Goal: Task Accomplishment & Management: Complete application form

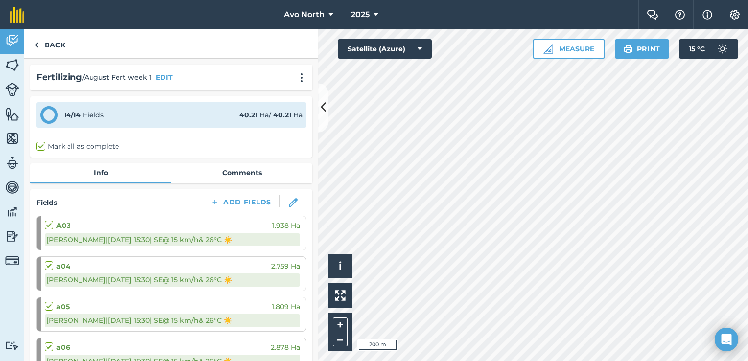
scroll to position [832, 0]
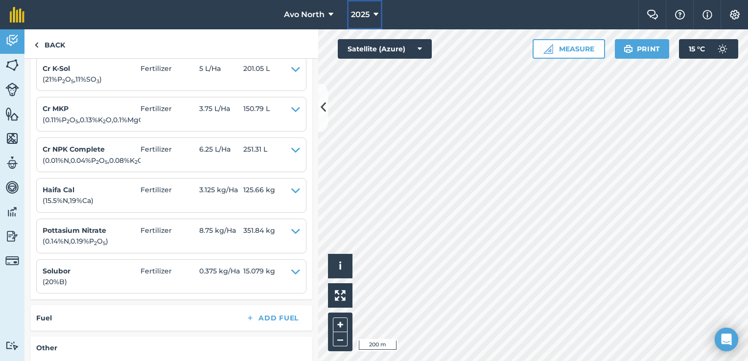
click at [367, 14] on span "2025" at bounding box center [360, 15] width 19 height 12
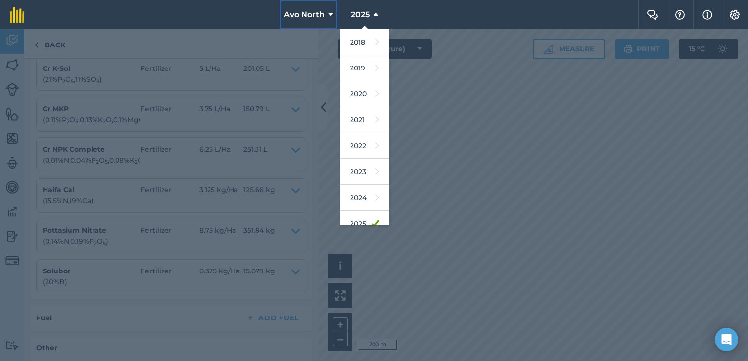
click at [331, 15] on icon at bounding box center [331, 15] width 5 height 12
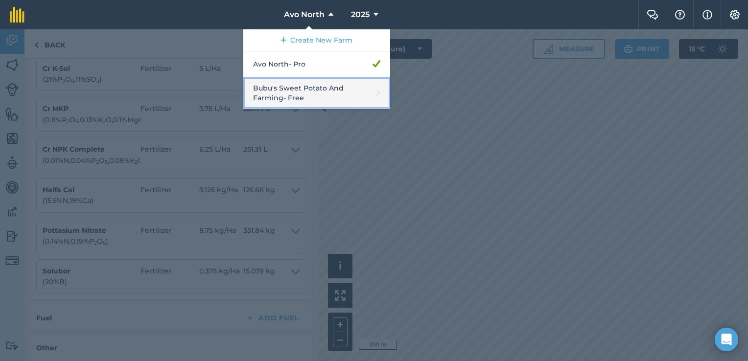
click at [299, 89] on link "Bubu's Sweet Potato And Farming - Free" at bounding box center [316, 93] width 147 height 32
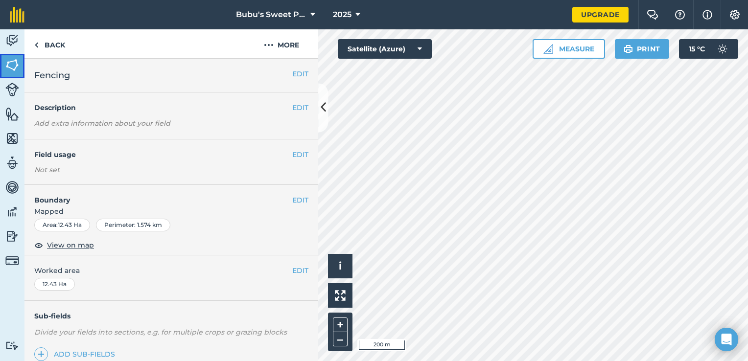
click at [12, 65] on img at bounding box center [12, 65] width 14 height 15
click at [313, 15] on icon at bounding box center [312, 15] width 5 height 12
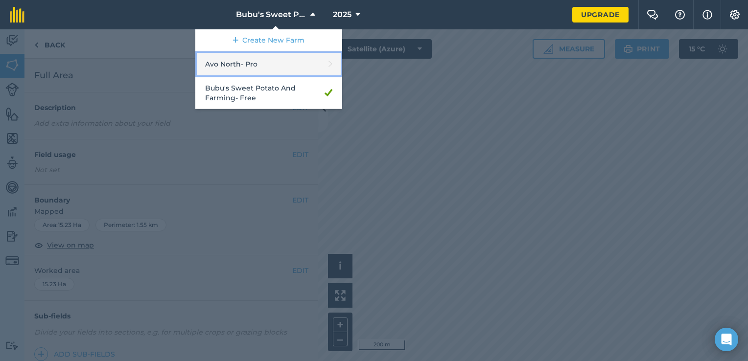
click at [284, 70] on link "Avo North - Pro" at bounding box center [268, 64] width 147 height 26
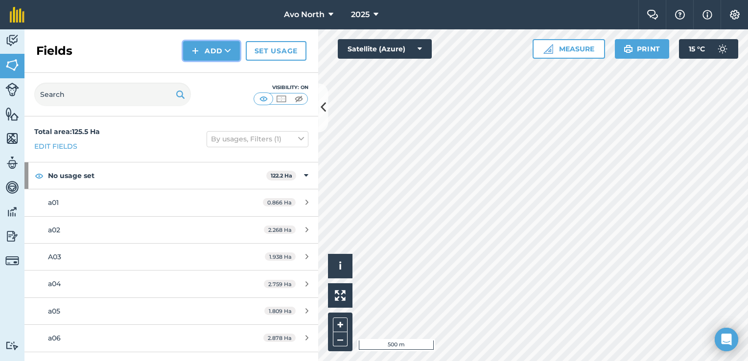
click at [227, 52] on icon at bounding box center [228, 51] width 6 height 10
click at [135, 49] on div "Fields Add Draw Import Set usage" at bounding box center [171, 51] width 294 height 44
click at [16, 66] on img at bounding box center [12, 65] width 14 height 15
click at [14, 33] on img at bounding box center [12, 40] width 14 height 15
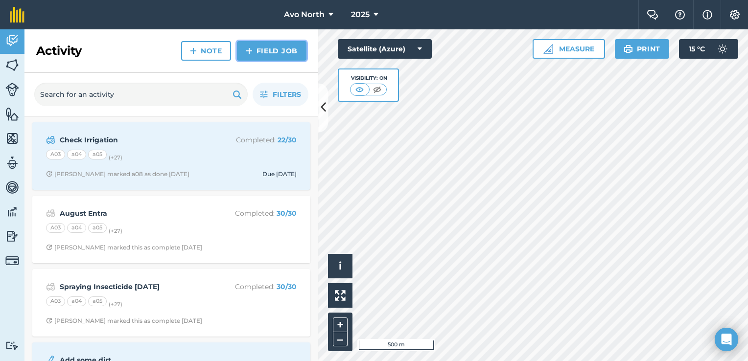
click at [264, 54] on link "Field Job" at bounding box center [272, 51] width 70 height 20
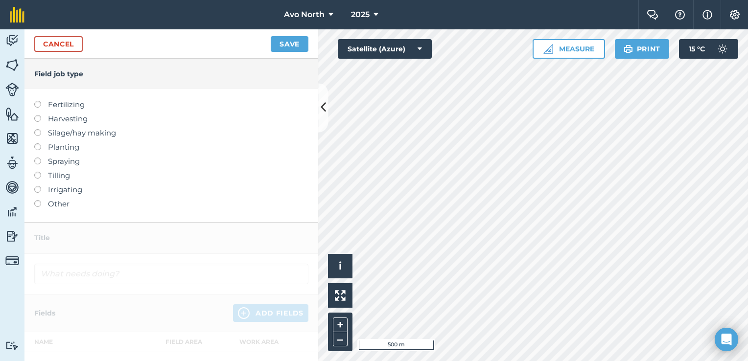
click at [38, 101] on label at bounding box center [41, 101] width 14 height 0
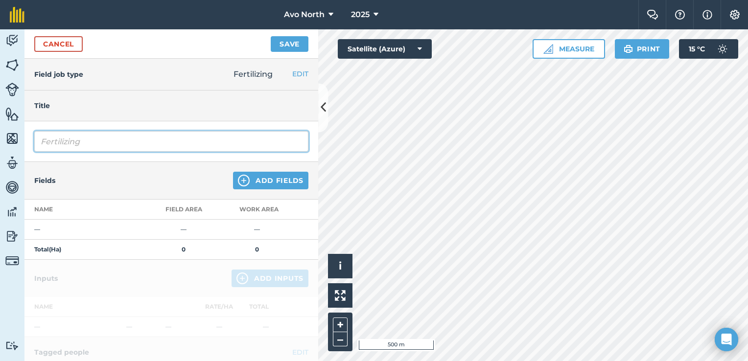
click at [79, 139] on input "Fertilizing" at bounding box center [171, 141] width 274 height 21
type input "F"
type input "September Fertigation 2025"
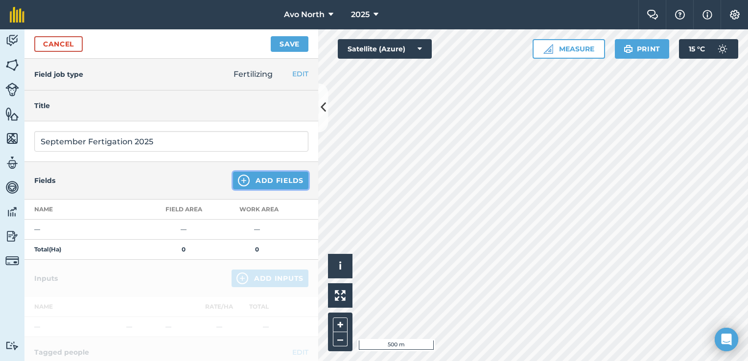
click at [241, 176] on img at bounding box center [244, 181] width 12 height 12
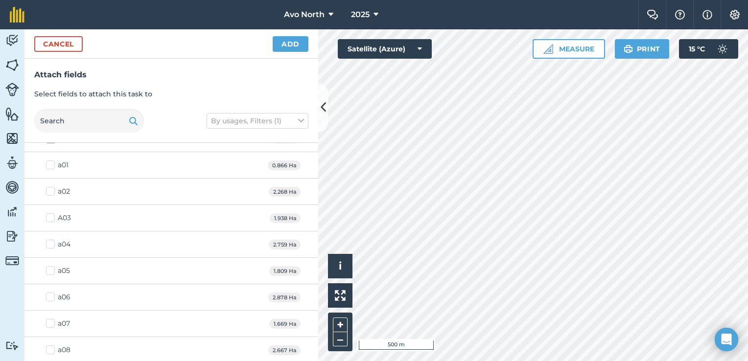
scroll to position [49, 0]
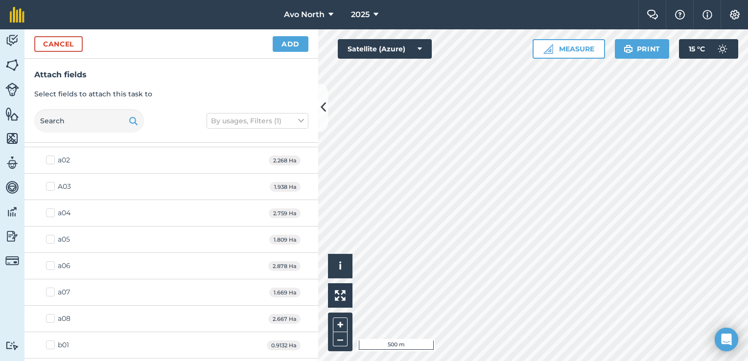
click at [49, 160] on label "a02" at bounding box center [58, 160] width 24 height 10
click at [49, 160] on input "a02" at bounding box center [49, 158] width 6 height 6
click at [49, 160] on label "a02" at bounding box center [58, 160] width 24 height 10
click at [49, 160] on input "a02" at bounding box center [49, 158] width 6 height 6
checkbox input "false"
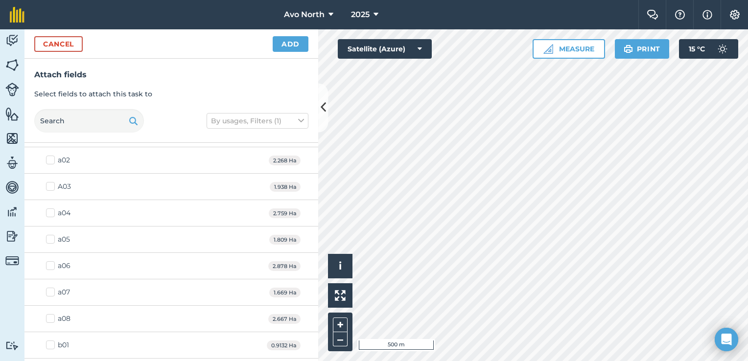
click at [51, 188] on label "A03" at bounding box center [58, 187] width 25 height 10
click at [51, 188] on input "A03" at bounding box center [49, 185] width 6 height 6
checkbox input "true"
click at [53, 210] on label "a04" at bounding box center [58, 213] width 24 height 10
click at [52, 210] on input "a04" at bounding box center [49, 211] width 6 height 6
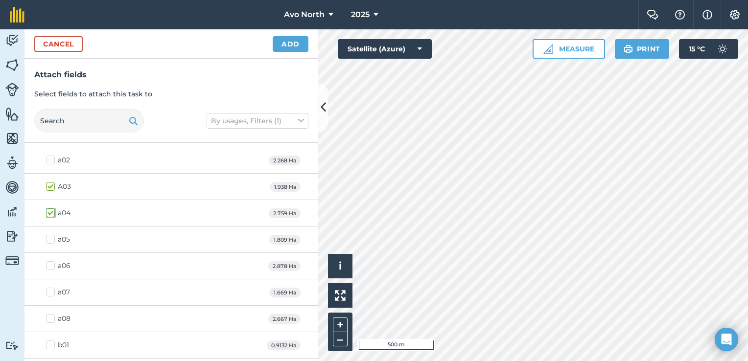
checkbox input "true"
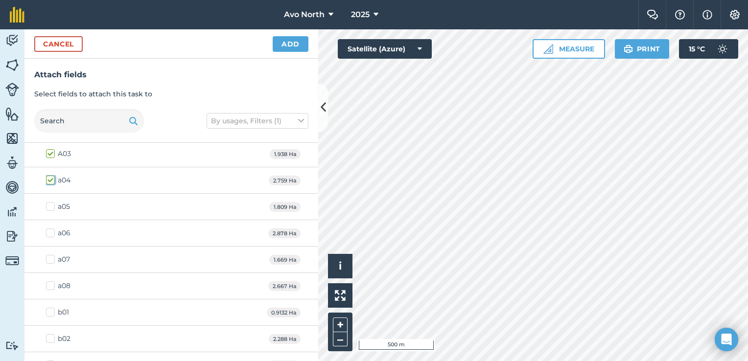
scroll to position [98, 0]
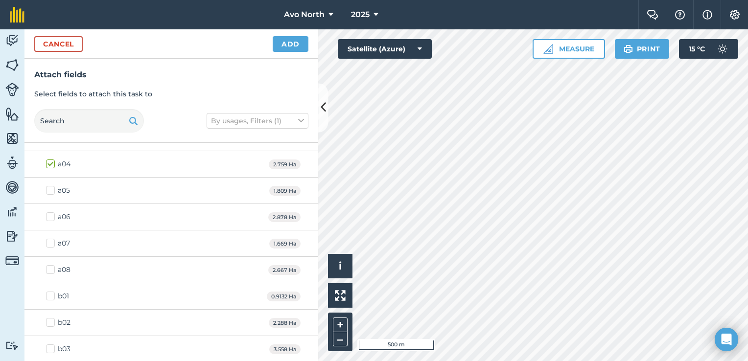
click at [50, 190] on label "a05" at bounding box center [58, 191] width 24 height 10
click at [50, 190] on input "a05" at bounding box center [49, 189] width 6 height 6
checkbox input "true"
click at [50, 218] on label "a06" at bounding box center [58, 217] width 24 height 10
click at [50, 218] on input "a06" at bounding box center [49, 215] width 6 height 6
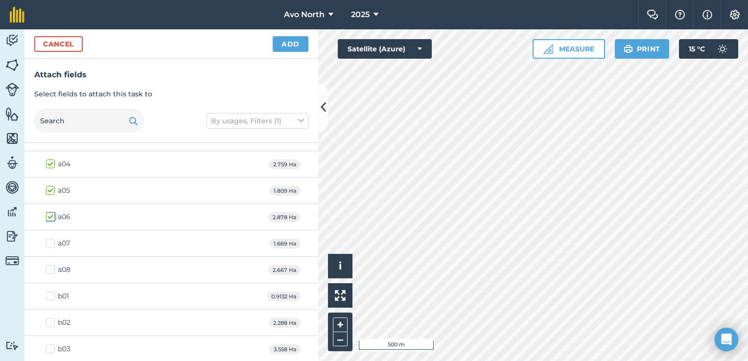
checkbox input "true"
click at [52, 243] on label "a07" at bounding box center [58, 243] width 24 height 10
click at [52, 243] on input "a07" at bounding box center [49, 241] width 6 height 6
checkbox input "true"
click at [49, 269] on label "a08" at bounding box center [58, 270] width 24 height 10
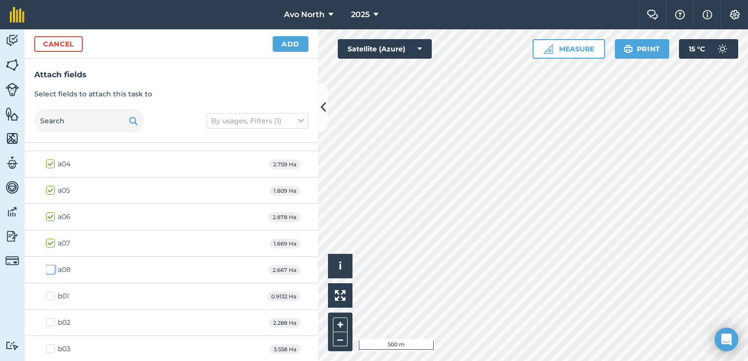
click at [49, 269] on input "a08" at bounding box center [49, 268] width 6 height 6
checkbox input "true"
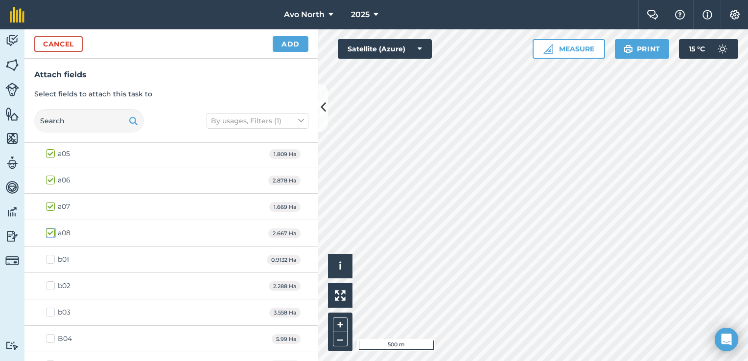
scroll to position [196, 0]
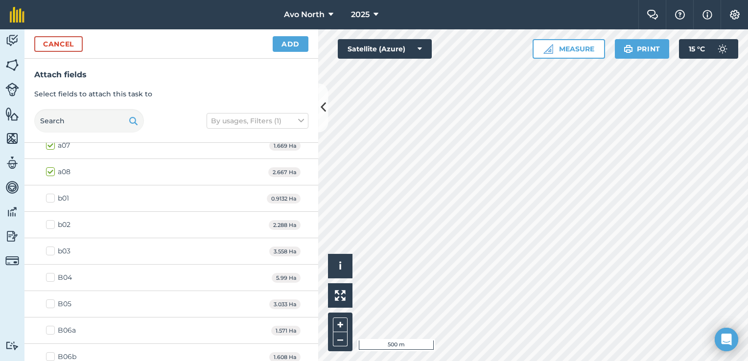
click at [49, 201] on label "b01" at bounding box center [57, 198] width 23 height 10
click at [49, 200] on input "b01" at bounding box center [49, 196] width 6 height 6
checkbox input "true"
click at [50, 220] on label "b02" at bounding box center [58, 225] width 24 height 10
click at [50, 220] on input "b02" at bounding box center [49, 223] width 6 height 6
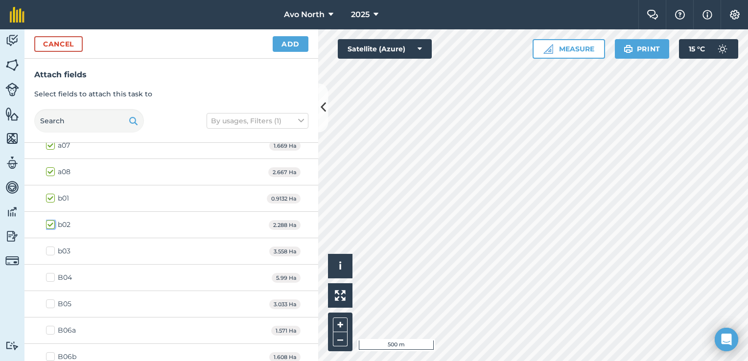
checkbox input "true"
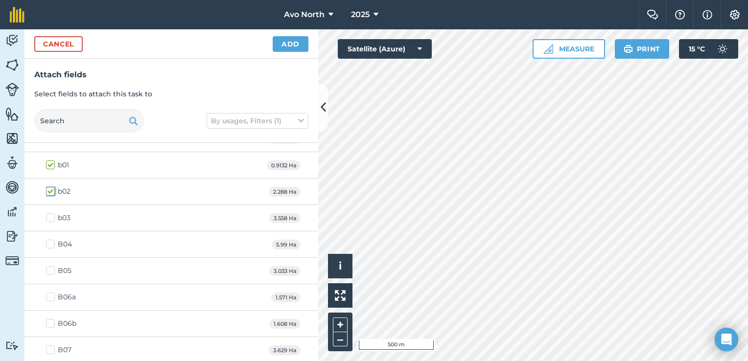
scroll to position [245, 0]
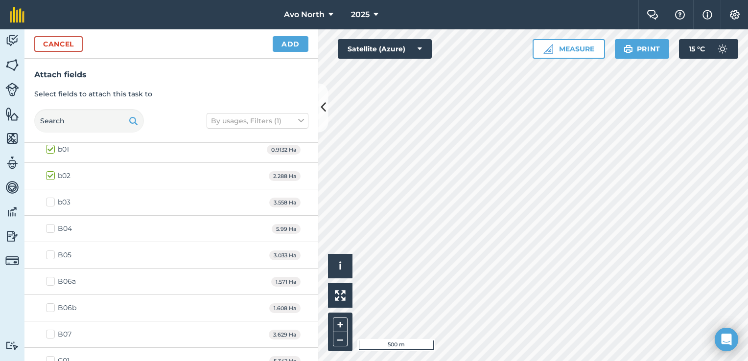
click at [50, 227] on label "B04" at bounding box center [59, 229] width 26 height 10
click at [50, 227] on input "B04" at bounding box center [49, 227] width 6 height 6
checkbox input "true"
click at [48, 253] on label "B05" at bounding box center [58, 255] width 25 height 10
click at [48, 253] on input "B05" at bounding box center [49, 253] width 6 height 6
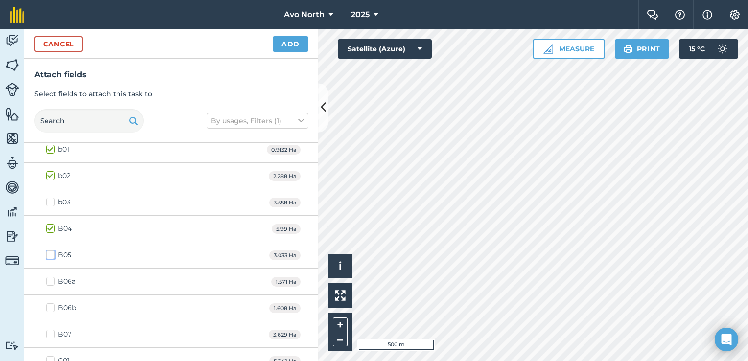
checkbox input "true"
click at [50, 281] on label "B06a" at bounding box center [61, 282] width 30 height 10
click at [50, 281] on input "B06a" at bounding box center [49, 280] width 6 height 6
checkbox input "true"
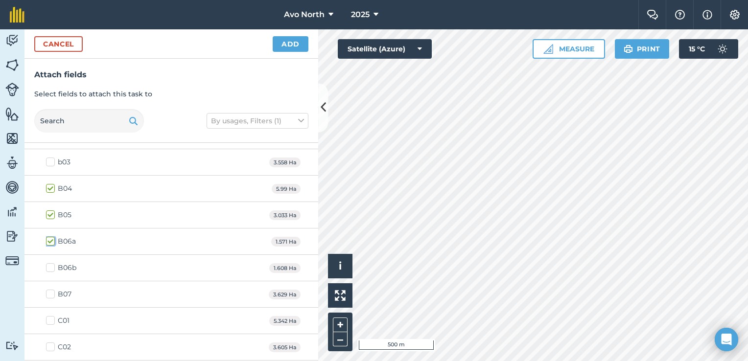
scroll to position [343, 0]
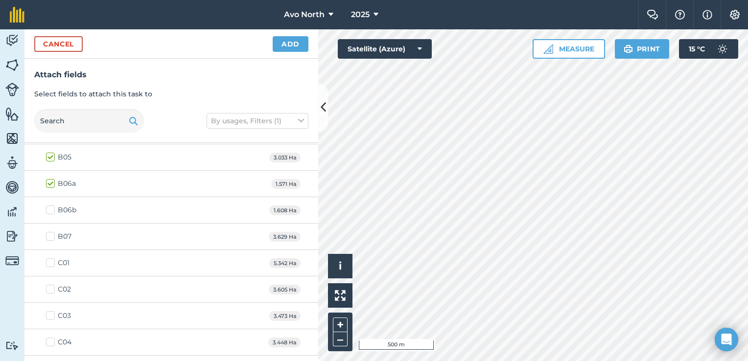
click at [49, 209] on label "B06b" at bounding box center [61, 210] width 30 height 10
click at [49, 209] on input "B06b" at bounding box center [49, 208] width 6 height 6
checkbox input "true"
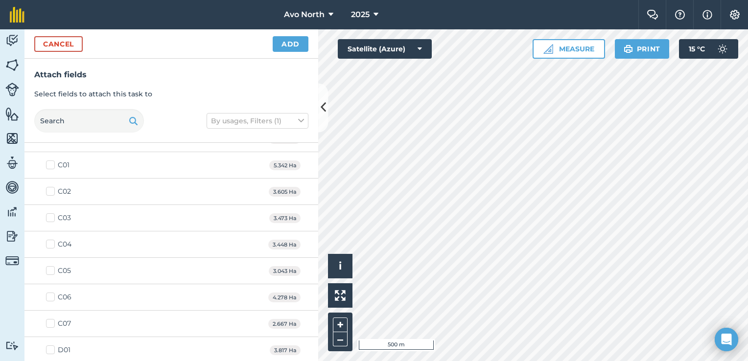
scroll to position [490, 0]
click at [52, 244] on label "C06" at bounding box center [58, 248] width 25 height 10
click at [52, 244] on input "C06" at bounding box center [49, 246] width 6 height 6
checkbox input "true"
click at [49, 271] on label "C07" at bounding box center [58, 275] width 25 height 10
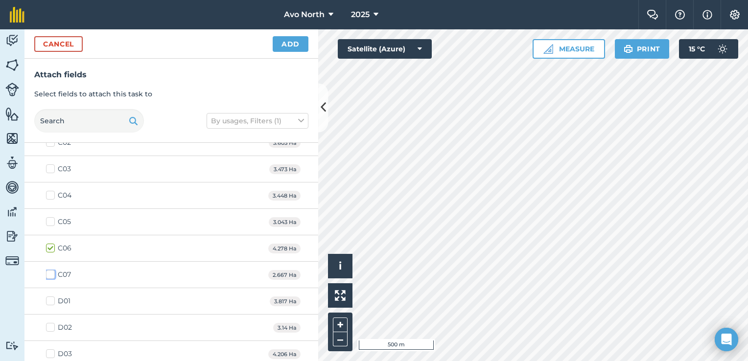
click at [49, 271] on input "C07" at bounding box center [49, 273] width 6 height 6
checkbox input "true"
click at [52, 220] on label "C05" at bounding box center [58, 222] width 25 height 10
click at [52, 220] on input "C05" at bounding box center [49, 220] width 6 height 6
checkbox input "true"
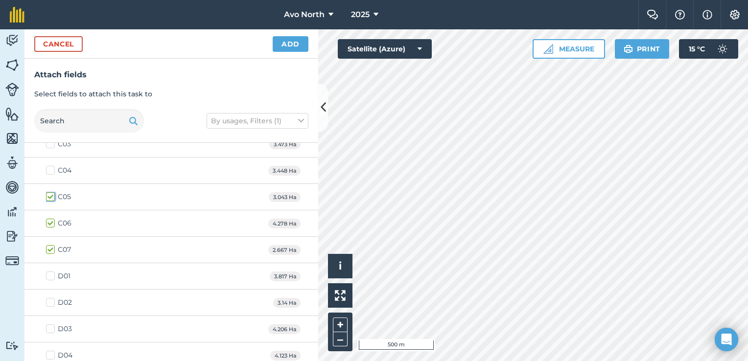
scroll to position [539, 0]
click at [51, 250] on label "D01" at bounding box center [58, 252] width 24 height 10
click at [51, 250] on input "D01" at bounding box center [49, 250] width 6 height 6
checkbox input "true"
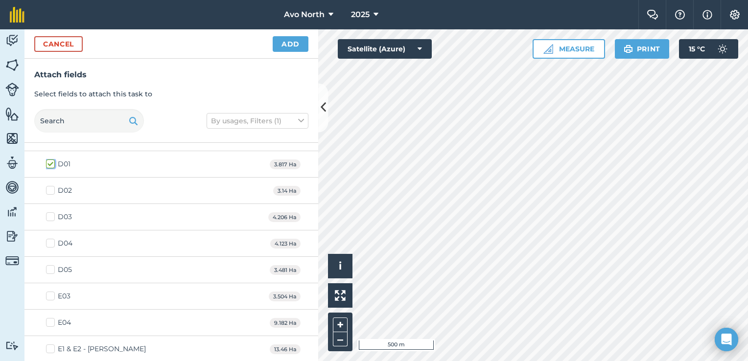
scroll to position [637, 0]
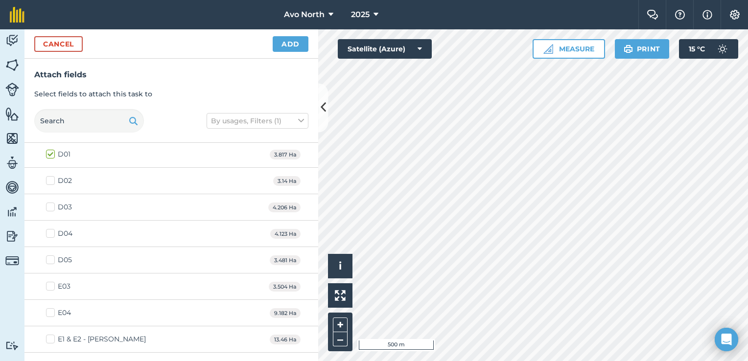
click at [53, 258] on label "D05" at bounding box center [59, 260] width 26 height 10
click at [52, 258] on input "D05" at bounding box center [49, 258] width 6 height 6
checkbox input "true"
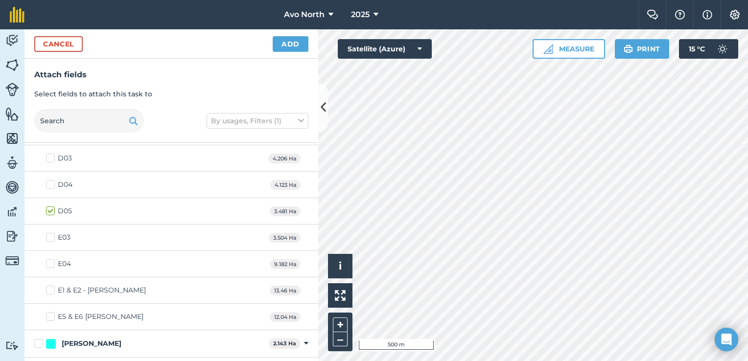
click at [52, 236] on label "E03" at bounding box center [58, 238] width 24 height 10
click at [52, 236] on input "E03" at bounding box center [49, 236] width 6 height 6
checkbox input "true"
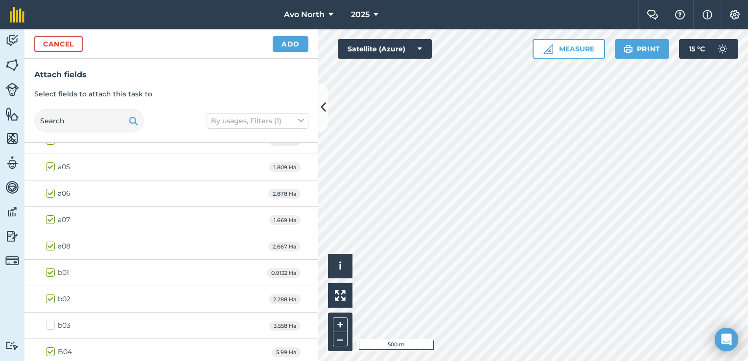
scroll to position [0, 0]
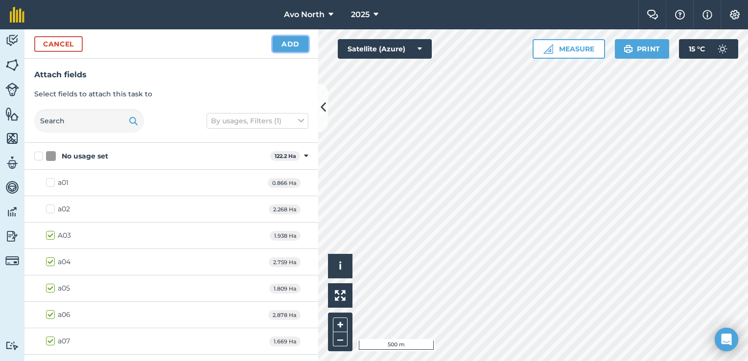
click at [302, 41] on button "Add" at bounding box center [291, 44] width 36 height 16
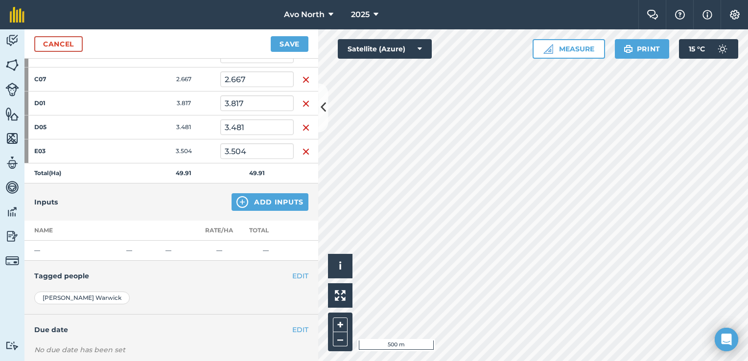
scroll to position [540, 0]
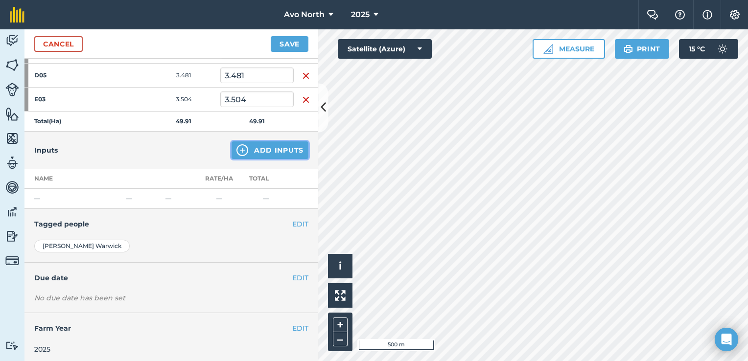
click at [237, 149] on img at bounding box center [242, 150] width 12 height 12
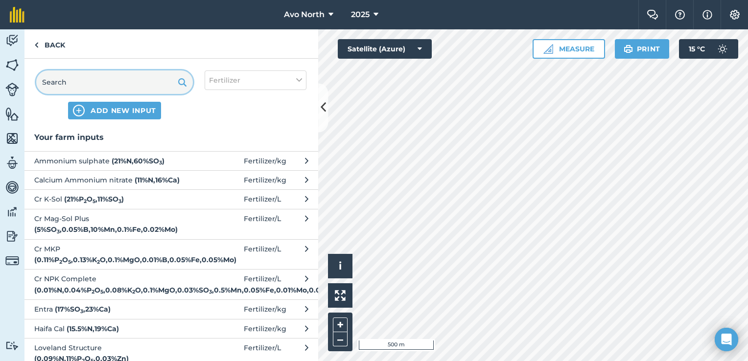
drag, startPoint x: 84, startPoint y: 87, endPoint x: 101, endPoint y: 86, distance: 16.7
click at [84, 87] on input "text" at bounding box center [114, 83] width 157 height 24
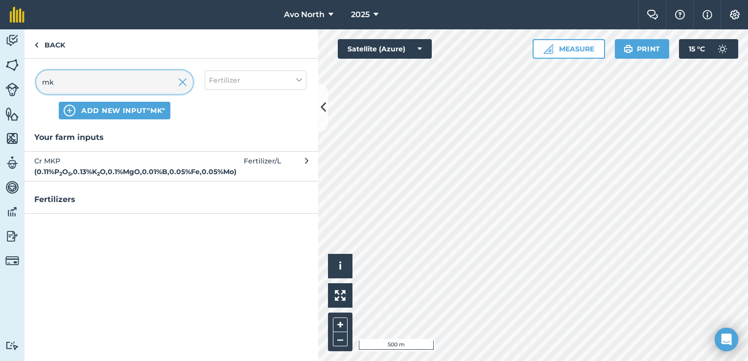
type input "mk"
click at [216, 157] on span at bounding box center [221, 167] width 46 height 22
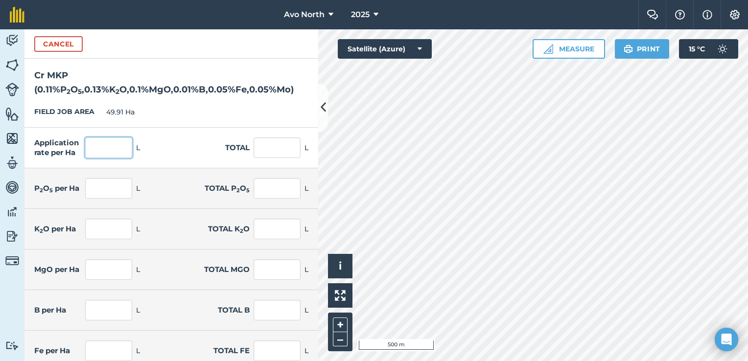
click at [101, 146] on input "text" at bounding box center [108, 148] width 47 height 21
type input "7.5"
type input "374.325"
type input "0.008"
type input "0.412"
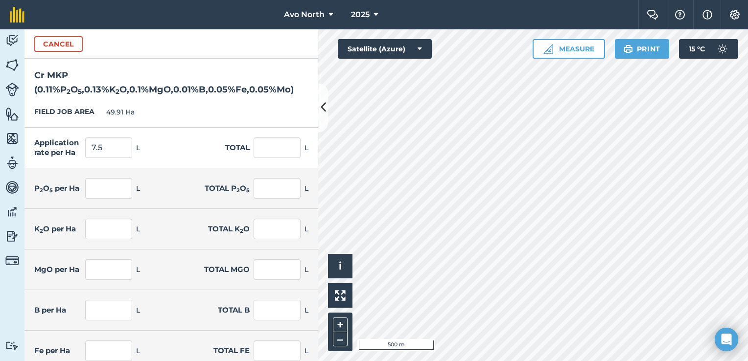
type input "0.01"
type input "0.487"
type input "0.008"
type input "0.374"
type input "0.001"
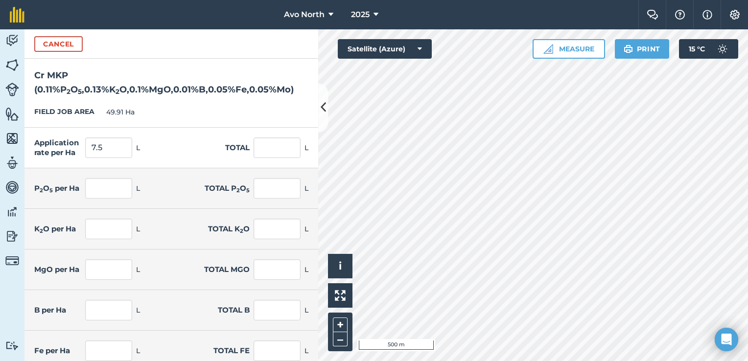
type input "0.037"
type input "0.004"
type input "0.187"
type input "0.004"
type input "0.187"
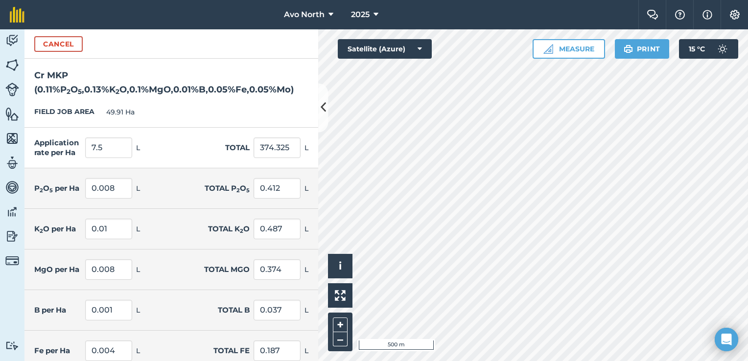
click at [171, 161] on div "Application rate per Ha 7.5 L Total 374.325 L" at bounding box center [171, 148] width 294 height 41
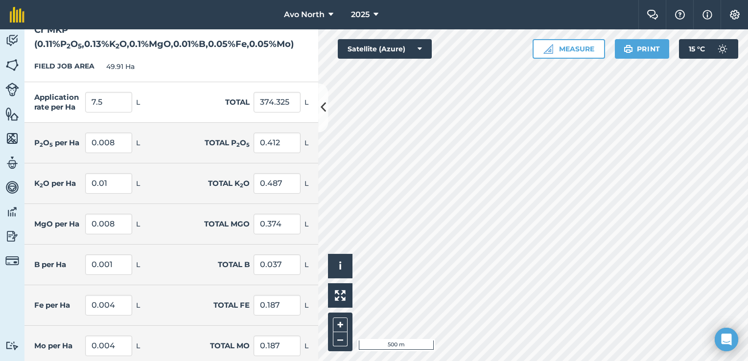
scroll to position [89, 0]
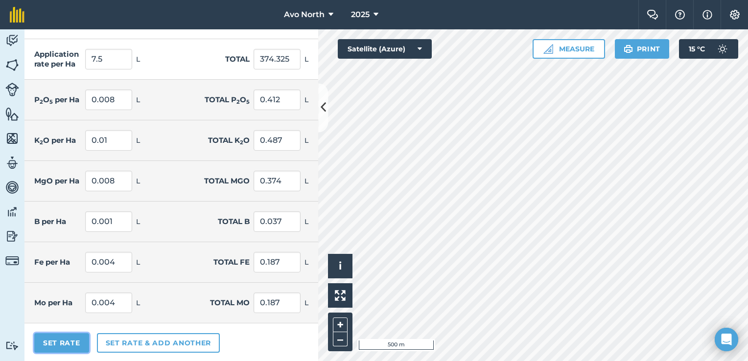
click at [70, 339] on button "Set Rate" at bounding box center [61, 343] width 55 height 20
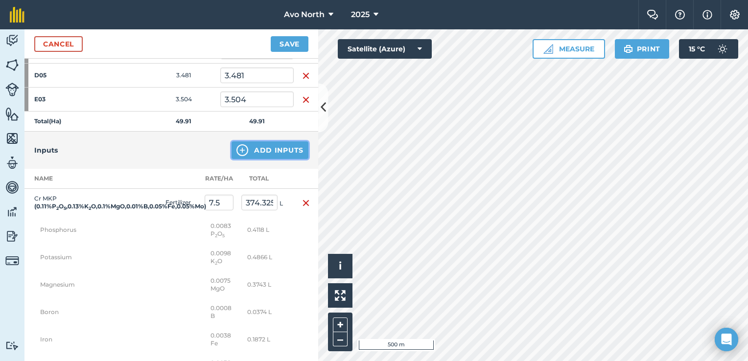
click at [236, 144] on img at bounding box center [242, 150] width 12 height 12
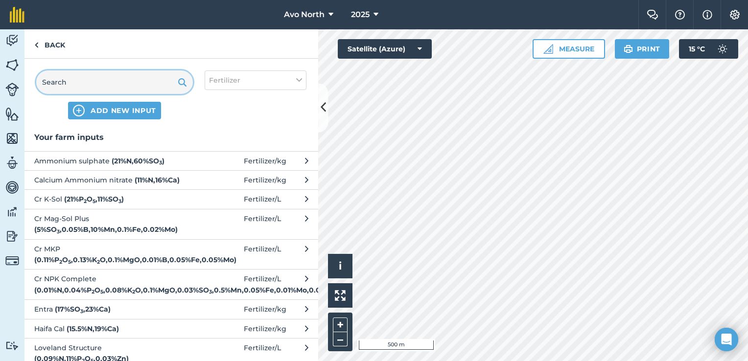
click at [100, 80] on input "text" at bounding box center [114, 83] width 157 height 24
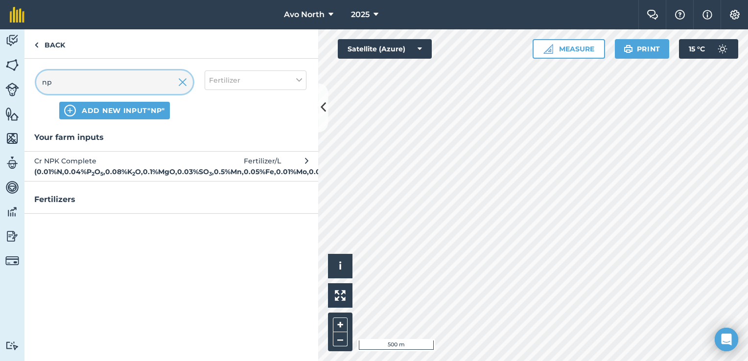
type input "np"
click at [109, 170] on strong "( 0.01 % N , 0.04 % P 2 O 5 , 0.08 % K 2 O , 0.1 % MgO , 0.03 % SO 3 , 0.5 % Mn…" at bounding box center [188, 171] width 308 height 9
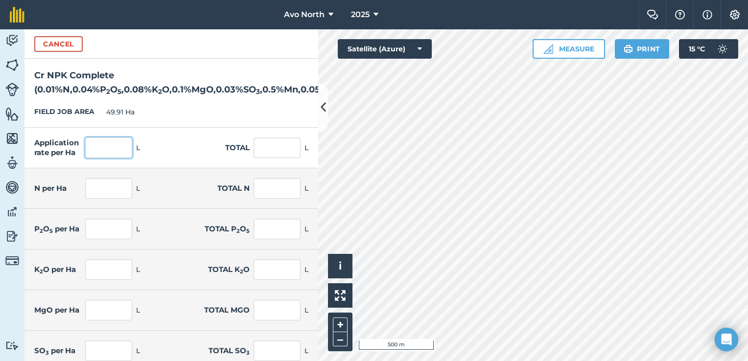
click at [123, 142] on input "text" at bounding box center [108, 148] width 47 height 21
type input "10"
type input "499.1"
type input "0.001"
type input "0.05"
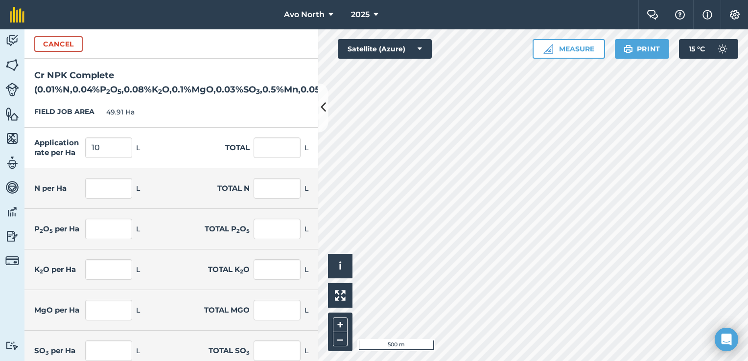
type input "0.004"
type input "0.2"
type input "0.008"
type input "0.399"
type input "0.01"
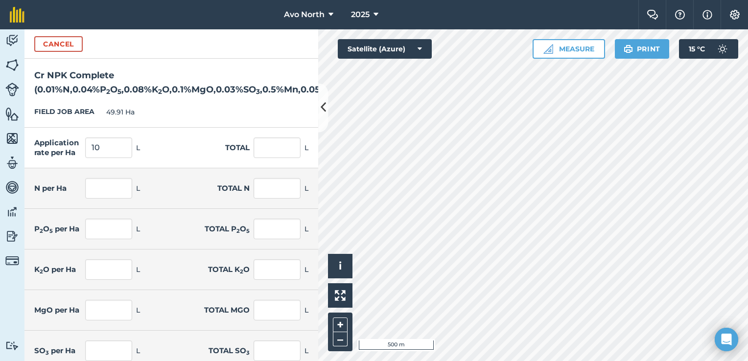
type input "0.499"
type input "0.003"
type input "0.15"
type input "0.05"
type input "2.496"
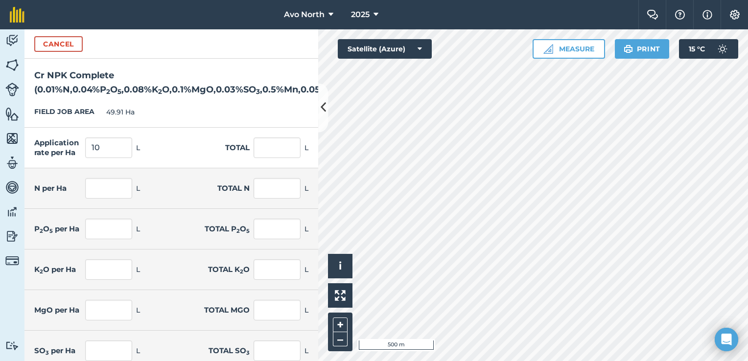
type input "0.005"
type input "0.25"
type input "0.001"
type input "0.025"
type input "0.003"
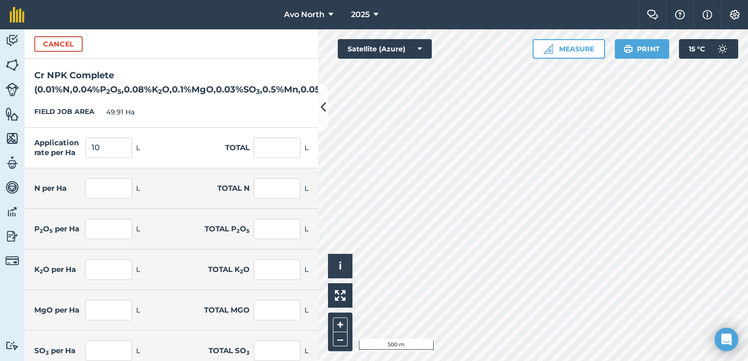
type input "0.125"
click at [217, 115] on div "FIELD JOB AREA 49.91 Ha" at bounding box center [171, 112] width 294 height 31
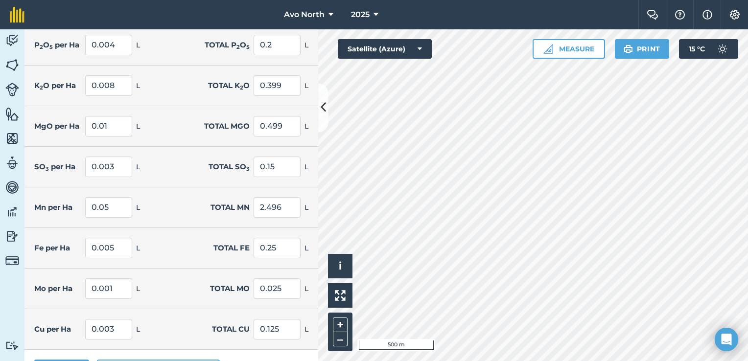
scroll to position [210, 0]
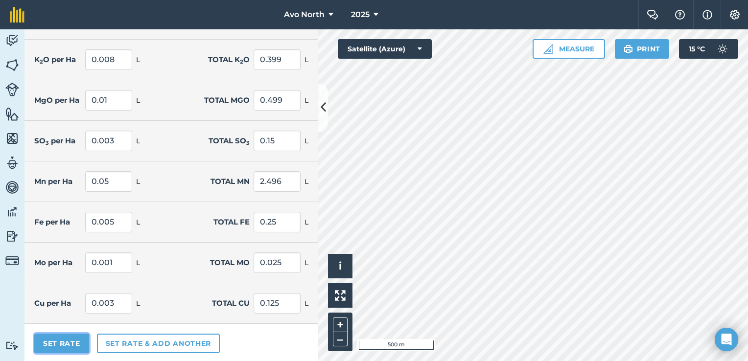
click at [55, 345] on button "Set Rate" at bounding box center [61, 344] width 55 height 20
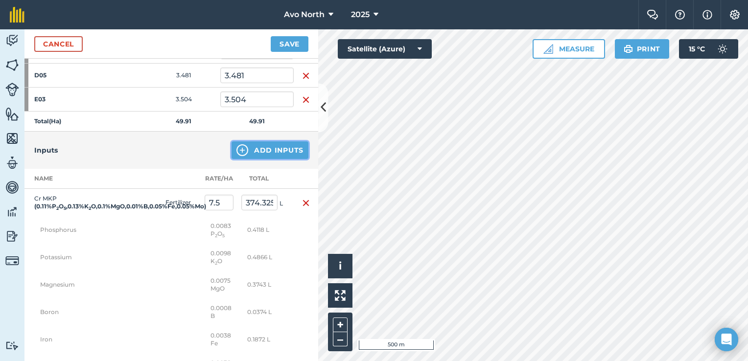
click at [256, 148] on button "Add Inputs" at bounding box center [270, 151] width 77 height 18
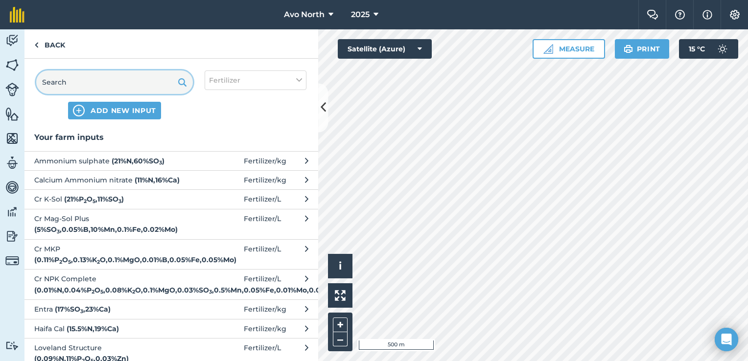
click at [121, 75] on input "text" at bounding box center [114, 83] width 157 height 24
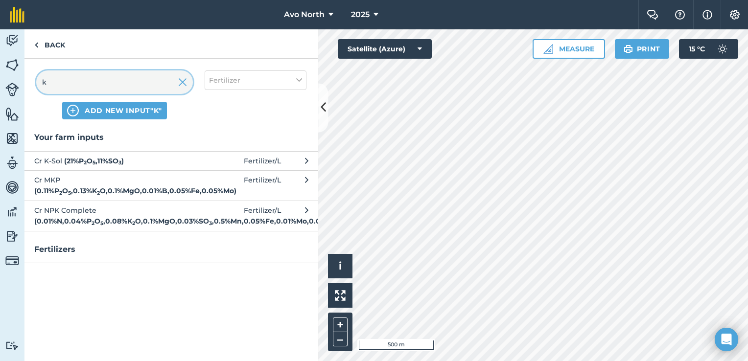
type input "k"
click at [71, 165] on span "Cr K-Sol ( 21 % P 2 O 5 , 11 % SO 3 )" at bounding box center [114, 161] width 160 height 11
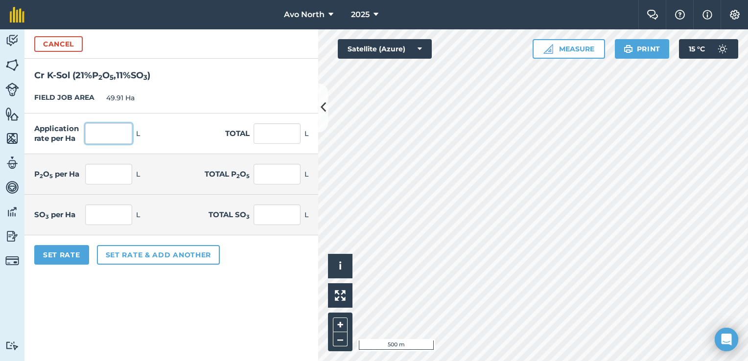
click at [102, 138] on input "text" at bounding box center [108, 133] width 47 height 21
type input "3.75"
type input "187.163"
type input "0.788"
type input "39.304"
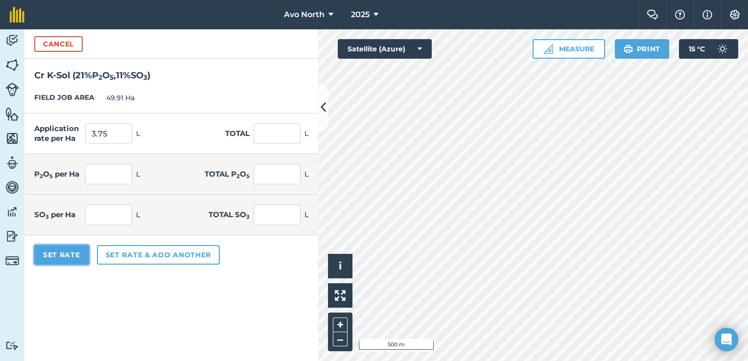
type input "0.413"
type input "20.588"
click at [57, 252] on button "Set Rate" at bounding box center [61, 255] width 55 height 20
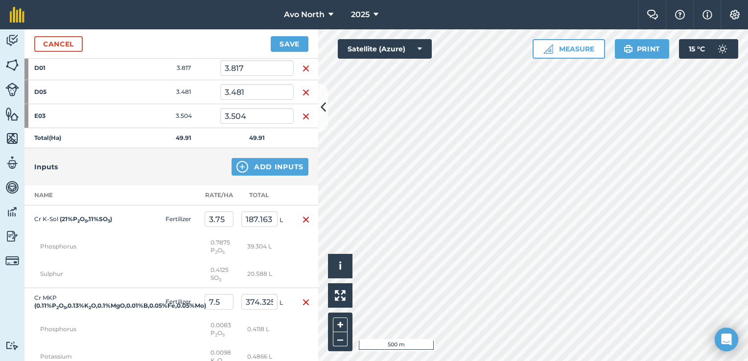
scroll to position [540, 0]
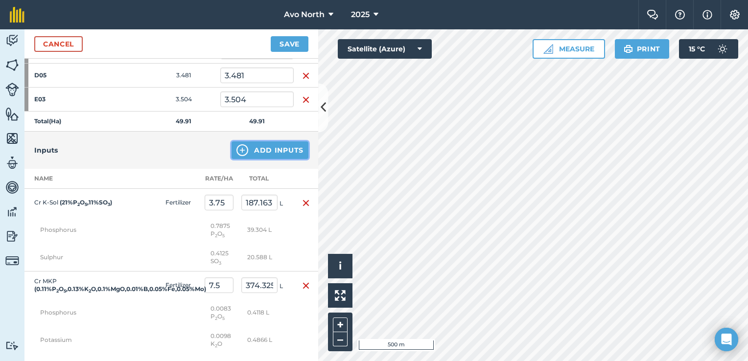
click at [254, 146] on button "Add Inputs" at bounding box center [270, 151] width 77 height 18
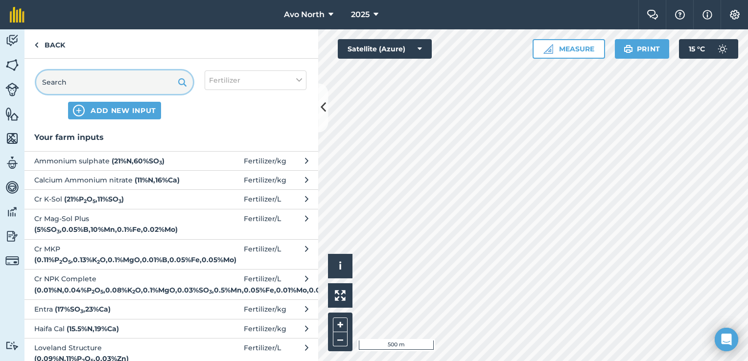
click at [80, 85] on input "text" at bounding box center [114, 83] width 157 height 24
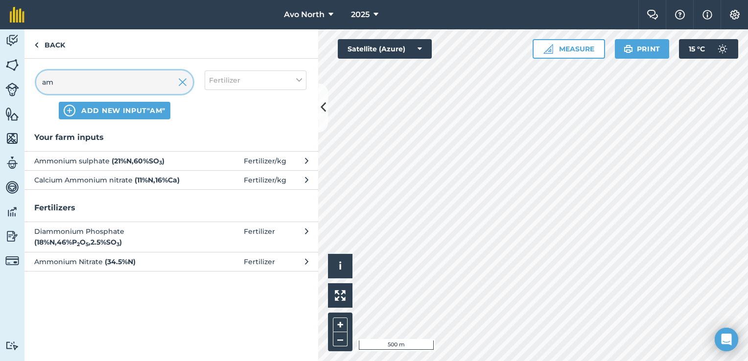
type input "am"
click at [96, 159] on span "Ammonium sulphate ( 21 % N , 60 % SO 3 )" at bounding box center [114, 161] width 160 height 11
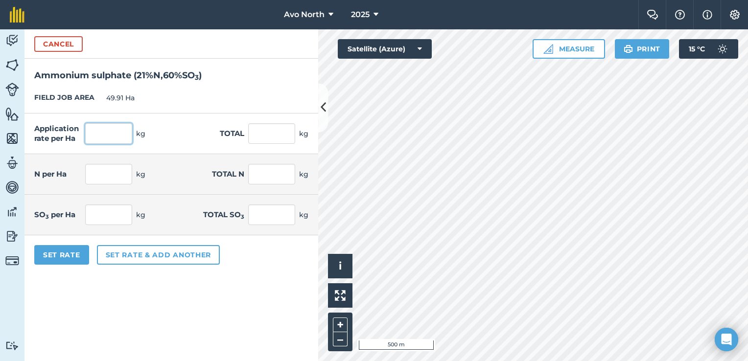
click at [96, 131] on input "text" at bounding box center [108, 133] width 47 height 21
type input "7.5"
type input "374.325"
type input "1.575"
type input "78.608"
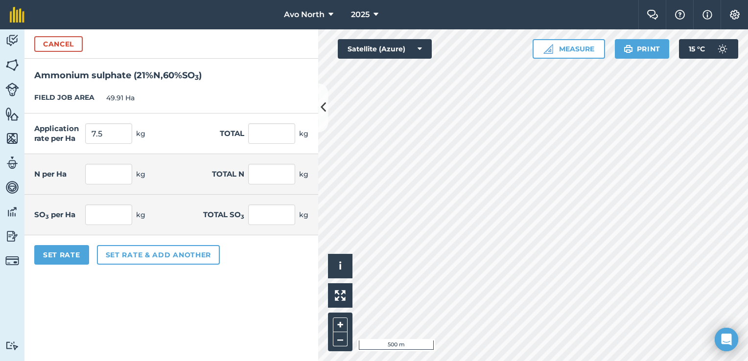
type input "4.5"
type input "224.595"
click at [283, 268] on div "Set Rate Set rate & add another" at bounding box center [171, 255] width 294 height 39
click at [69, 251] on button "Set Rate" at bounding box center [61, 255] width 55 height 20
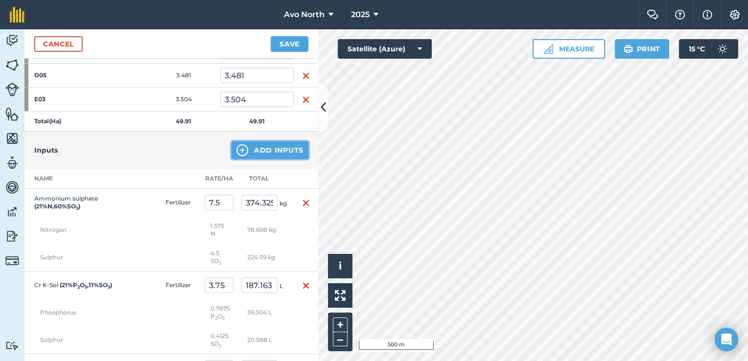
click at [262, 151] on button "Add Inputs" at bounding box center [270, 151] width 77 height 18
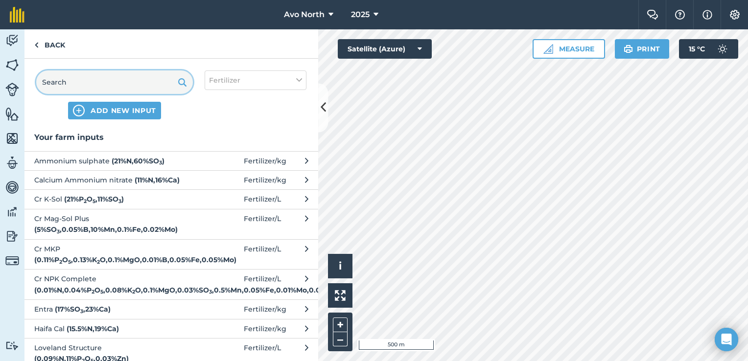
click at [84, 88] on input "text" at bounding box center [114, 83] width 157 height 24
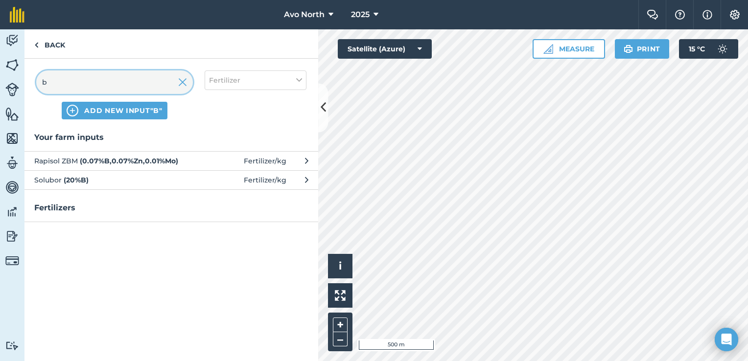
type input "b"
click at [55, 177] on span "Solubor ( 20 % B )" at bounding box center [114, 180] width 160 height 11
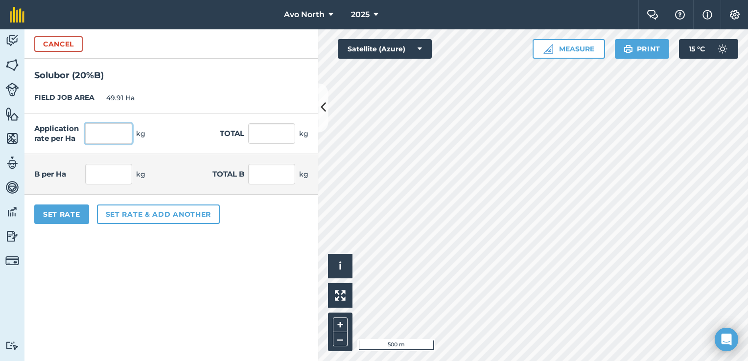
click at [122, 136] on input "text" at bounding box center [108, 133] width 47 height 21
type input "."
type input "0.75"
type input "37.433"
type input "0.15"
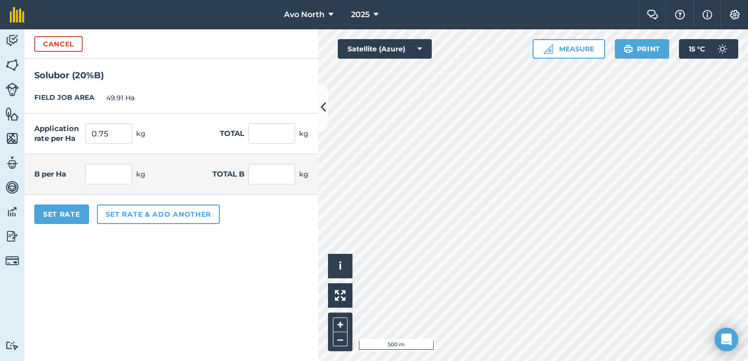
type input "7.486"
click at [134, 258] on form "Cancel Solubor ( 20 % B ) FIELD JOB AREA 49.91 Ha Application rate per Ha 0.75 …" at bounding box center [171, 195] width 294 height 332
click at [60, 215] on button "Set Rate" at bounding box center [61, 215] width 55 height 20
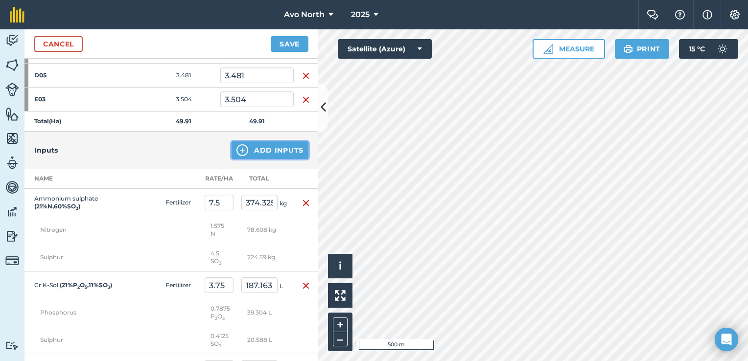
click at [239, 149] on img at bounding box center [242, 150] width 12 height 12
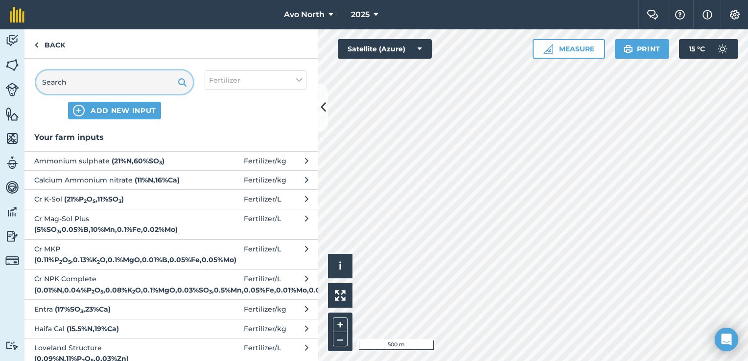
click at [114, 84] on input "text" at bounding box center [114, 83] width 157 height 24
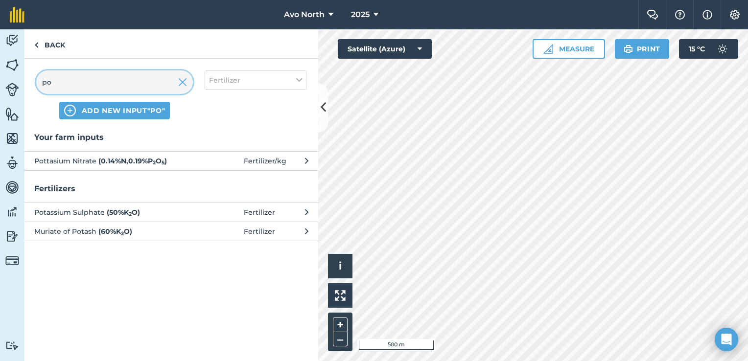
type input "po"
click at [89, 156] on span "Pottasium Nitrate ( 0.14 % N , 0.19 % P 2 O 5 )" at bounding box center [114, 161] width 160 height 11
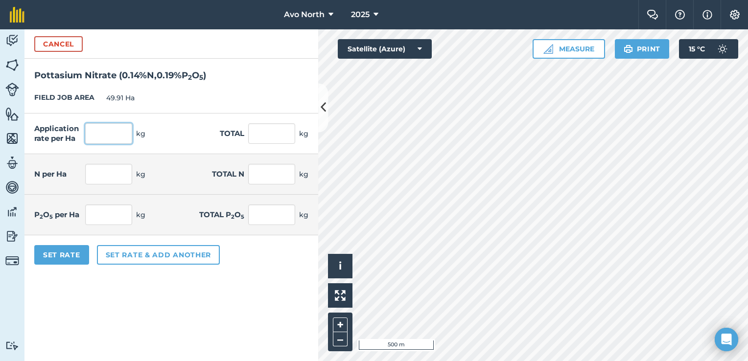
click at [120, 129] on input "text" at bounding box center [108, 133] width 47 height 21
type input "17.5"
type input "873.425"
type input "0.025"
type input "1.223"
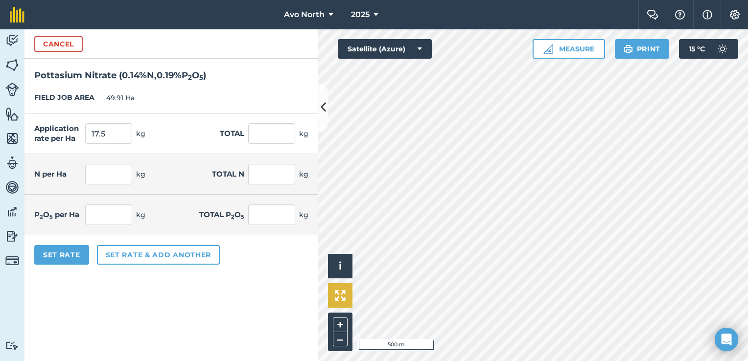
type input "0.033"
type input "1.66"
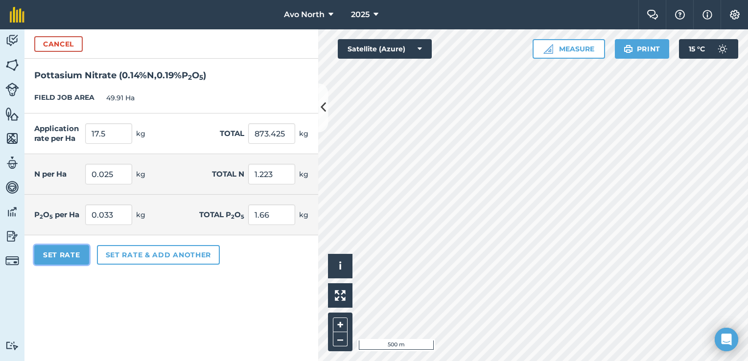
click at [65, 258] on button "Set Rate" at bounding box center [61, 255] width 55 height 20
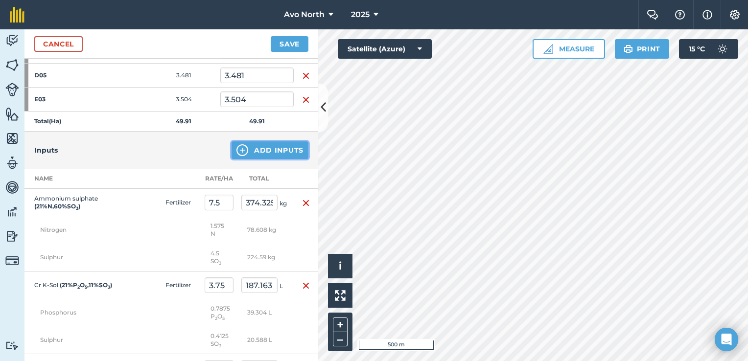
click at [266, 148] on button "Add Inputs" at bounding box center [270, 151] width 77 height 18
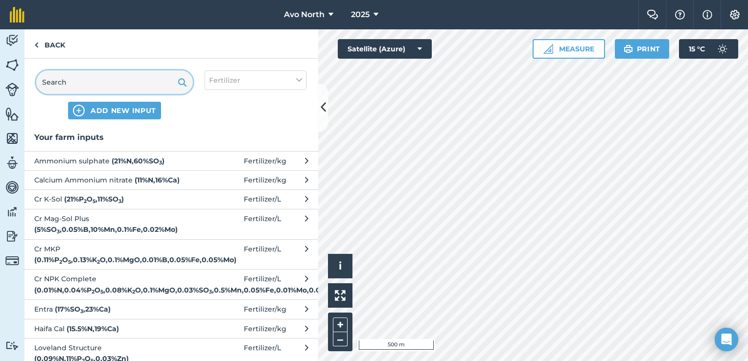
click at [138, 75] on input "text" at bounding box center [114, 83] width 157 height 24
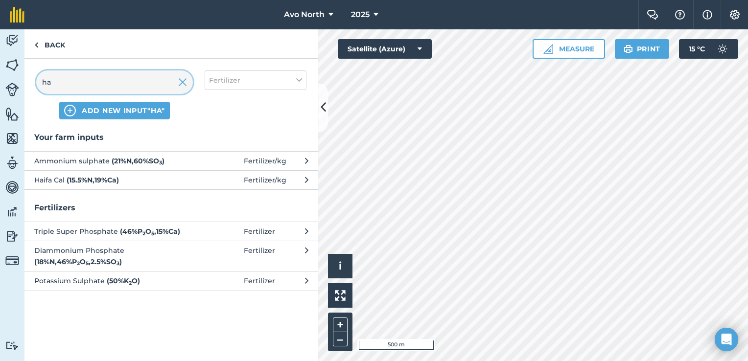
type input "ha"
click at [92, 181] on strong "( 15.5 % N , 19 % Ca )" at bounding box center [93, 180] width 52 height 9
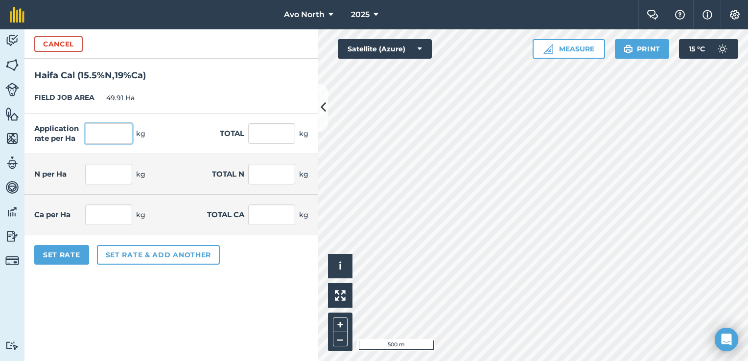
click at [99, 136] on input "text" at bounding box center [108, 133] width 47 height 21
type input "8.5"
type input "424.235"
type input "1.318"
type input "65.756"
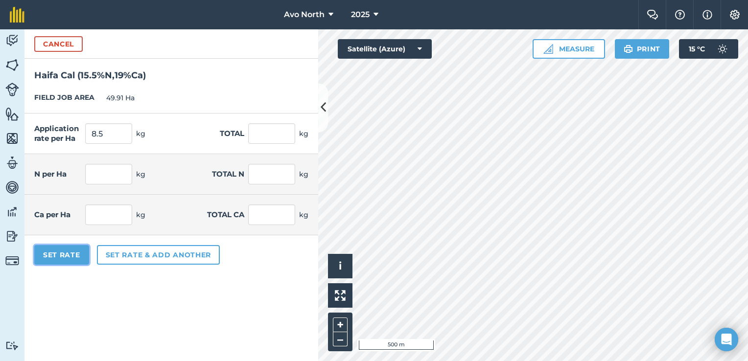
type input "1.615"
type input "80.605"
click at [72, 259] on button "Set Rate" at bounding box center [61, 255] width 55 height 20
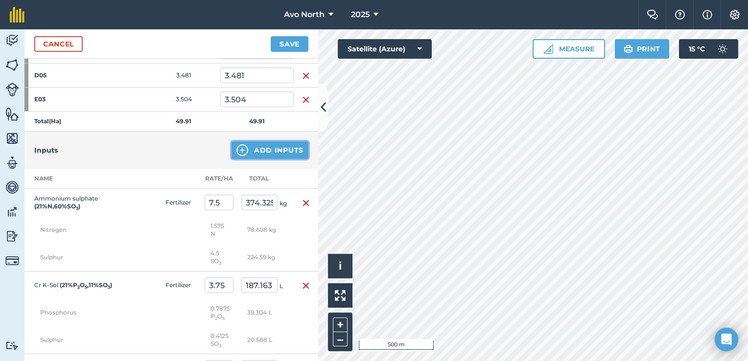
click at [236, 147] on img at bounding box center [242, 150] width 12 height 12
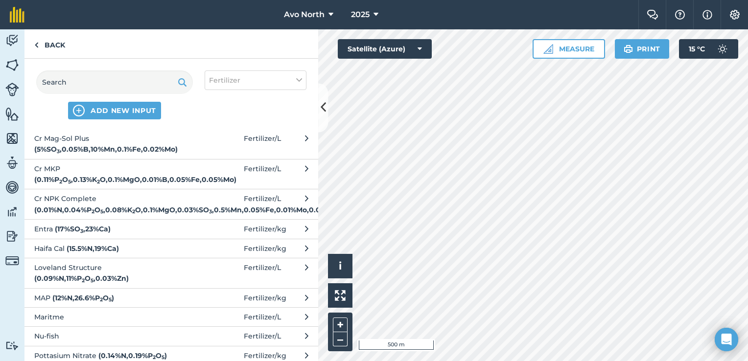
scroll to position [0, 0]
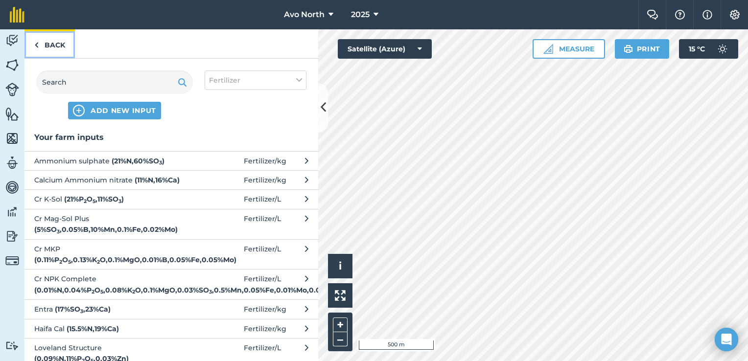
click at [41, 48] on link "Back" at bounding box center [49, 43] width 50 height 29
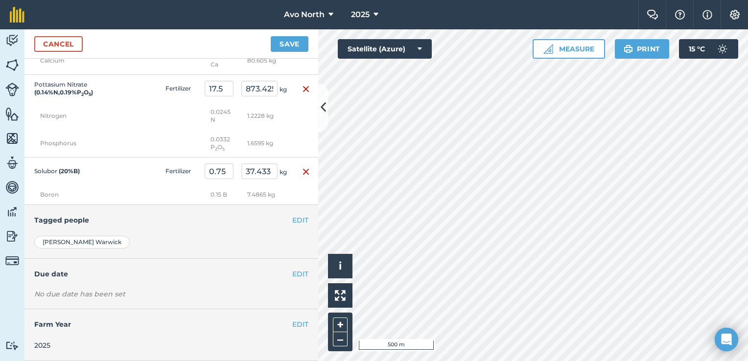
scroll to position [1396, 0]
click at [298, 275] on button "EDIT" at bounding box center [300, 274] width 16 height 11
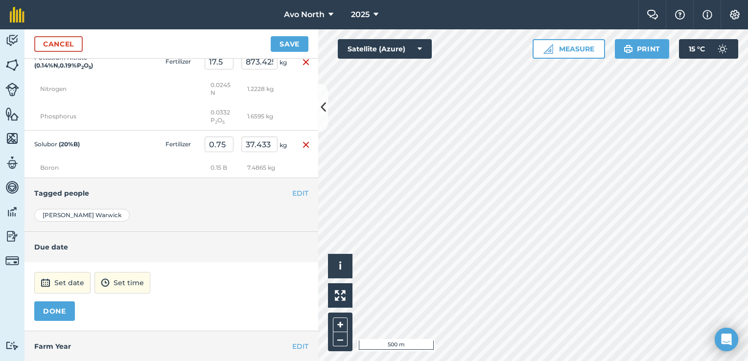
scroll to position [1445, 0]
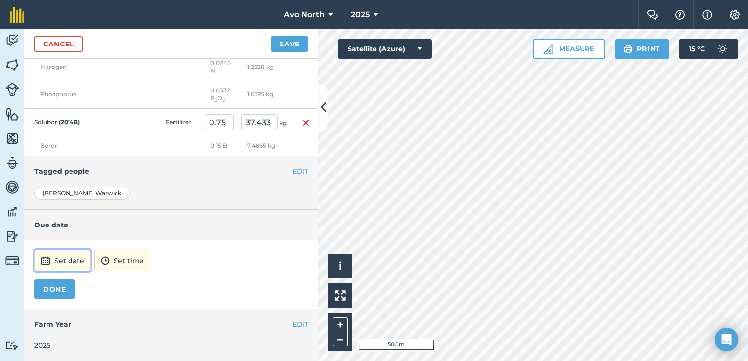
click at [78, 263] on button "Set date" at bounding box center [62, 261] width 56 height 22
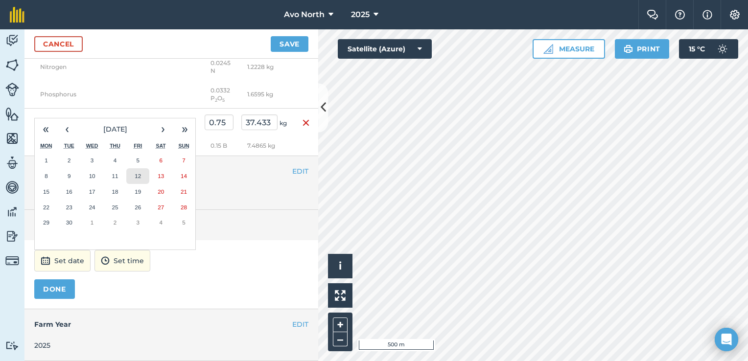
click at [142, 178] on button "12" at bounding box center [137, 176] width 23 height 16
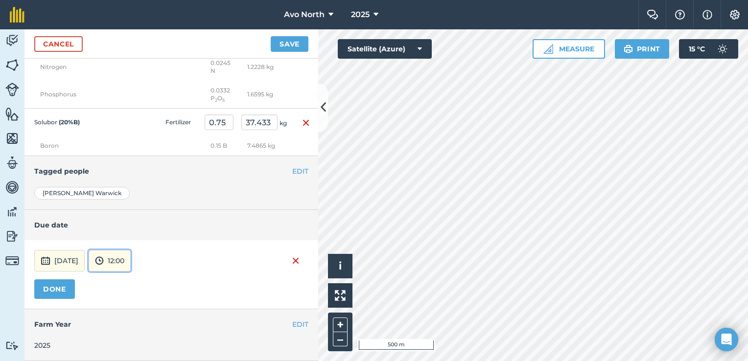
click at [131, 267] on button "12:00" at bounding box center [110, 261] width 42 height 22
click at [133, 201] on button "15:00" at bounding box center [112, 200] width 46 height 16
click at [68, 293] on button "DONE" at bounding box center [54, 290] width 41 height 20
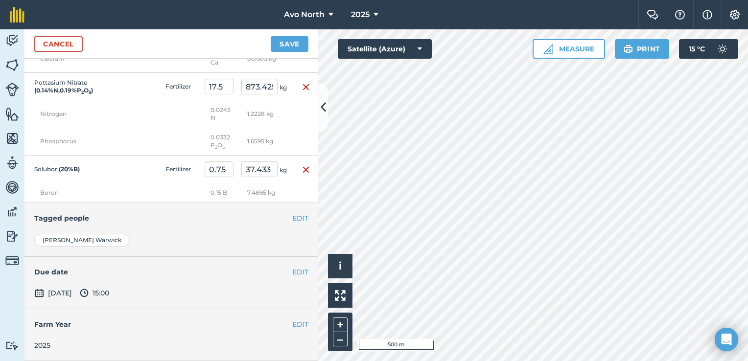
scroll to position [1398, 0]
click at [296, 44] on button "Save" at bounding box center [290, 44] width 38 height 16
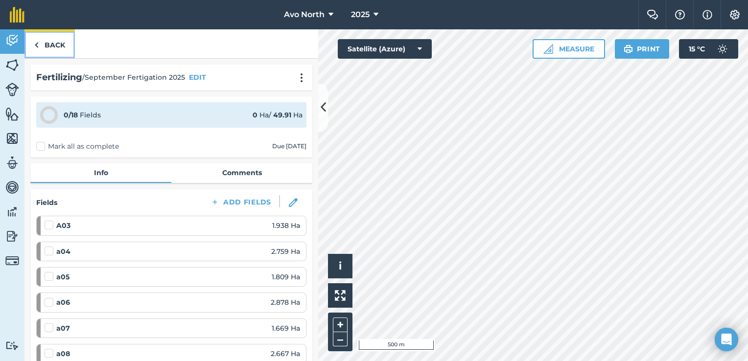
click at [40, 49] on link "Back" at bounding box center [49, 43] width 50 height 29
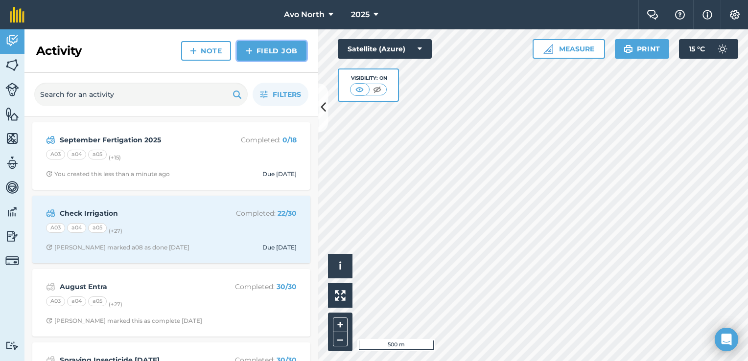
click at [259, 56] on link "Field Job" at bounding box center [272, 51] width 70 height 20
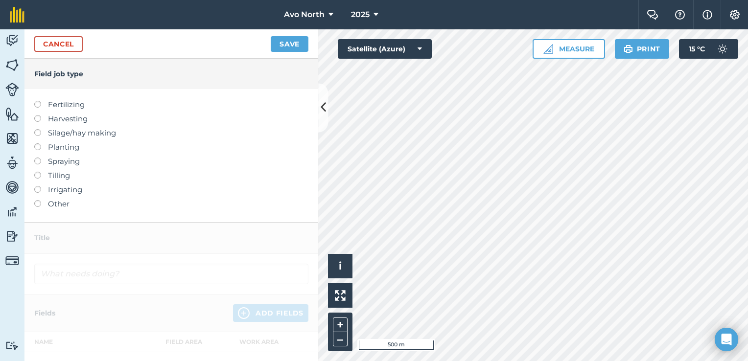
click at [37, 101] on label at bounding box center [41, 101] width 14 height 0
type input "Fertilizing"
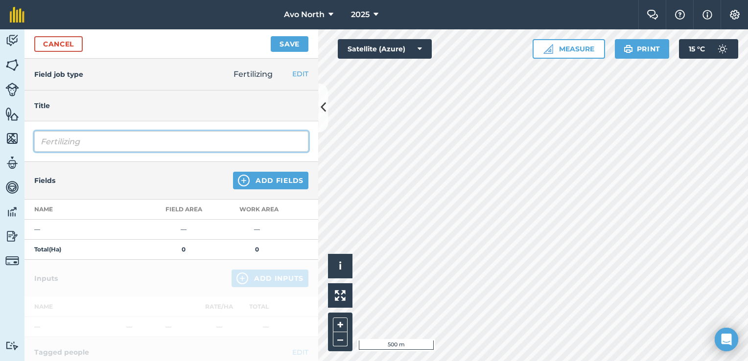
drag, startPoint x: 106, startPoint y: 144, endPoint x: 0, endPoint y: 143, distance: 105.8
click at [0, 143] on html "Avo North 2025 Farm Chat Help Info Settings Avo North - 2025 Reproduced with th…" at bounding box center [374, 180] width 748 height 361
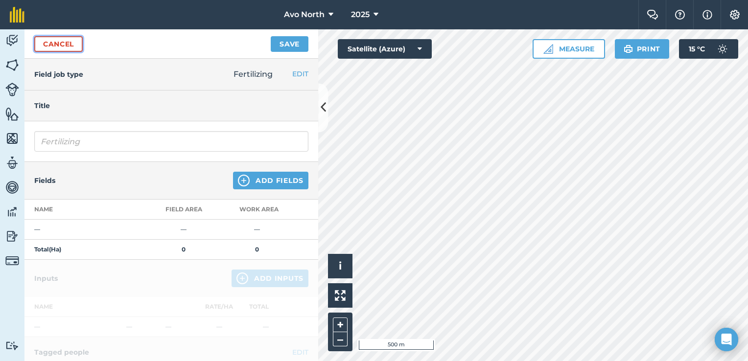
click at [54, 43] on link "Cancel" at bounding box center [58, 44] width 48 height 16
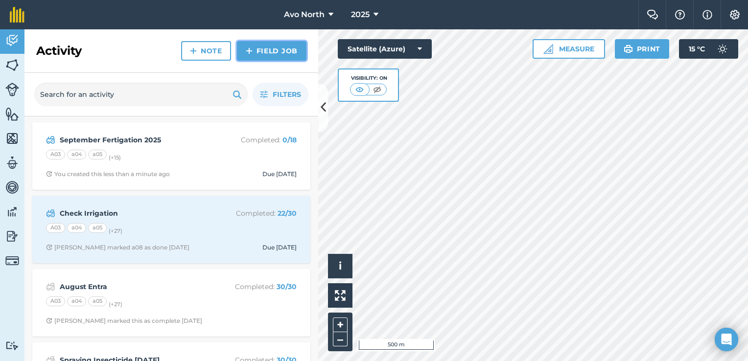
click at [274, 50] on link "Field Job" at bounding box center [272, 51] width 70 height 20
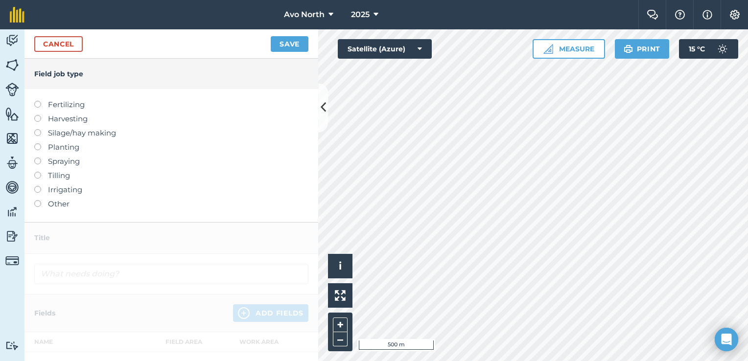
click at [37, 101] on label at bounding box center [41, 101] width 14 height 0
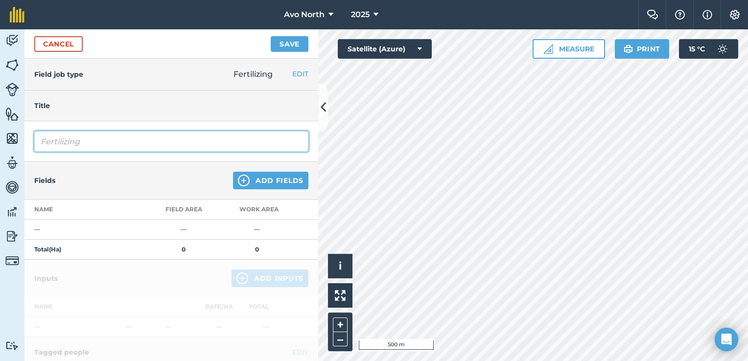
drag, startPoint x: 92, startPoint y: 142, endPoint x: 0, endPoint y: 138, distance: 91.6
click at [0, 140] on html "Avo North 2025 Farm Chat Help Info Settings Avo North - 2025 Reproduced with th…" at bounding box center [374, 180] width 748 height 361
type input "September Fertigation 25"
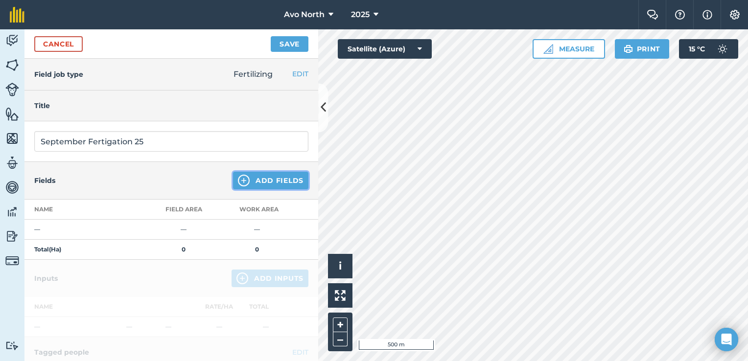
click at [240, 177] on img at bounding box center [244, 181] width 12 height 12
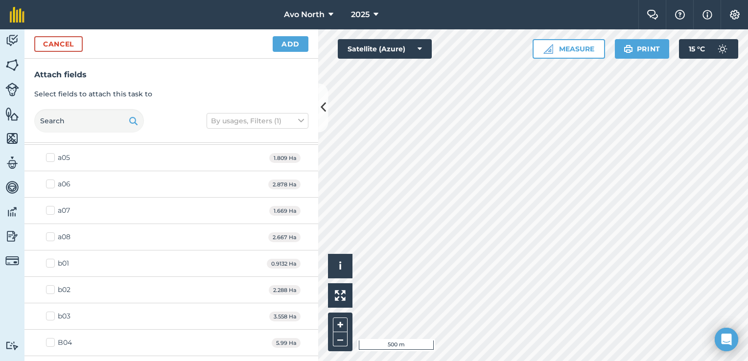
scroll to position [147, 0]
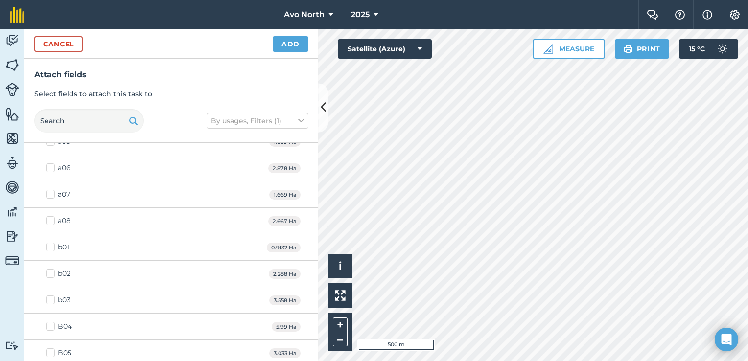
click at [51, 299] on label "b03" at bounding box center [58, 300] width 24 height 10
click at [51, 299] on input "b03" at bounding box center [49, 298] width 6 height 6
checkbox input "true"
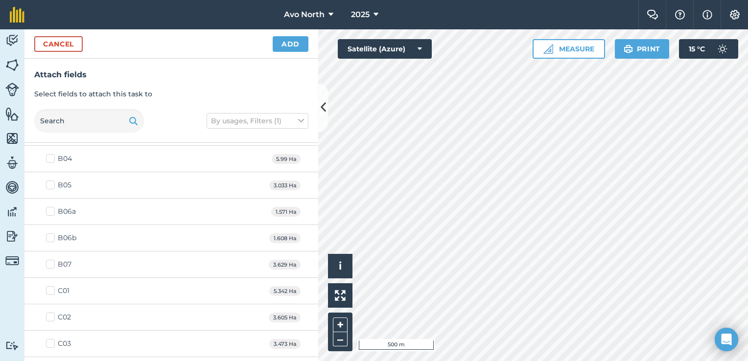
scroll to position [343, 0]
click at [52, 234] on label "B07" at bounding box center [58, 237] width 25 height 10
click at [52, 234] on input "B07" at bounding box center [49, 235] width 6 height 6
click at [50, 232] on label "B07" at bounding box center [58, 237] width 25 height 10
click at [50, 232] on input "B07" at bounding box center [49, 235] width 6 height 6
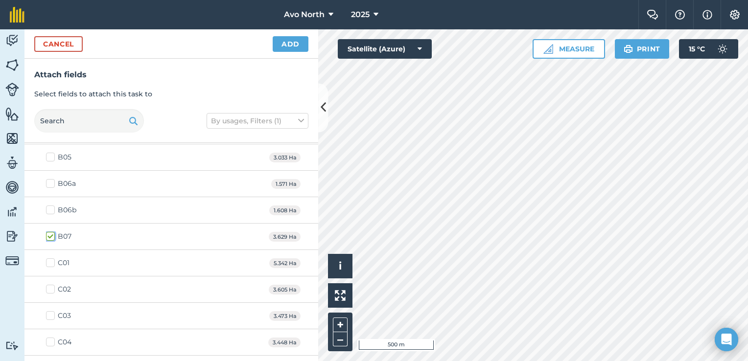
checkbox input "false"
click at [48, 263] on label "C01" at bounding box center [58, 263] width 24 height 10
click at [48, 263] on input "C01" at bounding box center [49, 261] width 6 height 6
checkbox input "true"
click at [49, 285] on label "C02" at bounding box center [58, 289] width 25 height 10
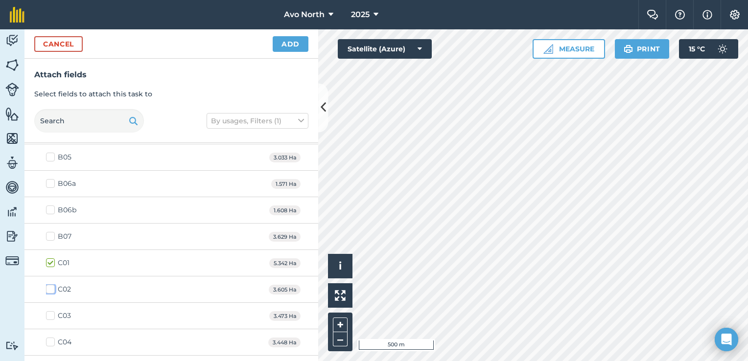
click at [49, 285] on input "C02" at bounding box center [49, 287] width 6 height 6
checkbox input "true"
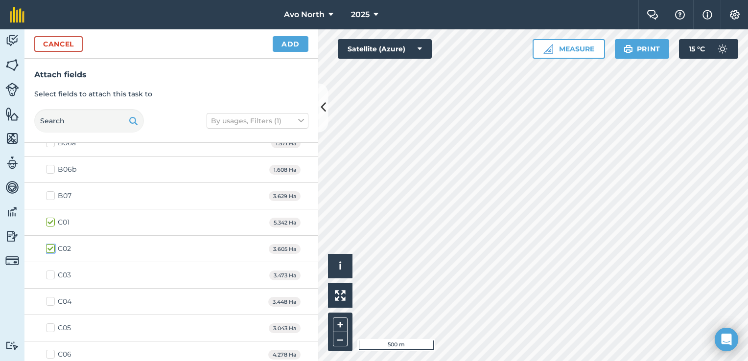
scroll to position [441, 0]
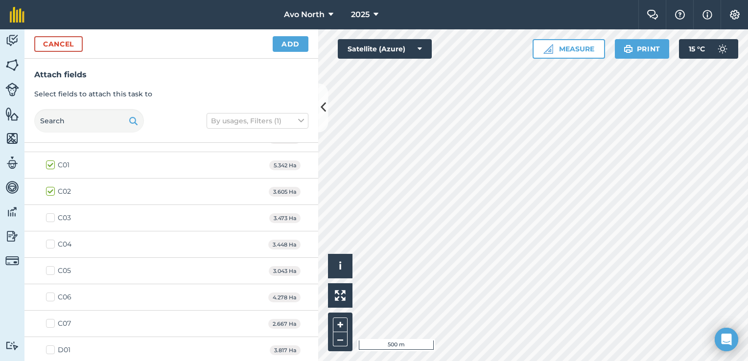
click at [49, 217] on label "C03" at bounding box center [58, 218] width 25 height 10
click at [49, 217] on input "C03" at bounding box center [49, 216] width 6 height 6
checkbox input "true"
click at [49, 242] on label "C04" at bounding box center [58, 244] width 25 height 10
click at [49, 242] on input "C04" at bounding box center [49, 242] width 6 height 6
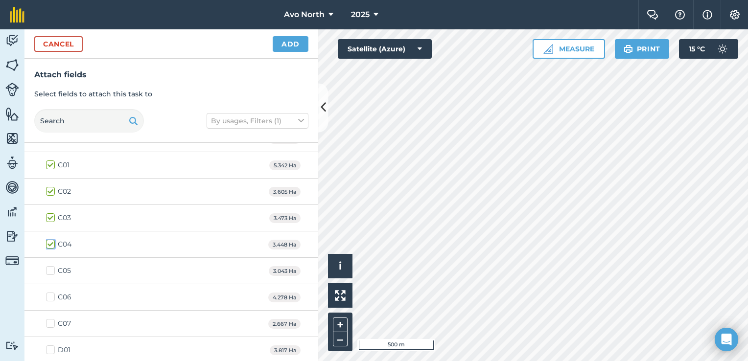
checkbox input "true"
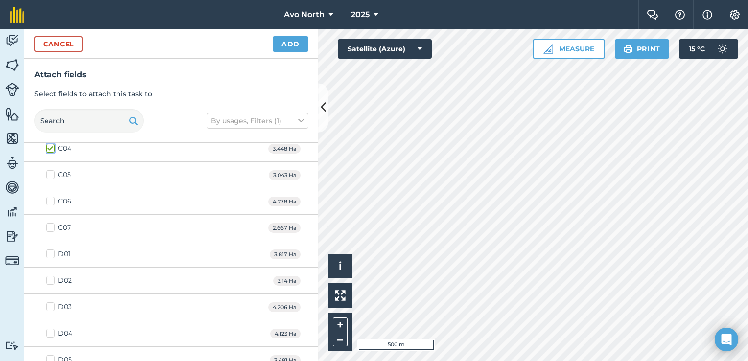
scroll to position [539, 0]
click at [49, 276] on label "D02" at bounding box center [59, 279] width 26 height 10
click at [49, 276] on input "D02" at bounding box center [49, 277] width 6 height 6
checkbox input "true"
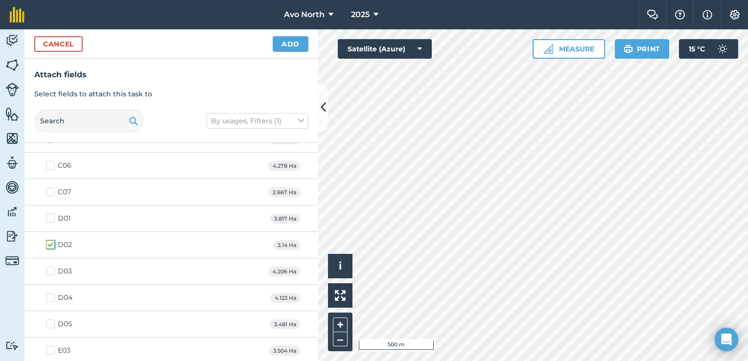
scroll to position [637, 0]
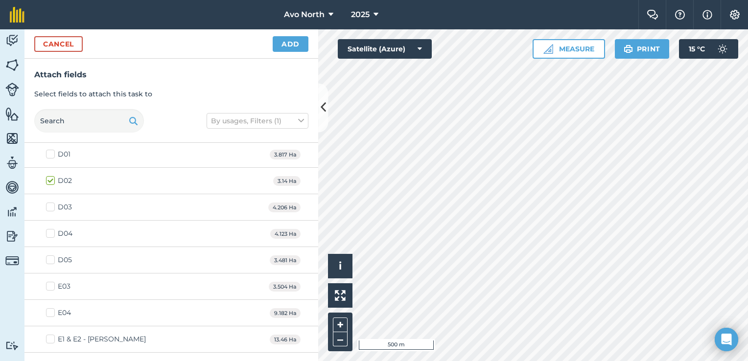
click at [53, 206] on label "D03" at bounding box center [59, 207] width 26 height 10
click at [52, 206] on input "D03" at bounding box center [49, 205] width 6 height 6
checkbox input "true"
click at [52, 232] on label "D04" at bounding box center [59, 234] width 26 height 10
click at [52, 232] on input "D04" at bounding box center [49, 232] width 6 height 6
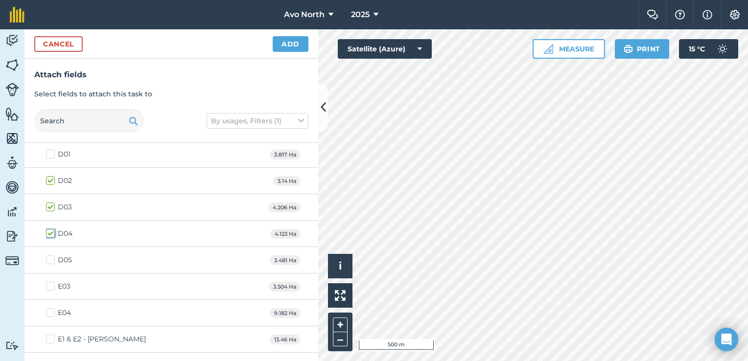
checkbox input "true"
click at [47, 310] on label "E04" at bounding box center [58, 313] width 25 height 10
click at [47, 310] on input "E04" at bounding box center [49, 311] width 6 height 6
checkbox input "true"
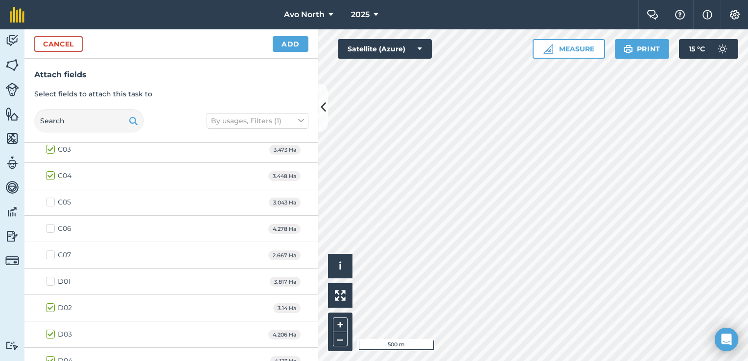
scroll to position [464, 0]
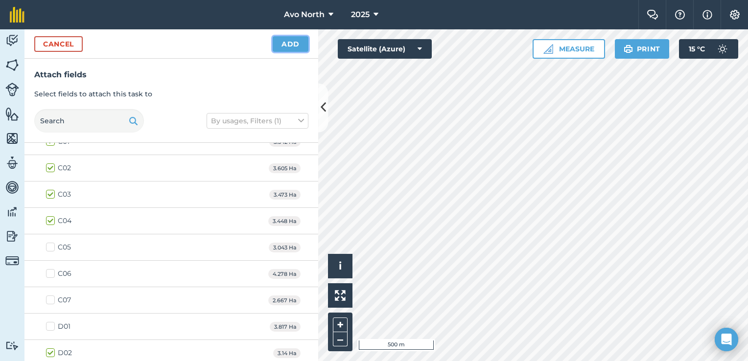
click at [291, 43] on button "Add" at bounding box center [291, 44] width 36 height 16
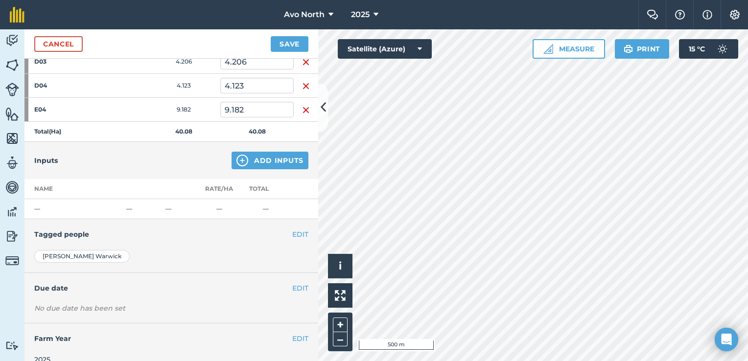
scroll to position [325, 0]
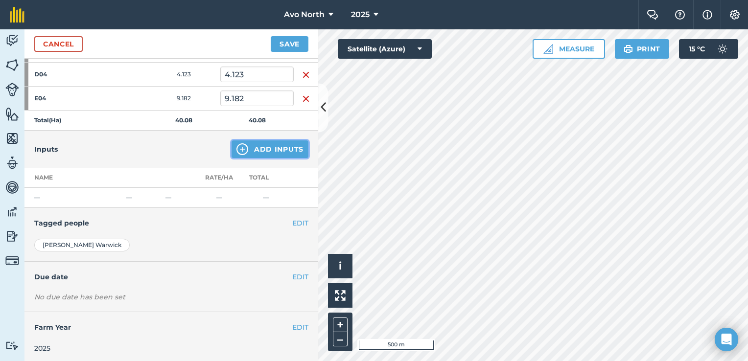
click at [259, 148] on button "Add Inputs" at bounding box center [270, 150] width 77 height 18
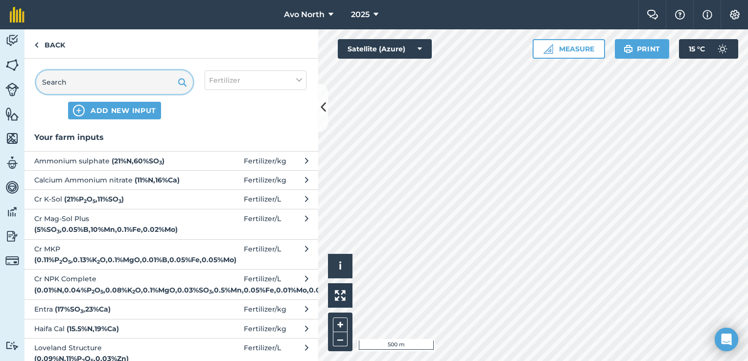
click at [89, 81] on input "text" at bounding box center [114, 83] width 157 height 24
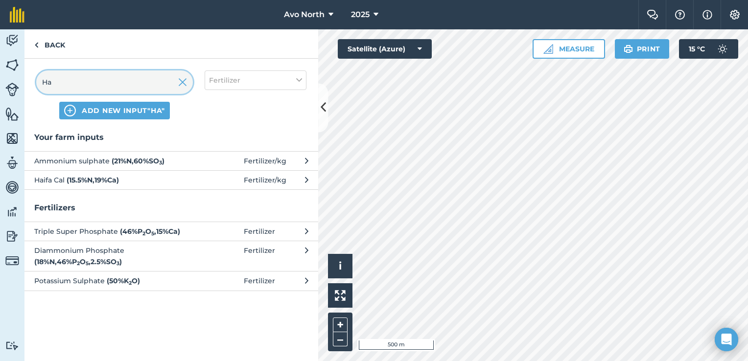
type input "Ha"
click at [71, 183] on strong "( 15.5 % N , 19 % Ca )" at bounding box center [93, 180] width 52 height 9
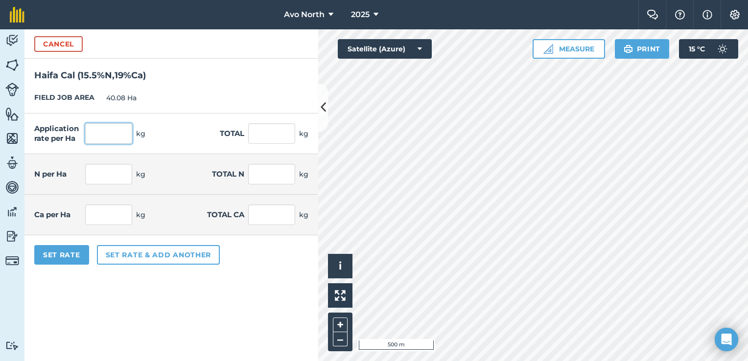
click at [89, 135] on input "text" at bounding box center [108, 133] width 47 height 21
type input "3.5"
type input "140.28"
type input "0.543"
type input "21.743"
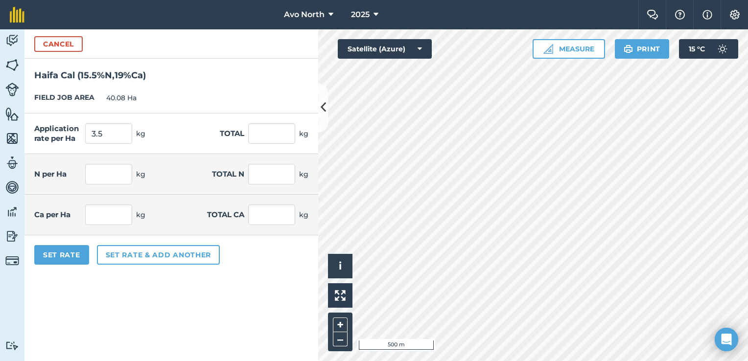
type input "0.665"
type input "26.653"
click at [167, 285] on form "Cancel Haifa Cal ( 15.5 % N , 19 % Ca ) FIELD JOB AREA 40.08 Ha Application rat…" at bounding box center [171, 195] width 294 height 332
click at [77, 258] on button "Set Rate" at bounding box center [61, 255] width 55 height 20
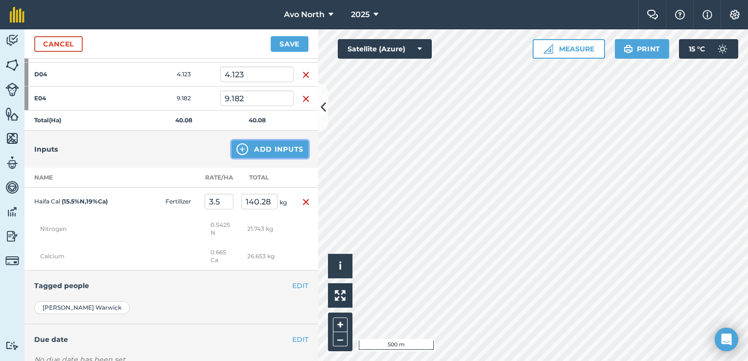
click at [246, 146] on button "Add Inputs" at bounding box center [270, 150] width 77 height 18
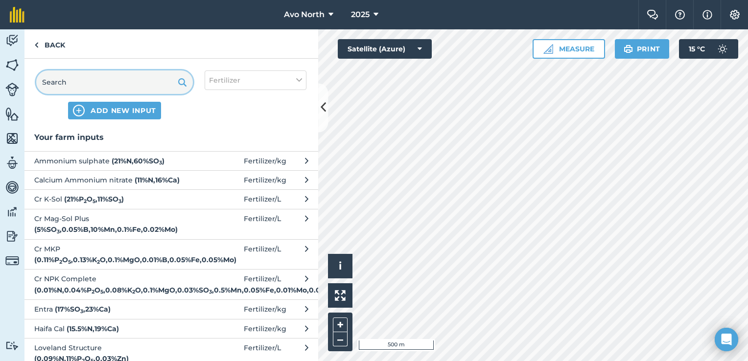
click at [61, 81] on input "text" at bounding box center [114, 83] width 157 height 24
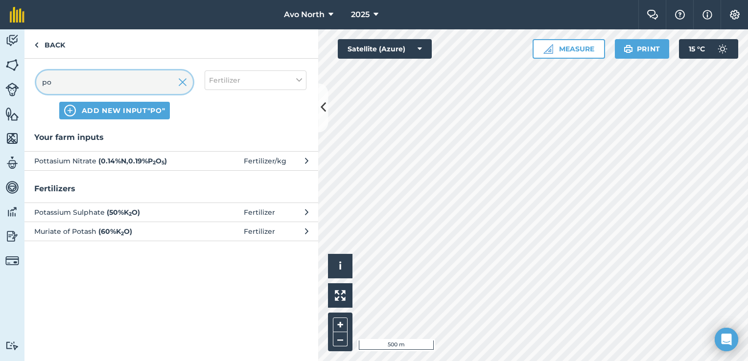
type input "po"
click at [78, 163] on span "Pottasium Nitrate ( 0.14 % N , 0.19 % P 2 O 5 )" at bounding box center [114, 161] width 160 height 11
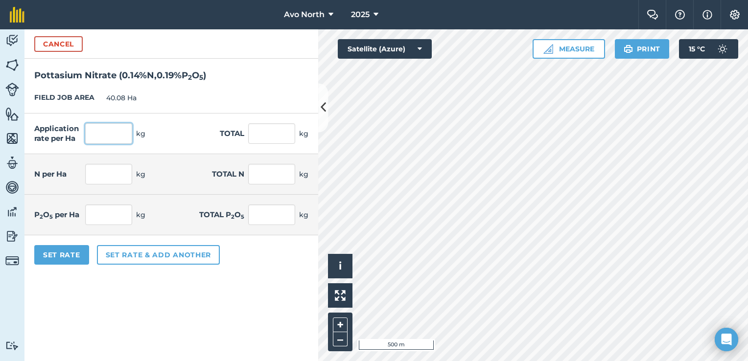
click at [103, 131] on input "text" at bounding box center [108, 133] width 47 height 21
type input "10"
type input "400.8"
type input "0.014"
type input "0.561"
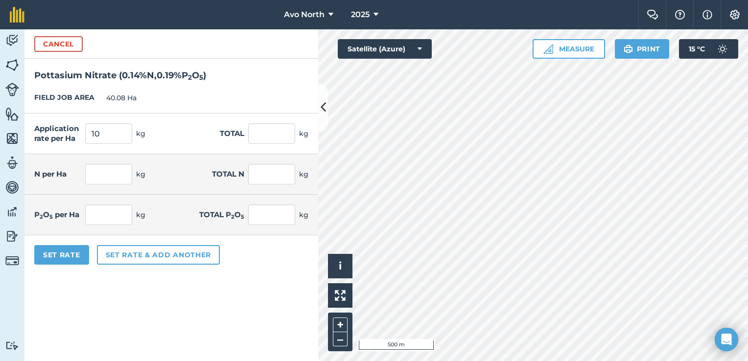
type input "0.019"
type input "0.762"
click at [95, 311] on form "Cancel Pottasium Nitrate ( 0.14 % N , 0.19 % P 2 O 5 ) FIELD JOB AREA 40.08 Ha …" at bounding box center [171, 195] width 294 height 332
click at [71, 260] on button "Set Rate" at bounding box center [61, 255] width 55 height 20
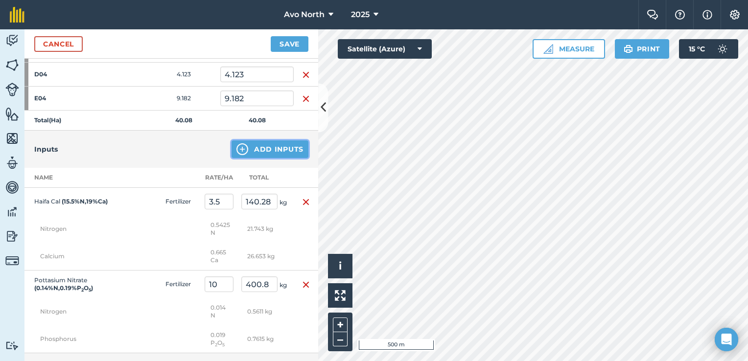
click at [260, 147] on button "Add Inputs" at bounding box center [270, 150] width 77 height 18
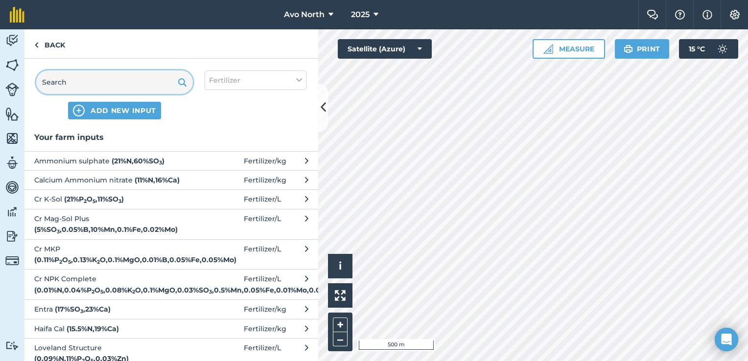
click at [117, 82] on input "text" at bounding box center [114, 83] width 157 height 24
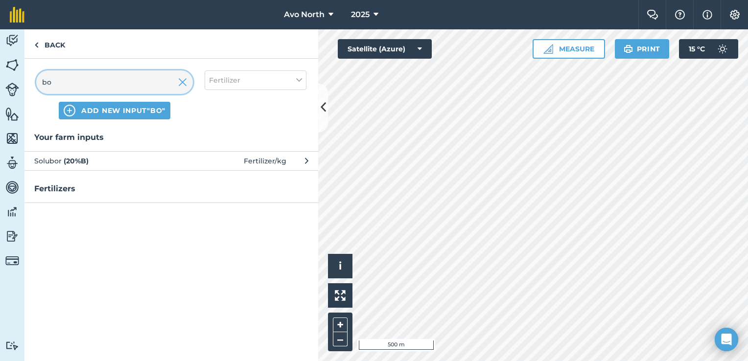
type input "bo"
click at [51, 158] on span "Solubor ( 20 % B )" at bounding box center [114, 161] width 160 height 11
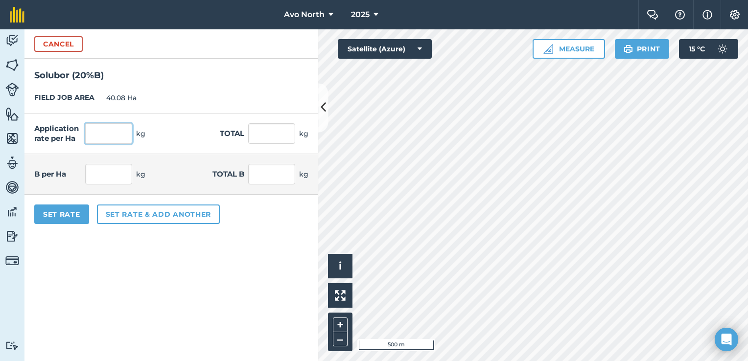
click at [88, 133] on input "text" at bounding box center [108, 133] width 47 height 21
type input "0.5"
type input "20.04"
type input "0.1"
type input "4.008"
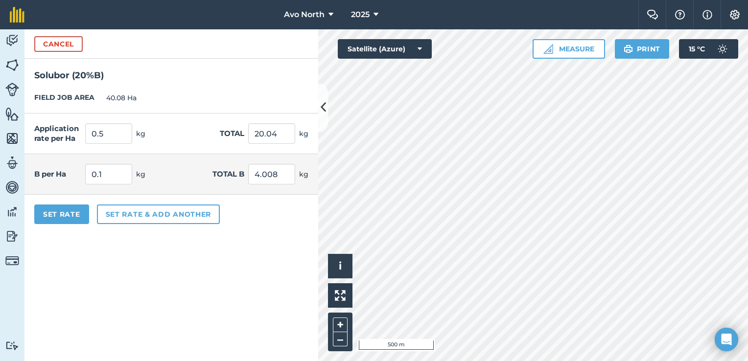
click at [144, 281] on form "Cancel Solubor ( 20 % B ) FIELD JOB AREA 40.08 Ha Application rate per Ha 0.5 k…" at bounding box center [171, 195] width 294 height 332
click at [69, 214] on button "Set Rate" at bounding box center [61, 215] width 55 height 20
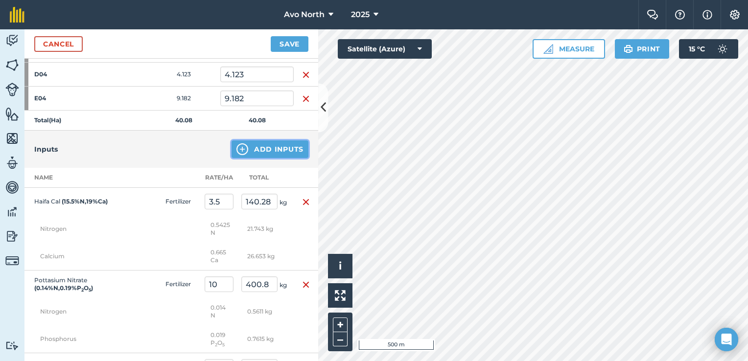
click at [258, 148] on button "Add Inputs" at bounding box center [270, 150] width 77 height 18
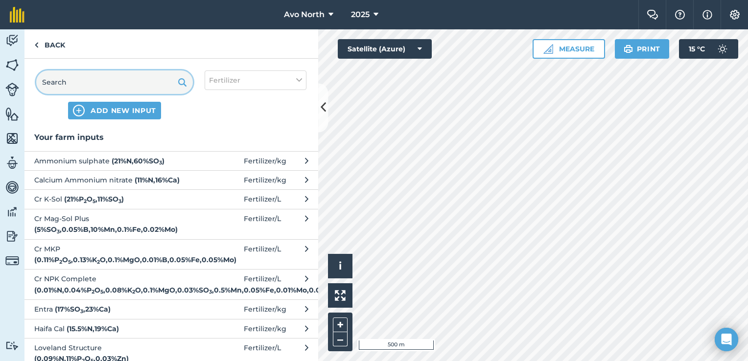
click at [90, 91] on input "text" at bounding box center [114, 83] width 157 height 24
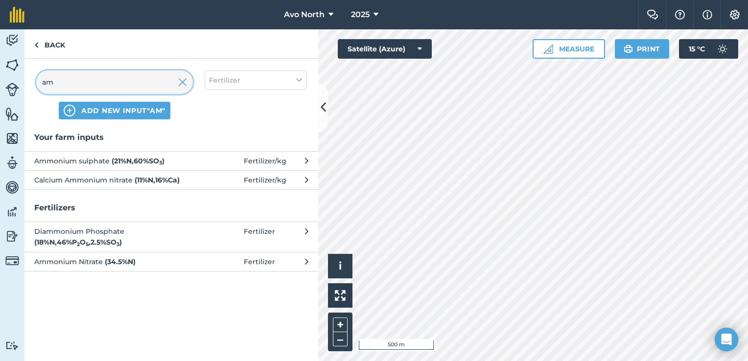
type input "am"
click at [100, 166] on button "Ammonium sulphate ( 21 % N , 60 % SO 3 ) Fertilizer / kg" at bounding box center [171, 160] width 294 height 19
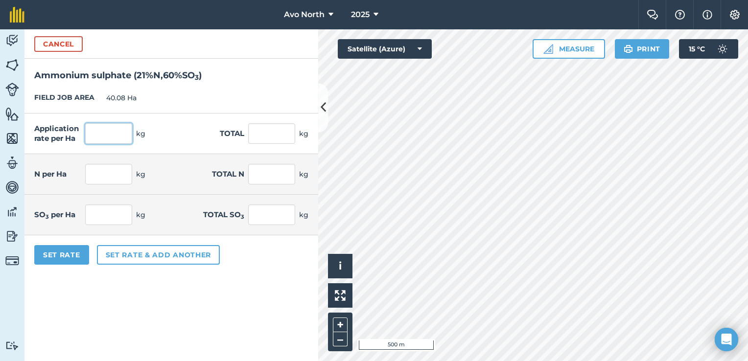
click at [104, 132] on input "text" at bounding box center [108, 133] width 47 height 21
type input "5"
type input "200.4"
type input "1.05"
type input "42.084"
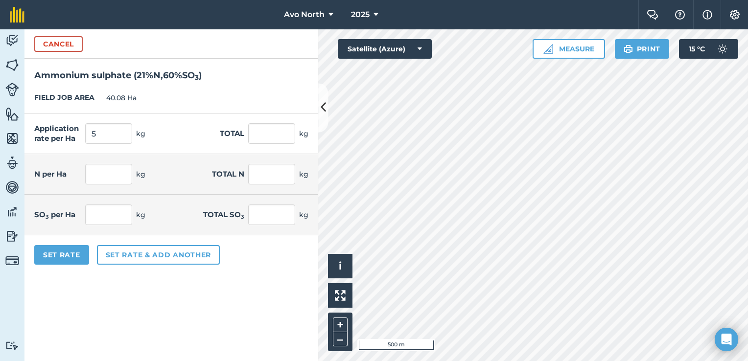
type input "3"
type input "120.24"
click at [129, 313] on form "Cancel Ammonium sulphate ( 21 % N , 60 % SO 3 ) FIELD JOB AREA 40.08 Ha Applica…" at bounding box center [171, 195] width 294 height 332
click at [41, 252] on button "Set Rate" at bounding box center [61, 255] width 55 height 20
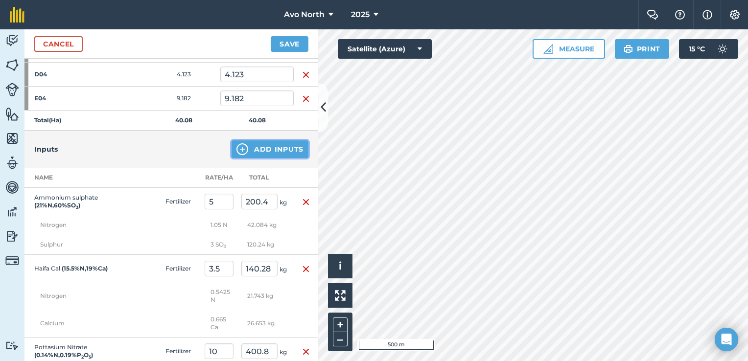
click at [232, 148] on button "Add Inputs" at bounding box center [270, 150] width 77 height 18
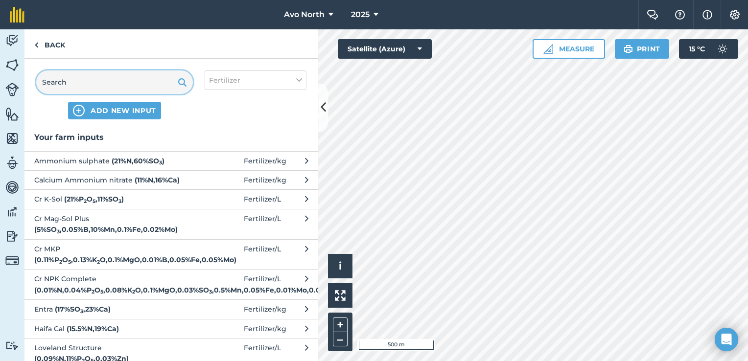
click at [63, 80] on input "text" at bounding box center [114, 83] width 157 height 24
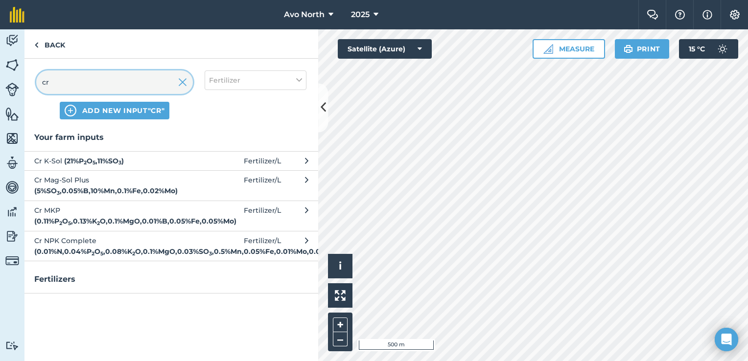
type input "cr"
click at [67, 164] on strong "( 21 % P 2 O 5 , 11 % SO 3 )" at bounding box center [94, 161] width 60 height 9
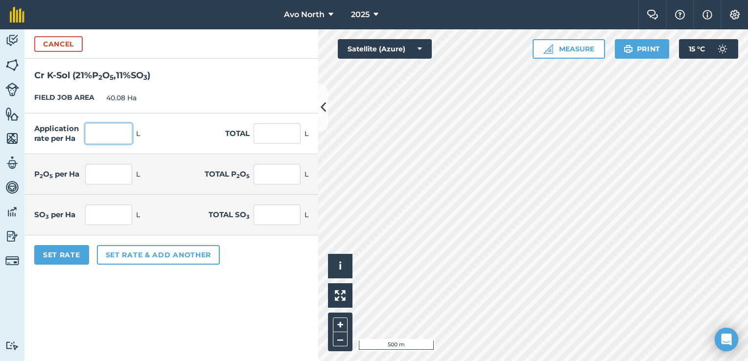
click at [94, 137] on input "text" at bounding box center [108, 133] width 47 height 21
type input "3.5"
type input "140.28"
type input "0.735"
type input "29.459"
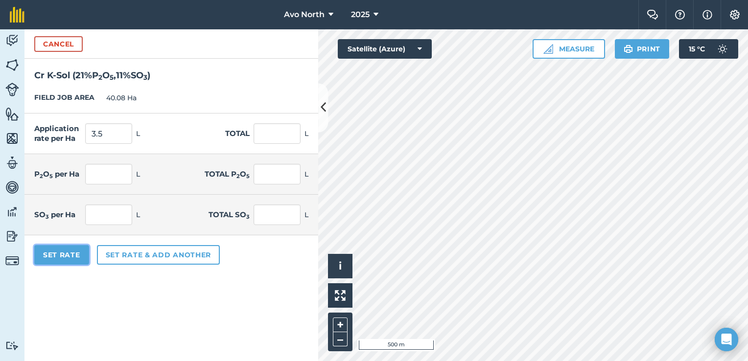
type input "0.385"
type input "15.431"
click at [56, 250] on button "Set Rate" at bounding box center [61, 255] width 55 height 20
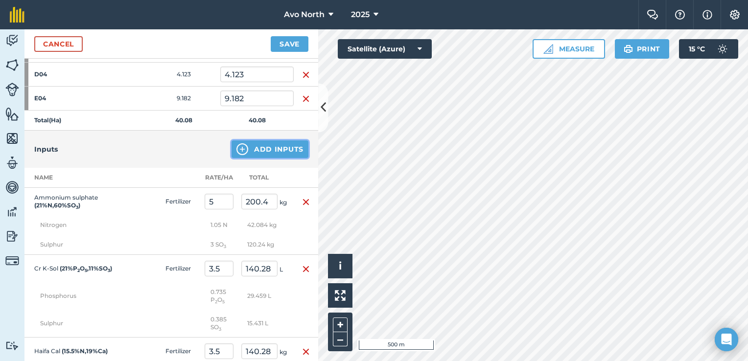
click at [239, 148] on img at bounding box center [242, 149] width 12 height 12
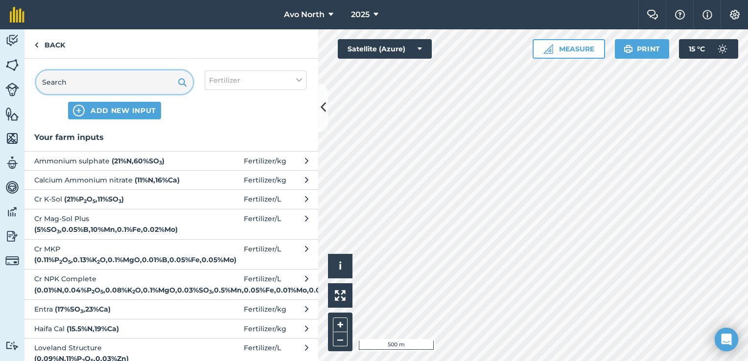
click at [118, 83] on input "text" at bounding box center [114, 83] width 157 height 24
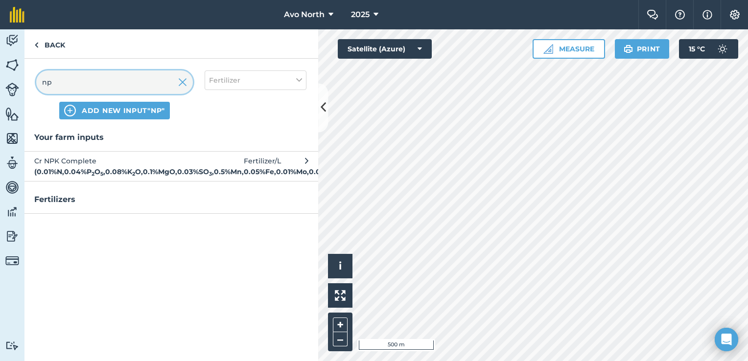
type input "np"
click at [132, 174] on sub "2" at bounding box center [133, 174] width 3 height 6
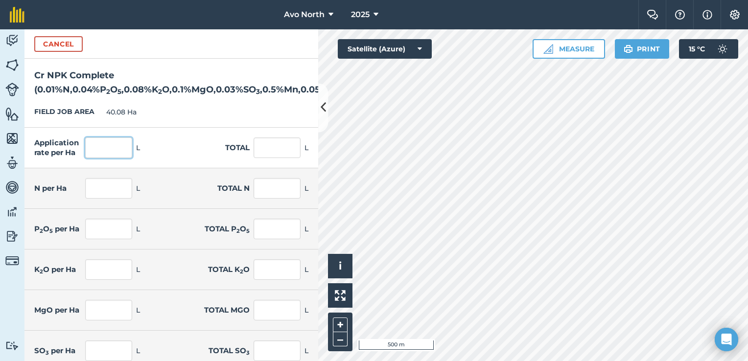
click at [96, 142] on input "text" at bounding box center [108, 148] width 47 height 21
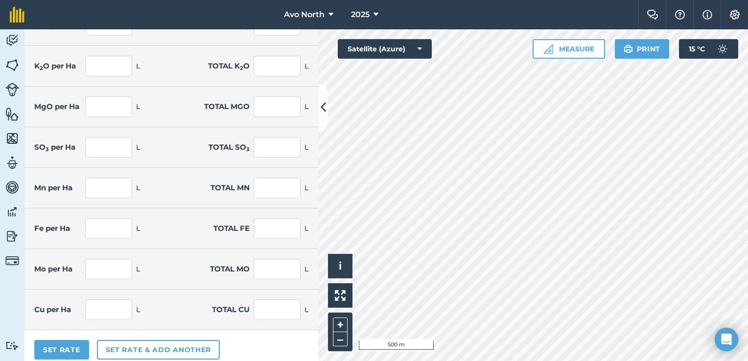
scroll to position [210, 0]
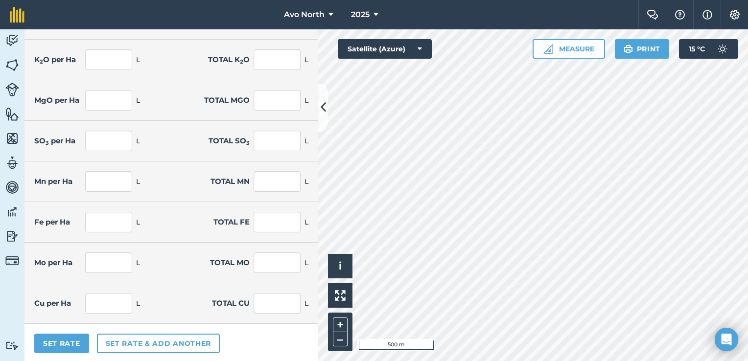
type input "5"
type input "200.4"
type input "0.001"
type input "0.02"
type input "0.002"
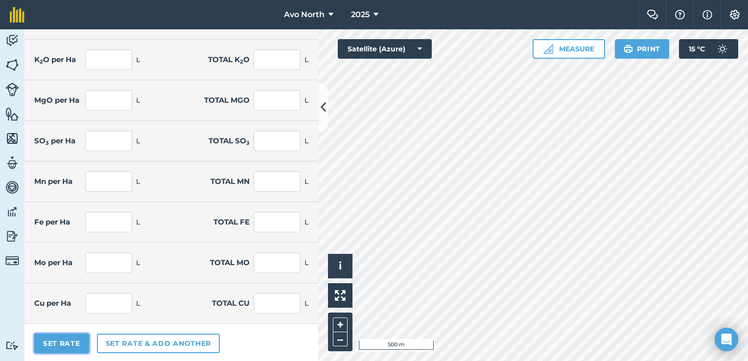
type input "0.08"
type input "0.004"
type input "0.16"
type input "0.005"
type input "0.2"
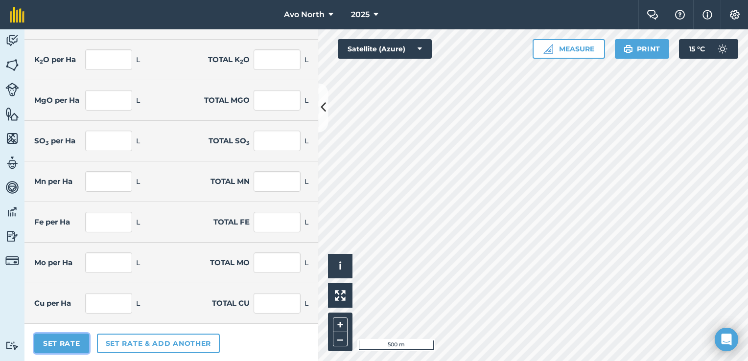
type input "0.002"
type input "0.06"
type input "0.025"
type input "1.002"
type input "0.003"
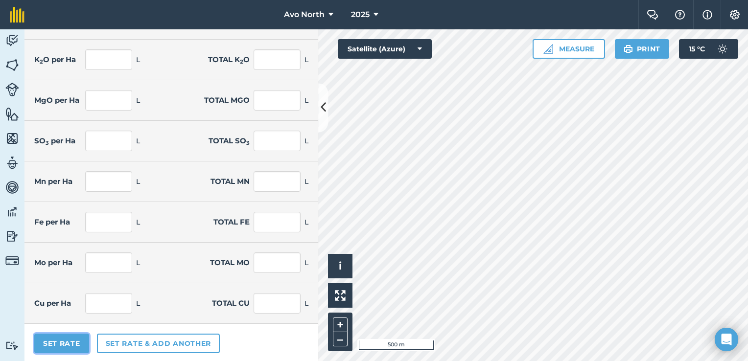
type input "0.1"
type input "0"
type input "0.01"
type input "0.001"
type input "0.05"
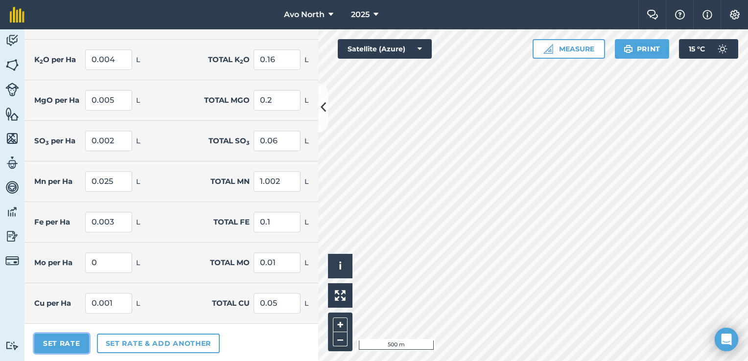
click at [45, 341] on button "Set Rate" at bounding box center [61, 344] width 55 height 20
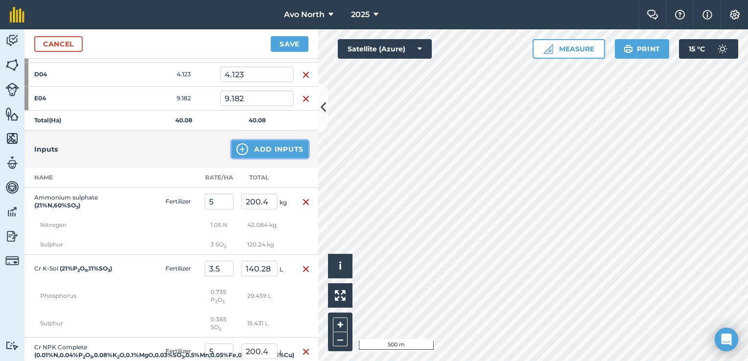
click at [259, 146] on button "Add Inputs" at bounding box center [270, 150] width 77 height 18
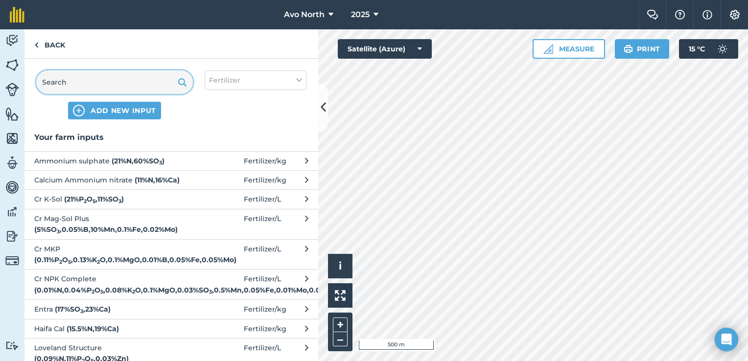
click at [132, 87] on input "text" at bounding box center [114, 83] width 157 height 24
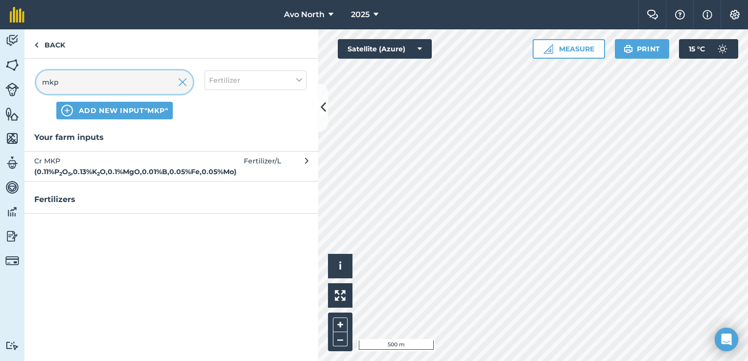
type input "mkp"
click at [135, 151] on button "Cr MKP ( 0.11 % P 2 O 5 , 0.13 % K 2 O , 0.1 % MgO , 0.01 % B , 0.05 % Fe , 0.0…" at bounding box center [171, 166] width 294 height 30
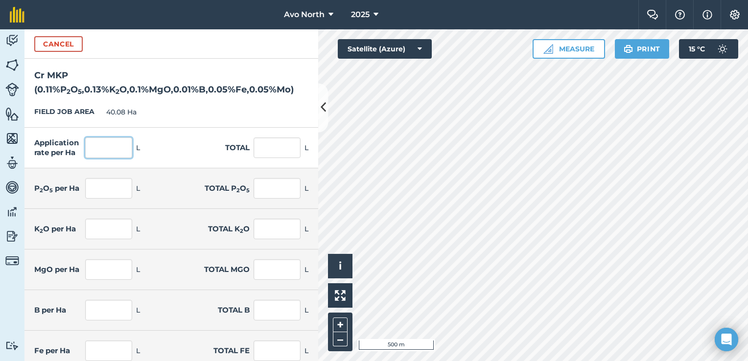
click at [94, 150] on input "text" at bounding box center [108, 148] width 47 height 21
type input "3.5"
type input "140.28"
type input "0.004"
type input "0.154"
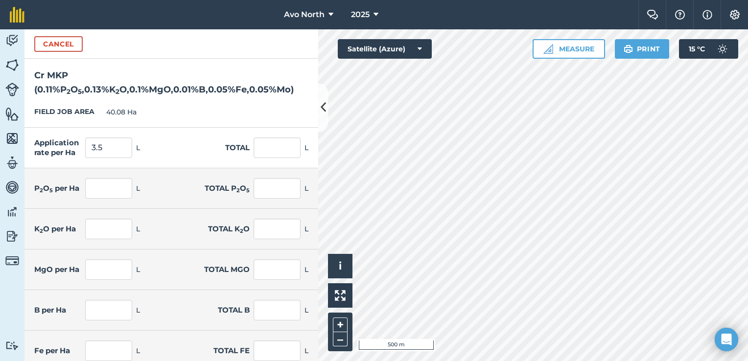
type input "0.005"
type input "0.182"
type input "0.004"
type input "0.14"
type input "0"
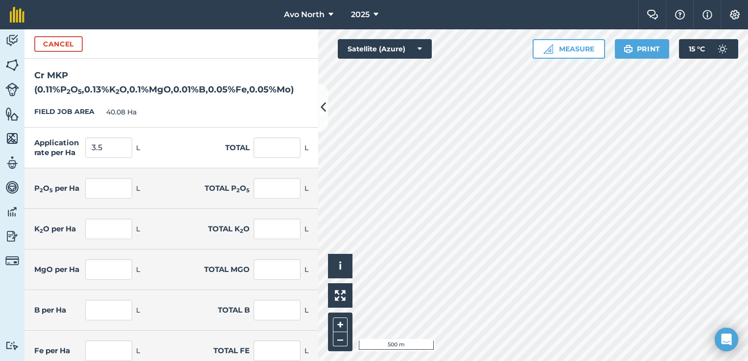
type input "0.014"
type input "0.002"
type input "0.07"
type input "0.002"
type input "0.07"
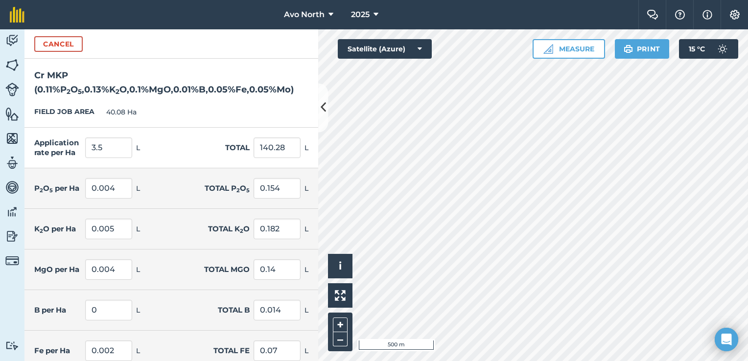
click at [155, 235] on div "K 2 O per Ha 0.005 L Total K 2 O 0.182 L" at bounding box center [171, 229] width 294 height 41
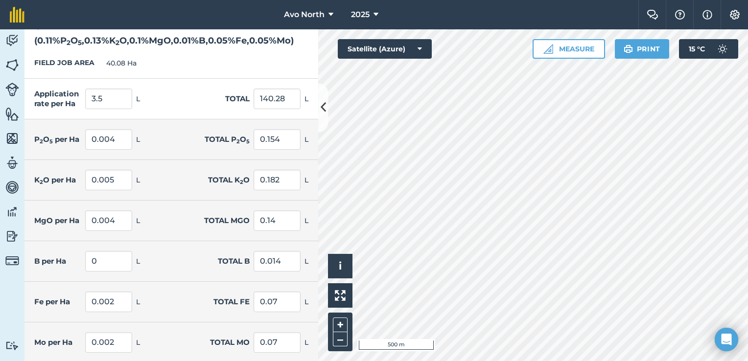
scroll to position [89, 0]
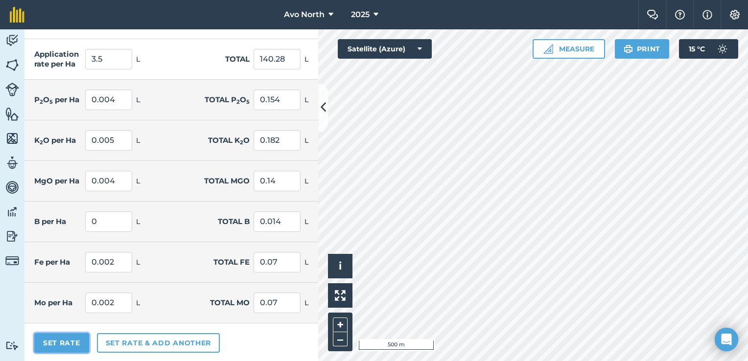
click at [67, 342] on button "Set Rate" at bounding box center [61, 343] width 55 height 20
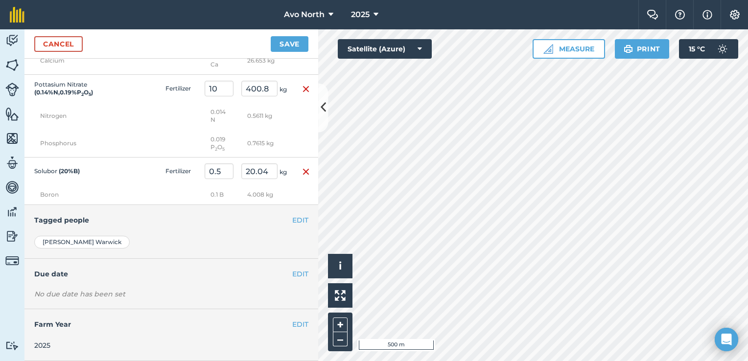
scroll to position [1173, 0]
click at [280, 275] on h4 "Due date" at bounding box center [171, 274] width 274 height 11
click at [292, 274] on button "EDIT" at bounding box center [300, 274] width 16 height 11
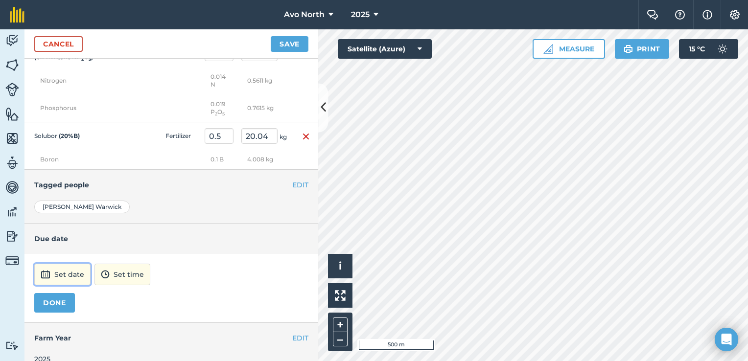
click at [80, 285] on button "Set date" at bounding box center [62, 275] width 56 height 22
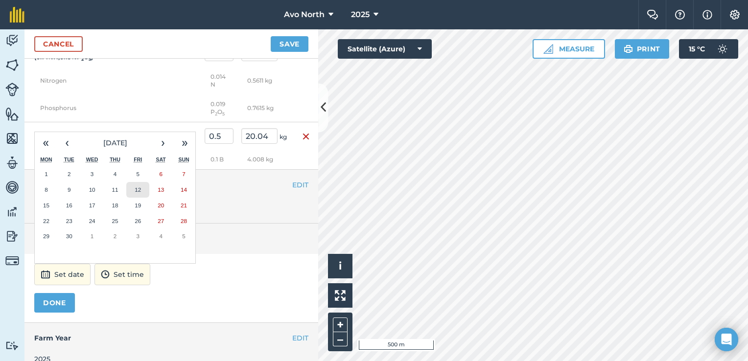
click at [143, 198] on button "12" at bounding box center [137, 190] width 23 height 16
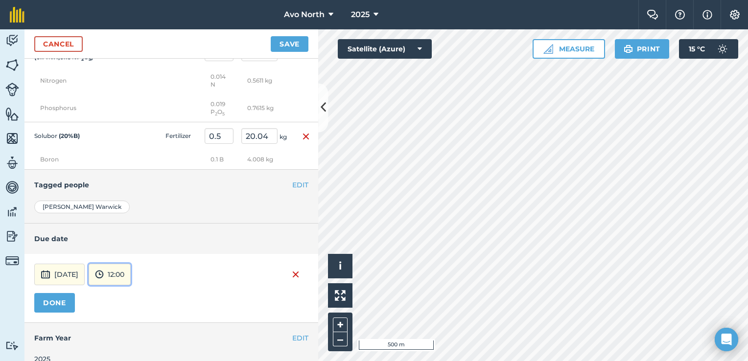
click at [129, 285] on button "12:00" at bounding box center [110, 275] width 42 height 22
click at [130, 221] on button "15:00" at bounding box center [112, 214] width 46 height 16
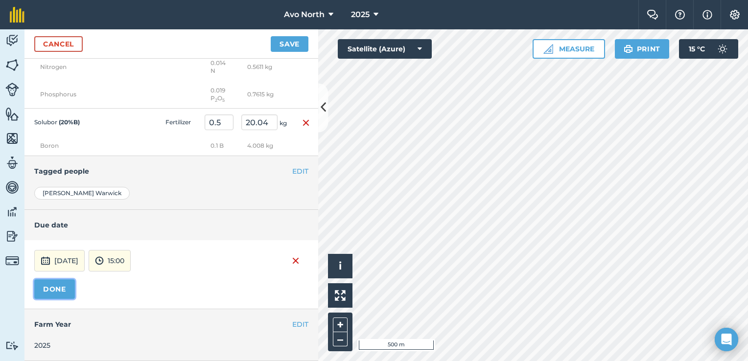
drag, startPoint x: 60, startPoint y: 286, endPoint x: 90, endPoint y: 287, distance: 29.9
click at [61, 287] on button "DONE" at bounding box center [54, 290] width 41 height 20
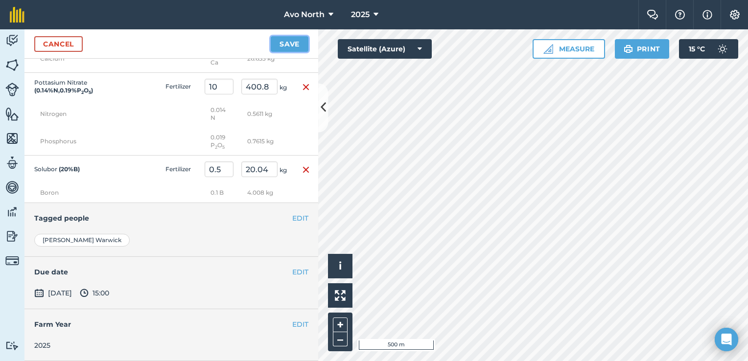
click at [302, 41] on button "Save" at bounding box center [290, 44] width 38 height 16
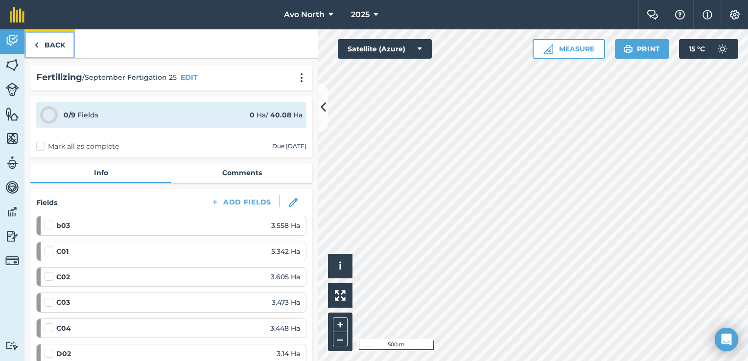
click at [49, 46] on link "Back" at bounding box center [49, 43] width 50 height 29
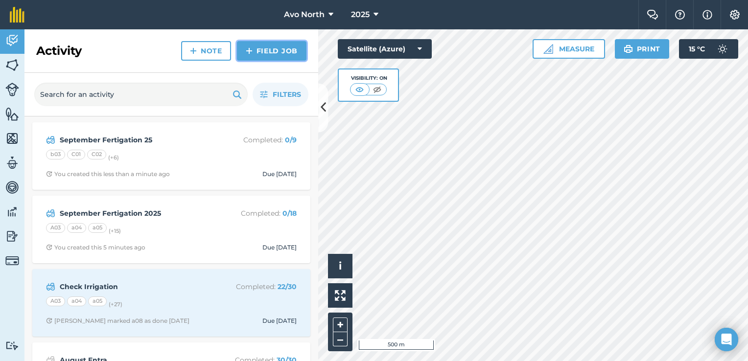
click at [262, 59] on link "Field Job" at bounding box center [272, 51] width 70 height 20
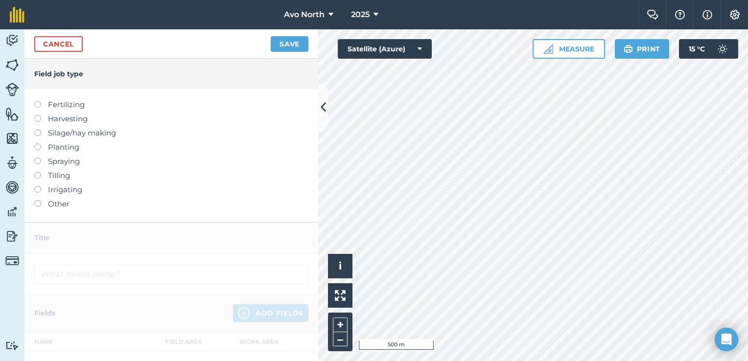
click at [39, 101] on label at bounding box center [41, 101] width 14 height 0
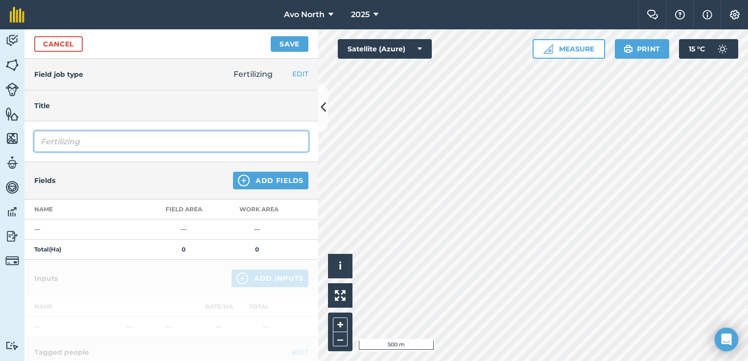
click at [65, 138] on input "Fertilizing" at bounding box center [171, 141] width 274 height 21
type input "zing"
drag, startPoint x: 65, startPoint y: 146, endPoint x: 28, endPoint y: 152, distance: 36.8
click at [28, 152] on div "zing" at bounding box center [171, 141] width 294 height 41
type input "September Fertigation 25"
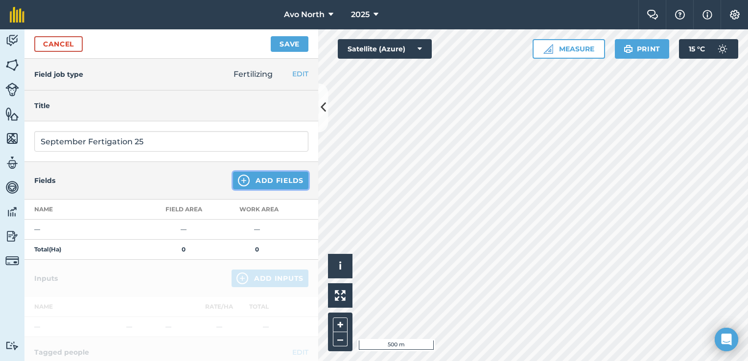
click at [247, 181] on button "Add Fields" at bounding box center [270, 181] width 75 height 18
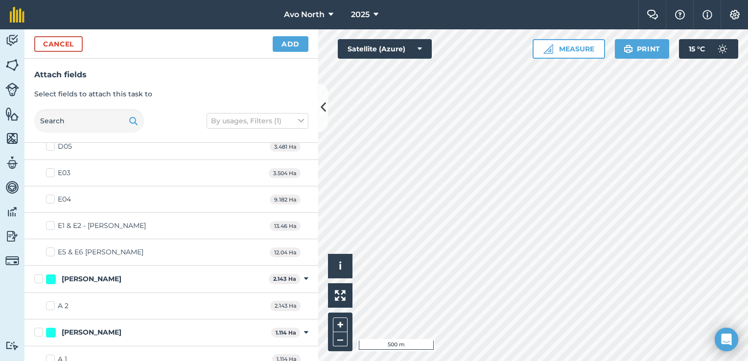
scroll to position [758, 0]
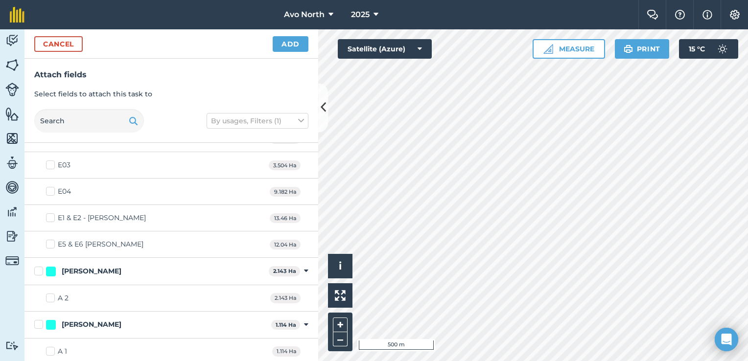
click at [54, 239] on label "E5 & E6 [PERSON_NAME]" at bounding box center [94, 244] width 97 height 10
click at [52, 239] on input "E5 & E6 [PERSON_NAME]" at bounding box center [49, 242] width 6 height 6
checkbox input "true"
click at [50, 216] on label "E1 & E2 - [PERSON_NAME]" at bounding box center [96, 218] width 100 height 10
click at [50, 216] on input "E1 & E2 - [PERSON_NAME]" at bounding box center [49, 216] width 6 height 6
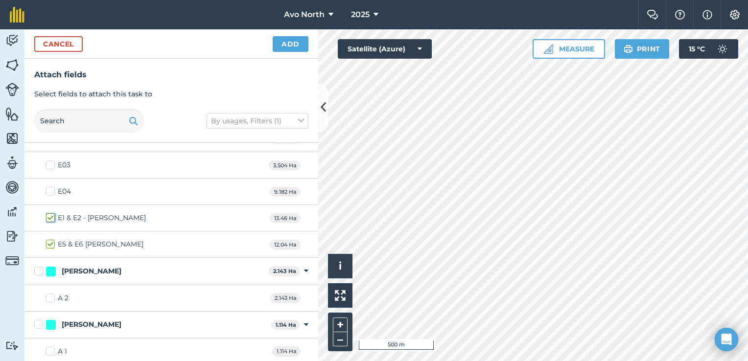
checkbox input "true"
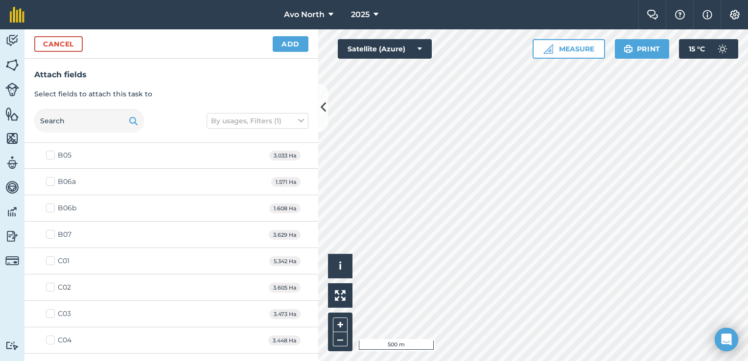
scroll to position [317, 0]
click at [55, 258] on label "B07" at bounding box center [58, 262] width 25 height 10
click at [52, 258] on input "B07" at bounding box center [49, 260] width 6 height 6
checkbox input "true"
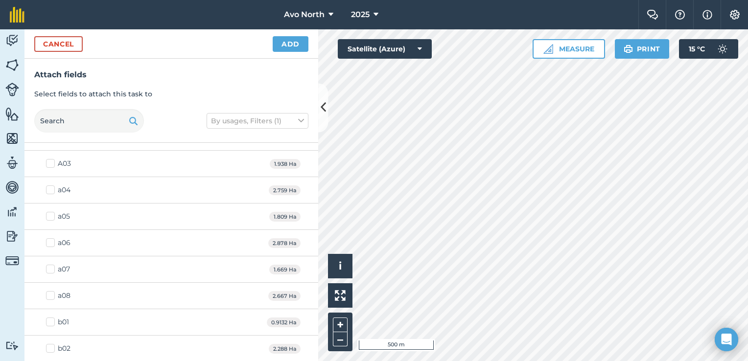
scroll to position [0, 0]
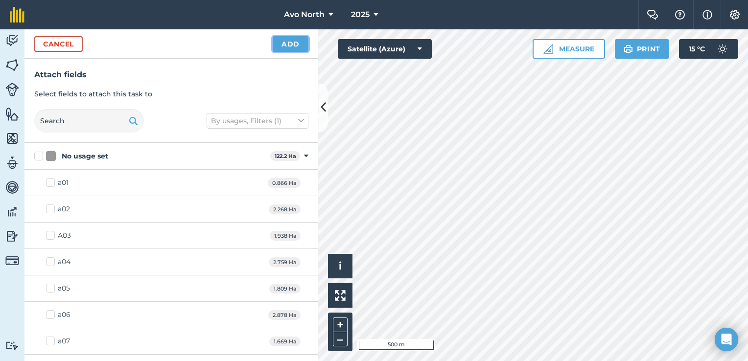
click at [290, 44] on button "Add" at bounding box center [291, 44] width 36 height 16
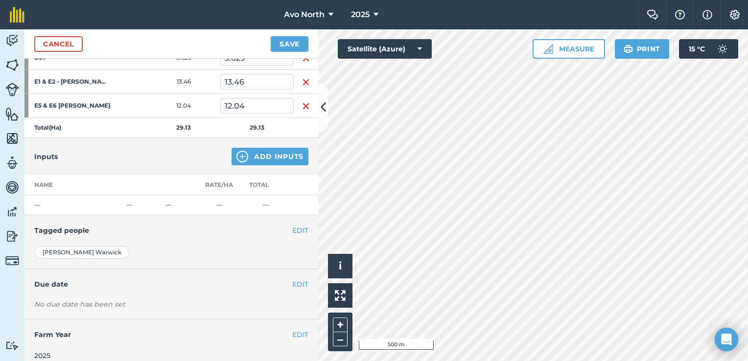
scroll to position [182, 0]
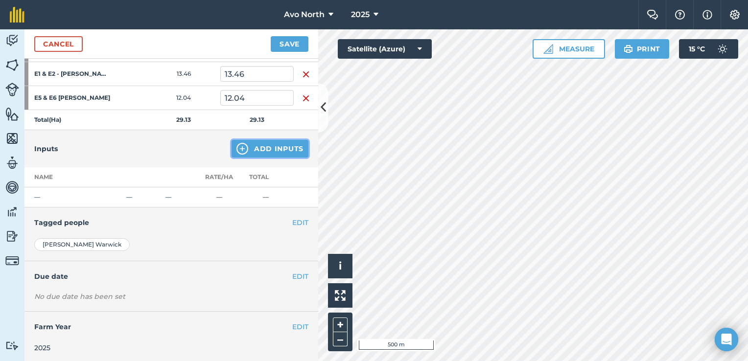
click at [264, 154] on button "Add Inputs" at bounding box center [270, 149] width 77 height 18
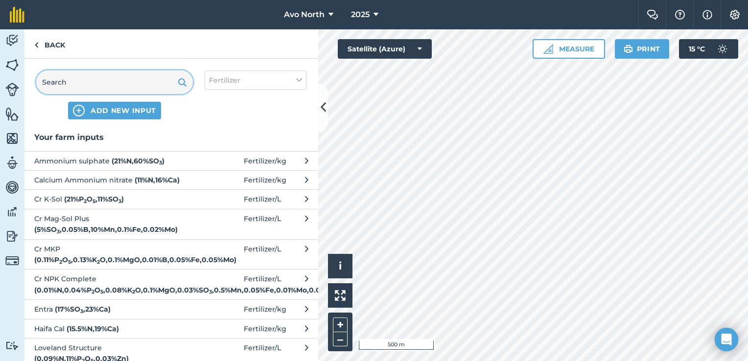
drag, startPoint x: 106, startPoint y: 84, endPoint x: 119, endPoint y: 81, distance: 13.1
click at [108, 84] on input "text" at bounding box center [114, 83] width 157 height 24
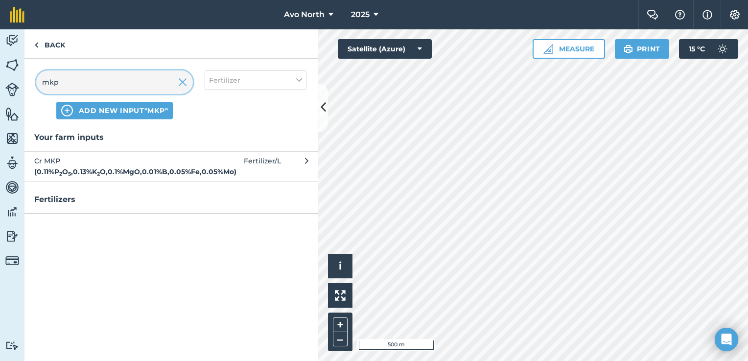
type input "mkp"
click at [142, 108] on span "ADD NEW INPUT "mkp"" at bounding box center [124, 111] width 90 height 10
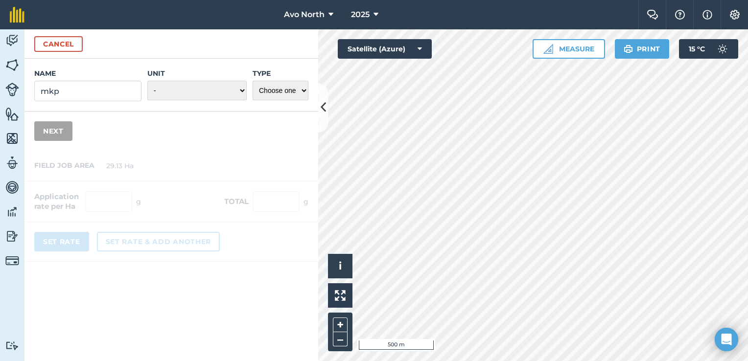
click at [57, 51] on div "Cancel" at bounding box center [171, 43] width 294 height 29
click at [68, 38] on button "Cancel" at bounding box center [58, 44] width 48 height 16
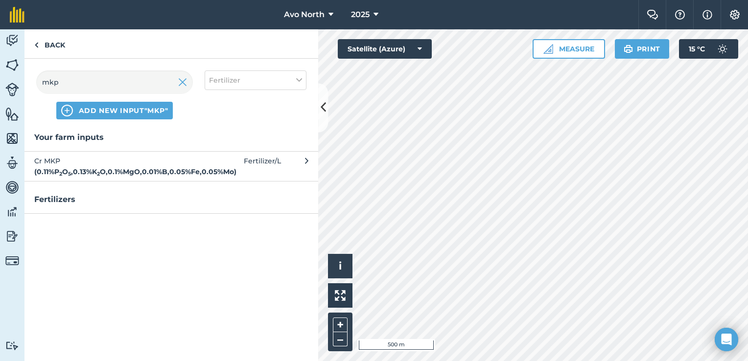
click at [96, 173] on strong "( 0.11 % P 2 O 5 , 0.13 % K 2 O , 0.1 % MgO , 0.01 % B , 0.05 % Fe , 0.05 % Mo )" at bounding box center [135, 171] width 202 height 9
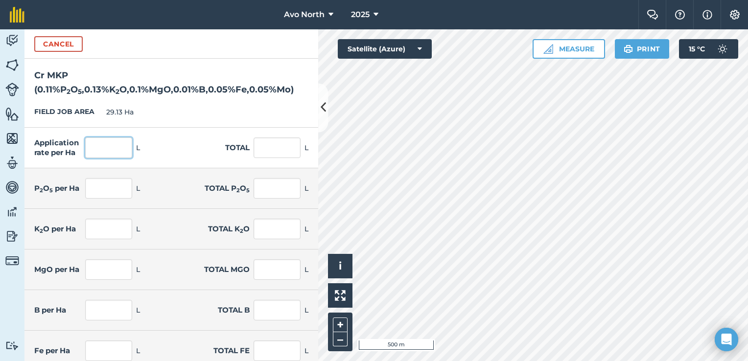
click at [104, 146] on input "text" at bounding box center [108, 148] width 47 height 21
type input "2.5"
type input "72.825"
type input "0.003"
type input "0.08"
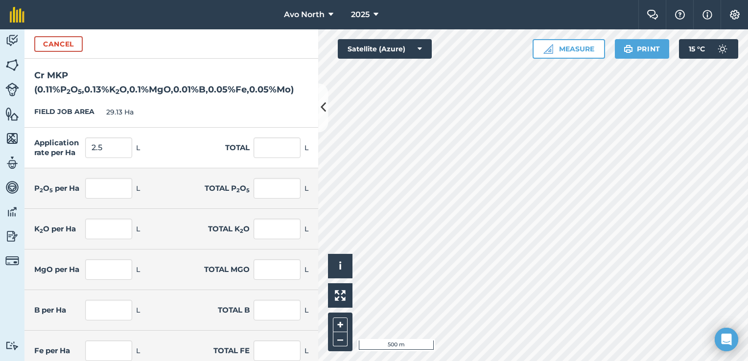
type input "0.003"
type input "0.095"
type input "0.003"
type input "0.073"
type input "0"
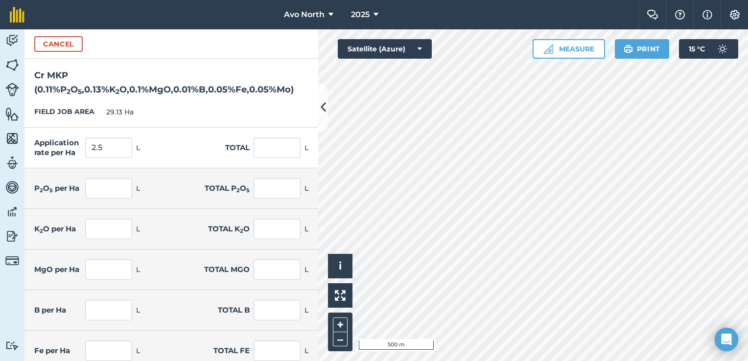
type input "0.007"
type input "0.001"
type input "0.036"
type input "0.001"
type input "0.036"
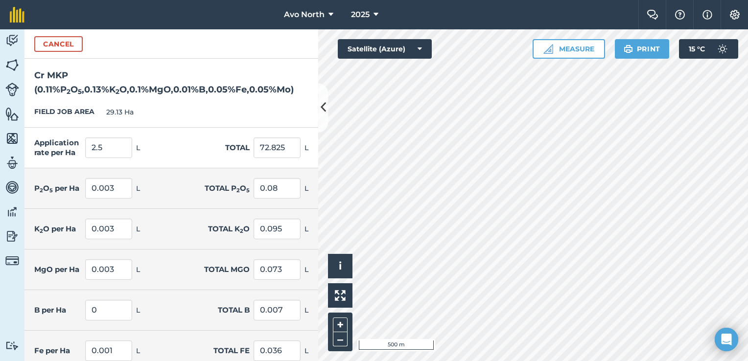
click at [199, 101] on div "FIELD JOB AREA 29.13 Ha" at bounding box center [171, 112] width 294 height 31
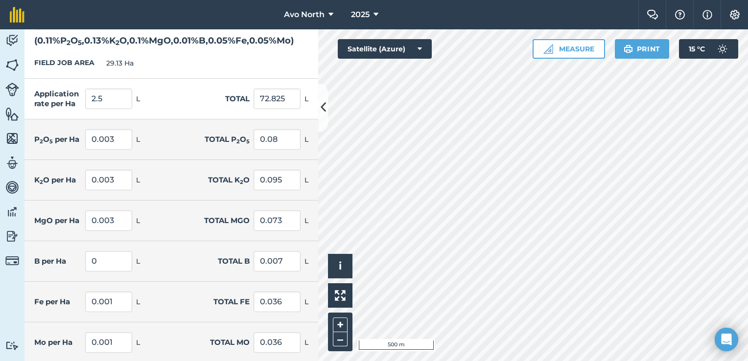
scroll to position [89, 0]
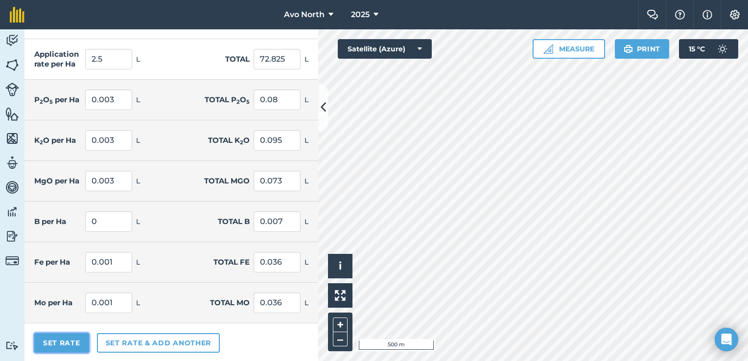
click at [56, 344] on button "Set Rate" at bounding box center [61, 343] width 55 height 20
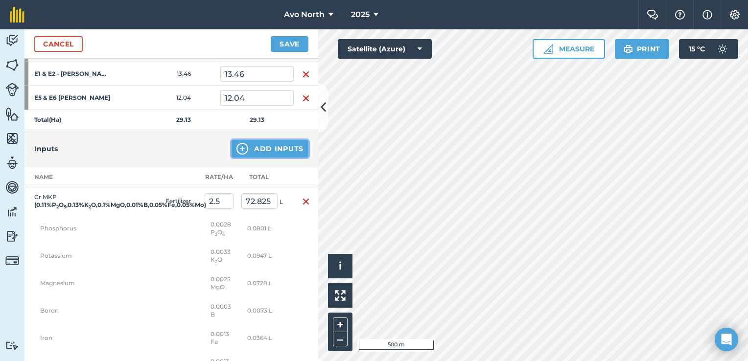
click at [267, 146] on button "Add Inputs" at bounding box center [270, 149] width 77 height 18
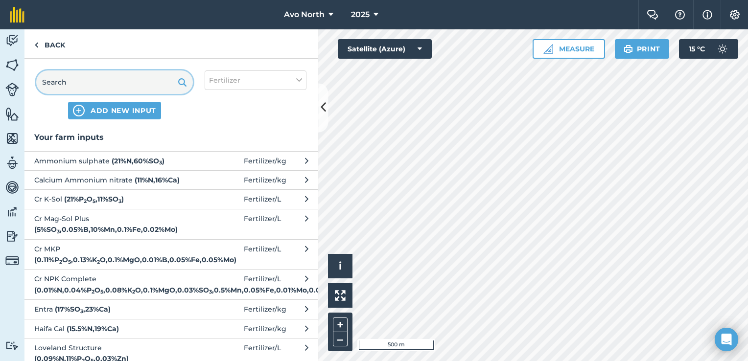
click at [86, 88] on input "text" at bounding box center [114, 83] width 157 height 24
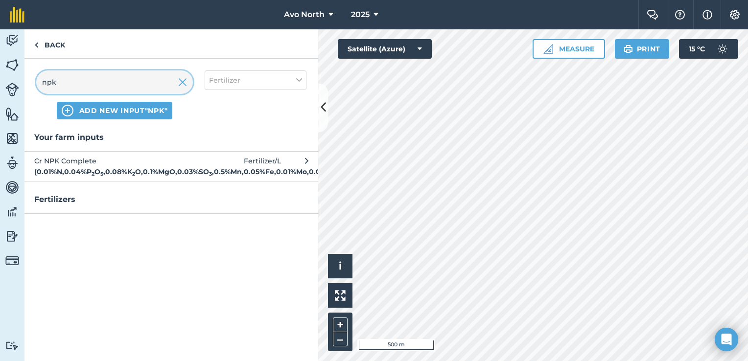
type input "npk"
click at [45, 166] on span "Cr NPK Complete ( 0.01 % N , 0.04 % P 2 O 5 , 0.08 % K 2 O , 0.1 % MgO , 0.03 %…" at bounding box center [114, 167] width 160 height 22
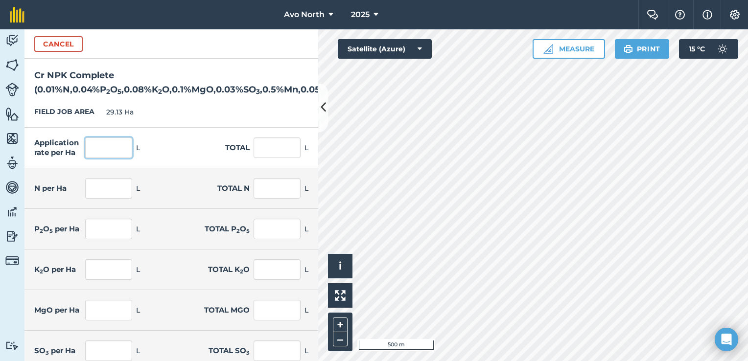
click at [92, 151] on input "text" at bounding box center [108, 148] width 47 height 21
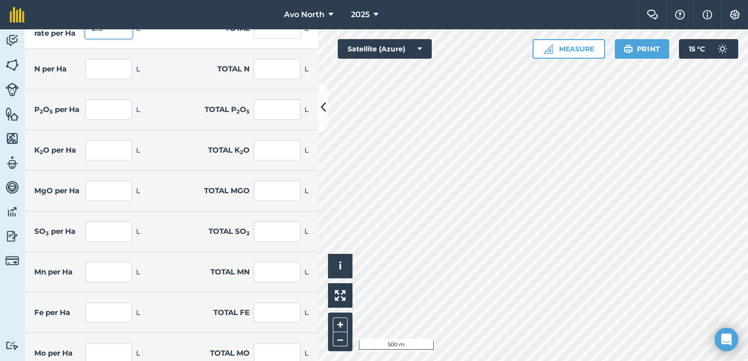
scroll to position [210, 0]
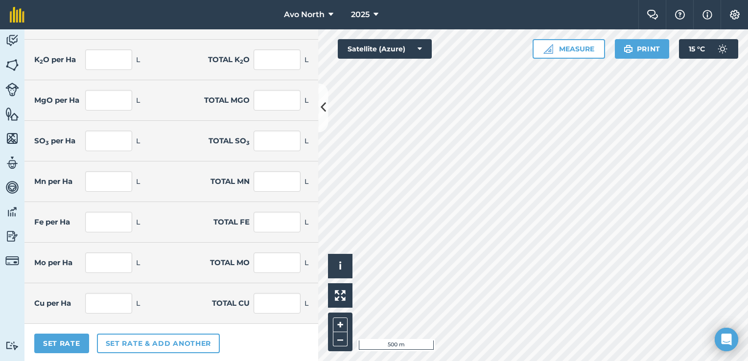
type input "2.5"
type input "72.825"
type input "0"
type input "0.007"
type input "0.001"
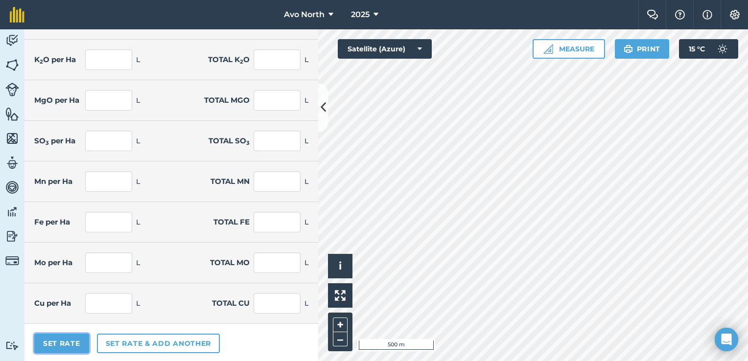
type input "0.029"
type input "0.002"
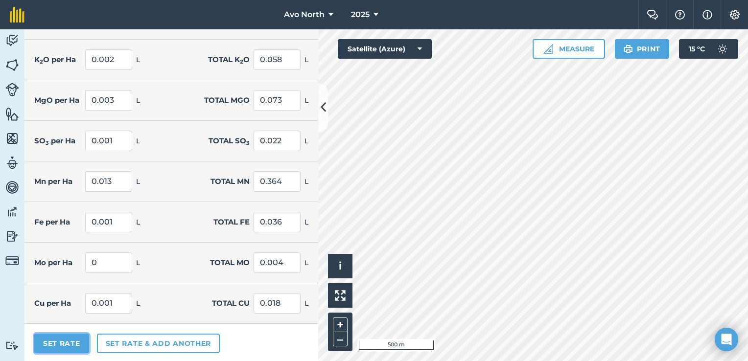
click at [69, 340] on button "Set Rate" at bounding box center [61, 344] width 55 height 20
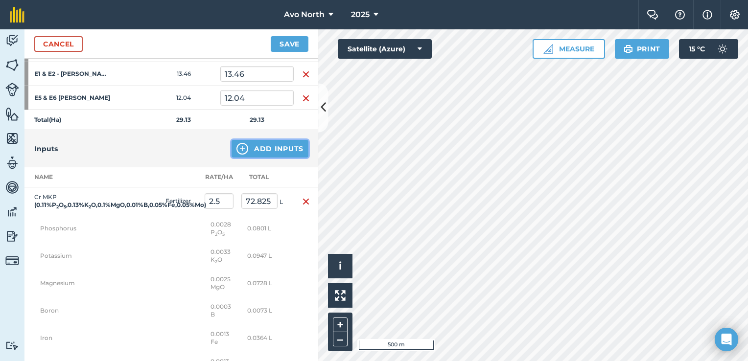
click at [237, 148] on img at bounding box center [242, 149] width 12 height 12
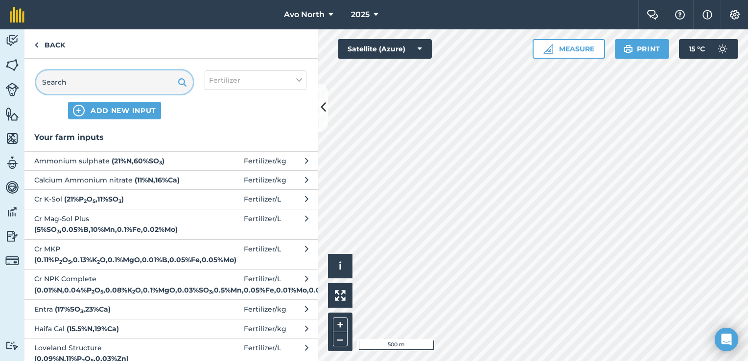
click at [91, 87] on input "text" at bounding box center [114, 83] width 157 height 24
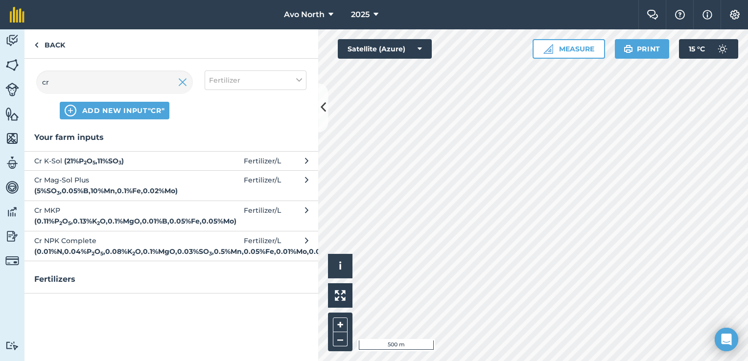
click at [111, 163] on strong "( 21 % P 2 O 5 , 11 % SO 3 )" at bounding box center [94, 161] width 60 height 9
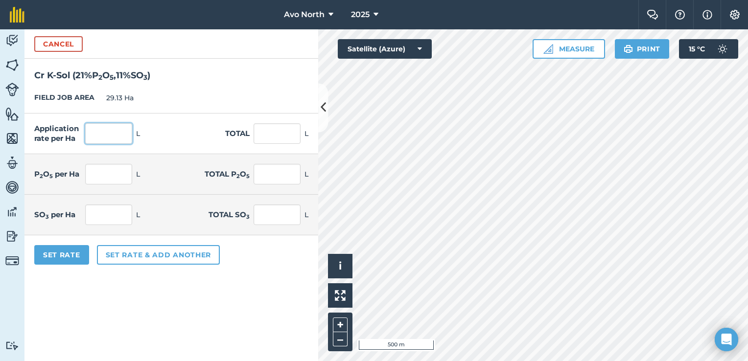
click at [108, 138] on input "text" at bounding box center [108, 133] width 47 height 21
click at [71, 261] on button "Set Rate" at bounding box center [61, 255] width 55 height 20
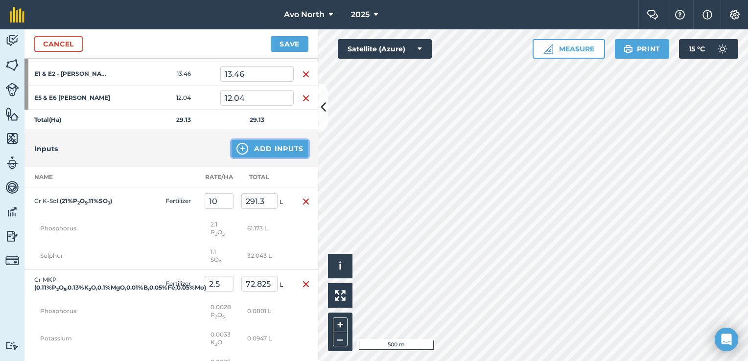
click at [272, 147] on button "Add Inputs" at bounding box center [270, 149] width 77 height 18
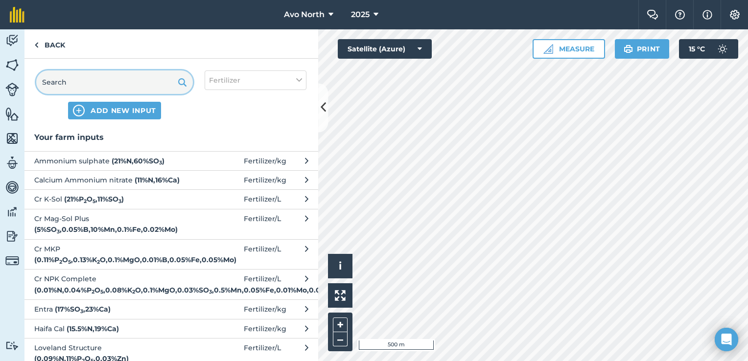
click at [112, 79] on input "text" at bounding box center [114, 83] width 157 height 24
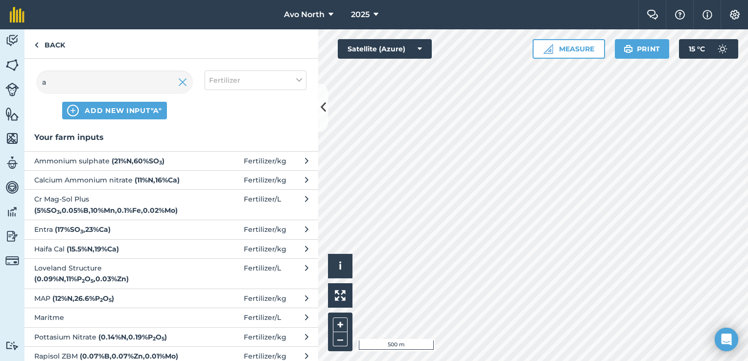
click at [61, 164] on span "Ammonium sulphate ( 21 % N , 60 % SO 3 )" at bounding box center [114, 161] width 160 height 11
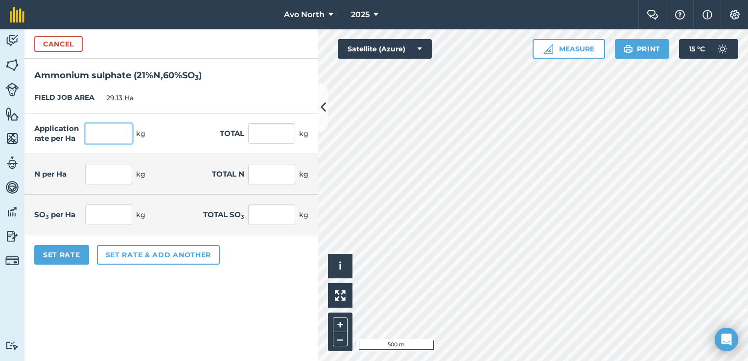
click at [129, 137] on input "text" at bounding box center [108, 133] width 47 height 21
click at [75, 252] on button "Set Rate" at bounding box center [61, 255] width 55 height 20
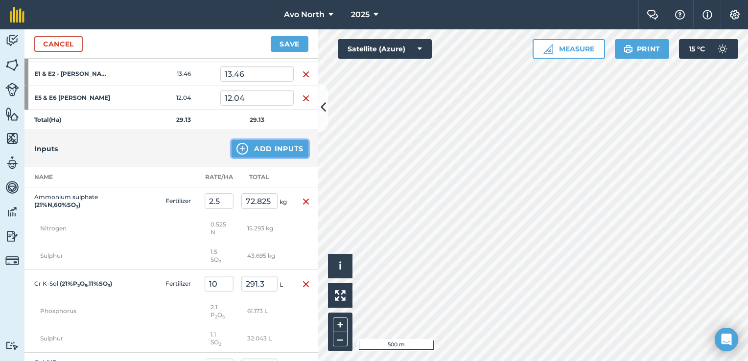
click at [278, 145] on button "Add Inputs" at bounding box center [270, 149] width 77 height 18
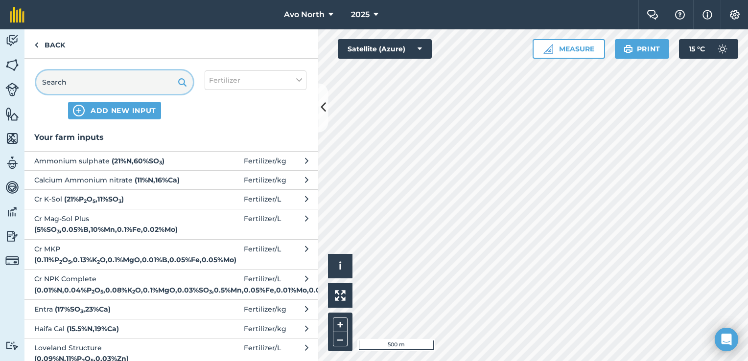
click at [108, 86] on input "text" at bounding box center [114, 83] width 157 height 24
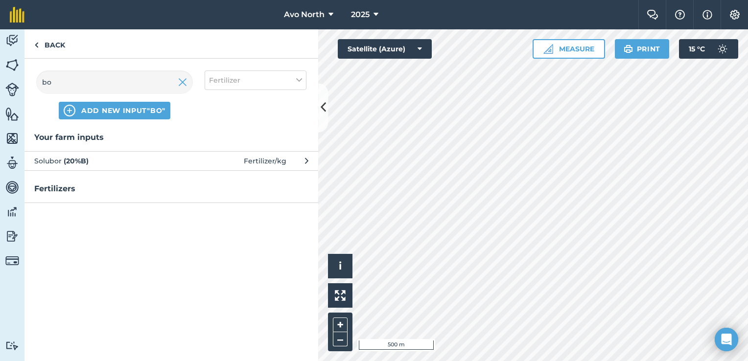
click at [47, 156] on span "Solubor ( 20 % B )" at bounding box center [114, 161] width 160 height 11
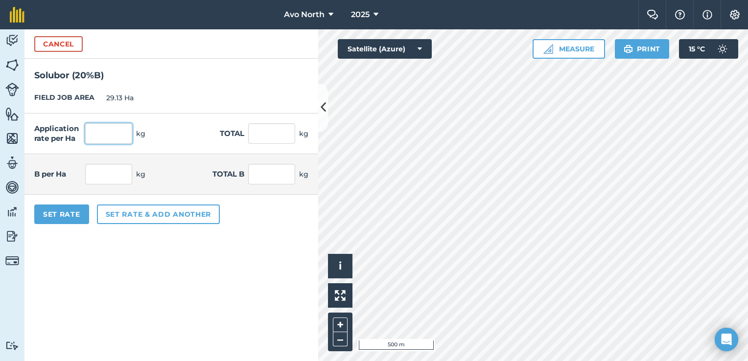
click at [100, 132] on input "text" at bounding box center [108, 133] width 47 height 21
click at [177, 284] on form "Cancel Solubor ( 20 % B ) FIELD JOB AREA 29.13 Ha Application rate per Ha 0.4 k…" at bounding box center [171, 195] width 294 height 332
click at [66, 213] on button "Set Rate" at bounding box center [61, 215] width 55 height 20
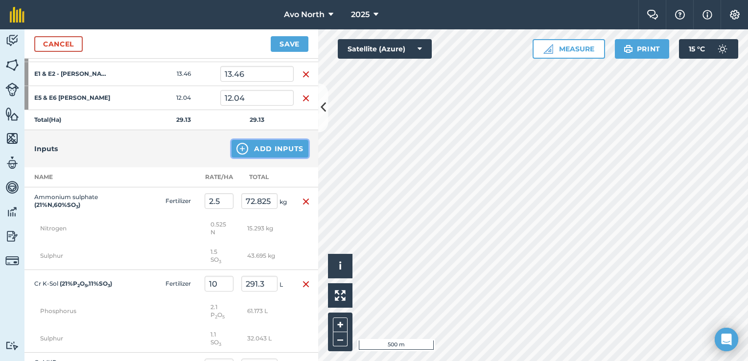
click at [285, 148] on button "Add Inputs" at bounding box center [270, 149] width 77 height 18
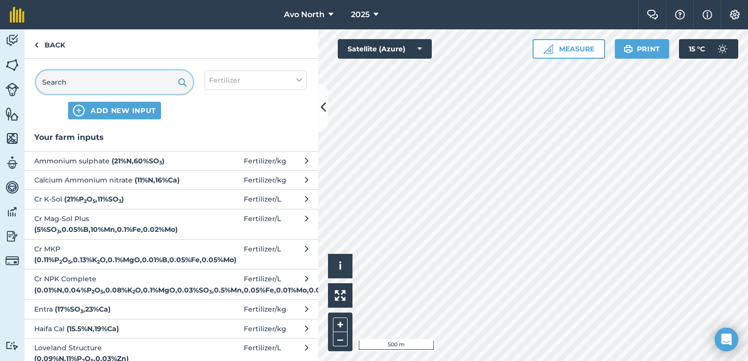
click at [92, 78] on input "text" at bounding box center [114, 83] width 157 height 24
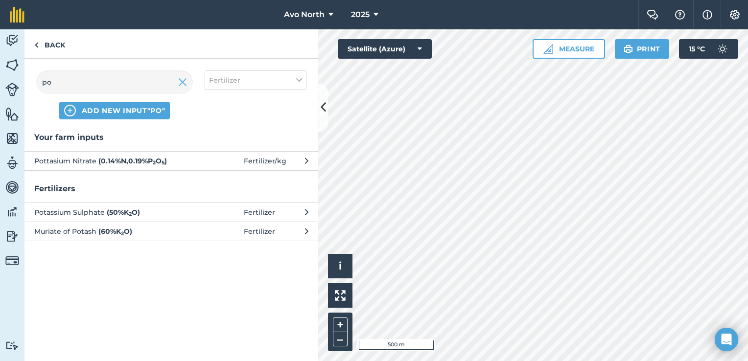
click at [65, 157] on span "Pottasium Nitrate ( 0.14 % N , 0.19 % P 2 O 5 )" at bounding box center [114, 161] width 160 height 11
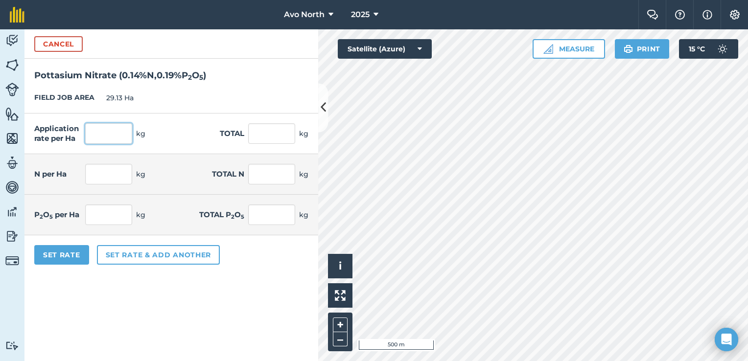
click at [119, 135] on input "text" at bounding box center [108, 133] width 47 height 21
click at [122, 275] on form "Cancel Pottasium Nitrate ( 0.14 % N , 0.19 % P 2 O 5 ) FIELD JOB AREA 29.13 Ha …" at bounding box center [171, 195] width 294 height 332
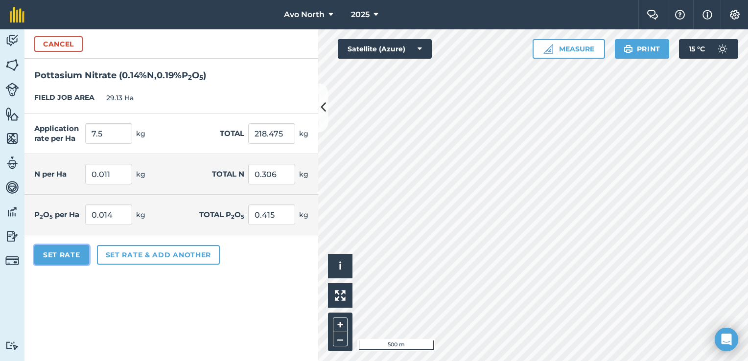
click at [69, 247] on button "Set Rate" at bounding box center [61, 255] width 55 height 20
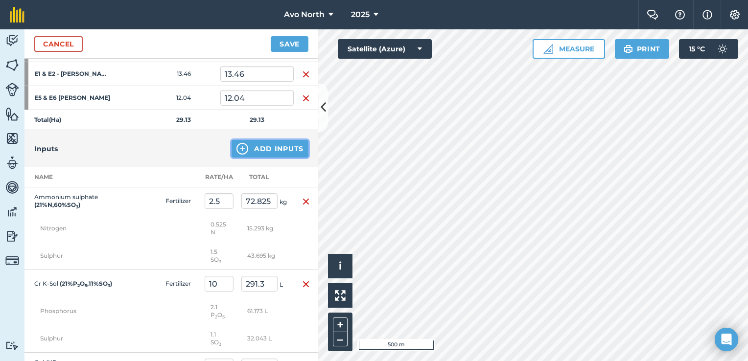
click at [268, 150] on button "Add Inputs" at bounding box center [270, 149] width 77 height 18
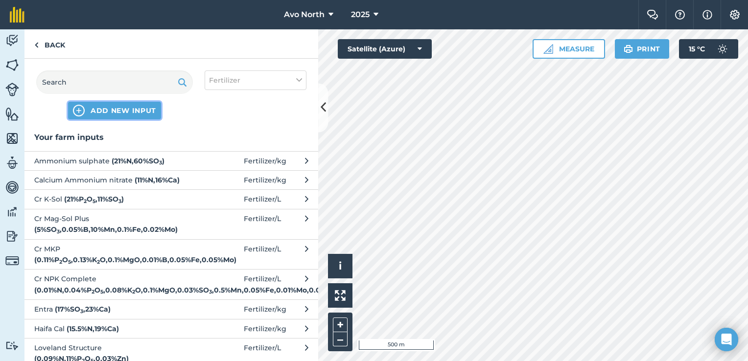
click at [103, 110] on span "ADD NEW INPUT" at bounding box center [124, 111] width 66 height 10
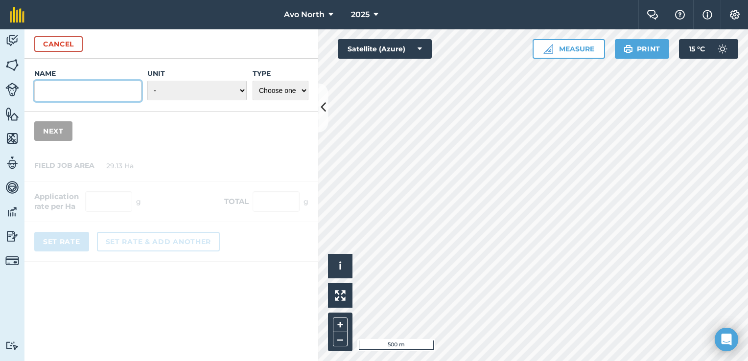
click at [96, 93] on input "Name" at bounding box center [87, 91] width 107 height 21
click at [65, 44] on button "Cancel" at bounding box center [58, 44] width 48 height 16
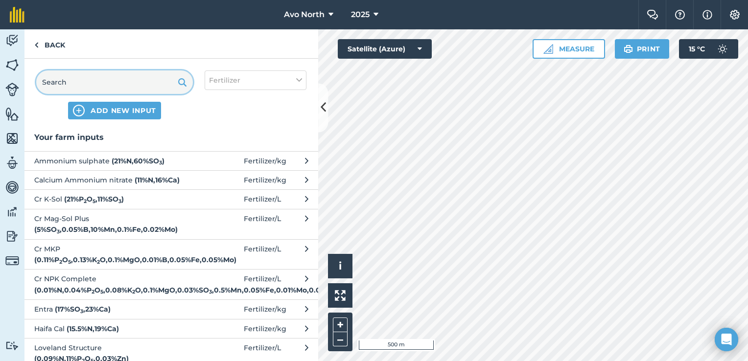
click at [81, 85] on input "text" at bounding box center [114, 83] width 157 height 24
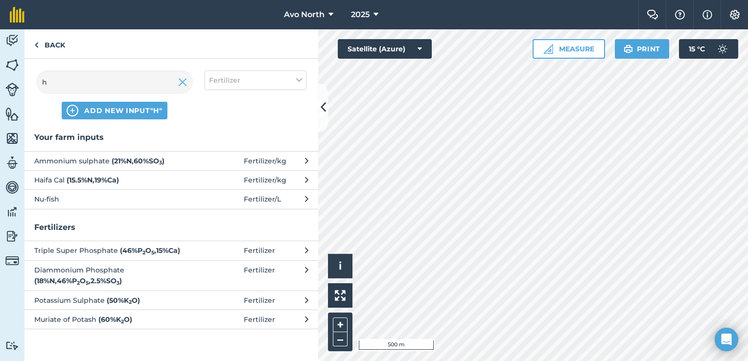
click at [203, 181] on span at bounding box center [221, 180] width 46 height 11
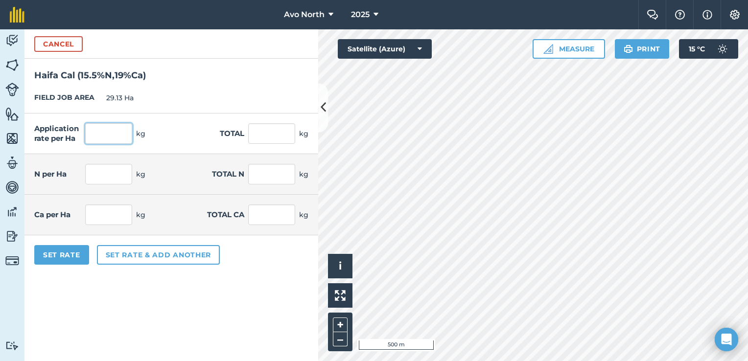
click at [123, 129] on input "text" at bounding box center [108, 133] width 47 height 21
click at [138, 288] on form "Cancel Haifa Cal ( 15.5 % N , 19 % Ca ) FIELD JOB AREA 29.13 Ha Application rat…" at bounding box center [171, 195] width 294 height 332
click at [63, 259] on button "Set Rate" at bounding box center [61, 255] width 55 height 20
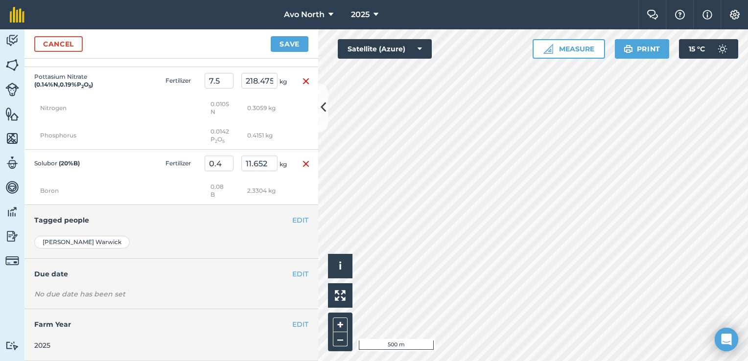
scroll to position [1046, 0]
click at [292, 275] on button "EDIT" at bounding box center [300, 274] width 16 height 11
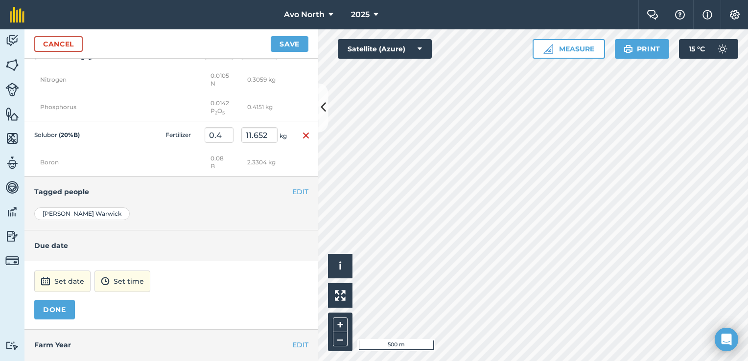
scroll to position [1094, 0]
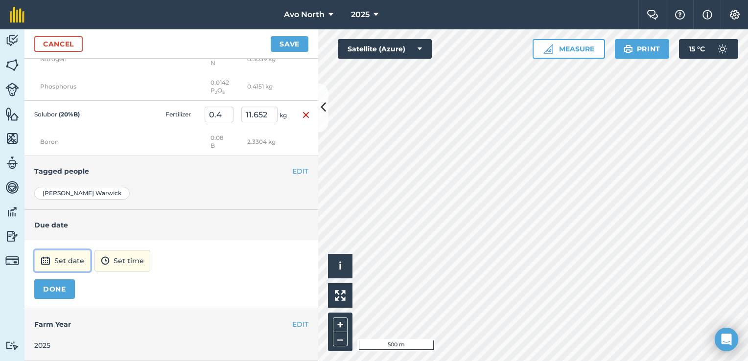
drag, startPoint x: 62, startPoint y: 262, endPoint x: 76, endPoint y: 263, distance: 14.3
click at [63, 262] on button "Set date" at bounding box center [62, 261] width 56 height 22
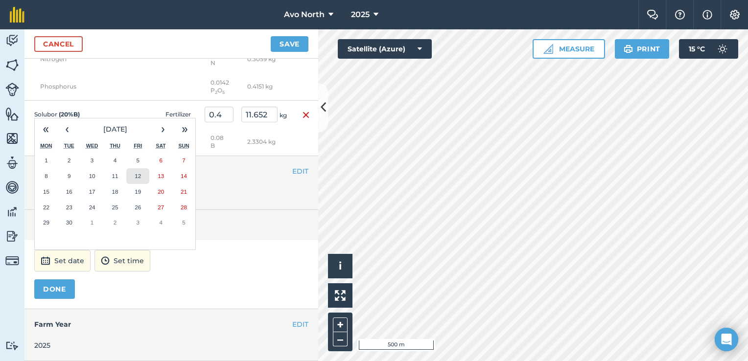
click at [141, 178] on abbr "12" at bounding box center [138, 176] width 6 height 6
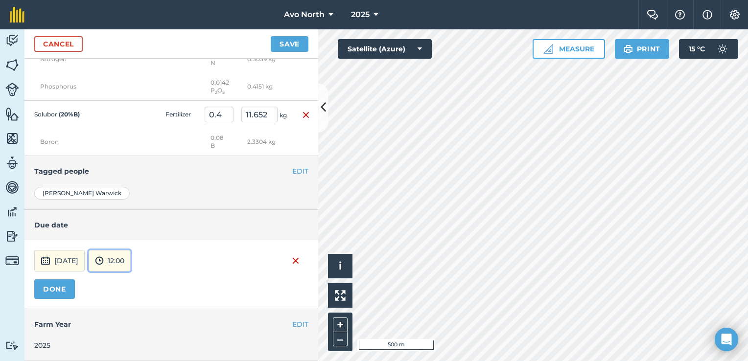
click at [131, 261] on button "12:00" at bounding box center [110, 261] width 42 height 22
click at [134, 201] on button "15:00" at bounding box center [112, 200] width 46 height 16
click at [46, 290] on button "DONE" at bounding box center [54, 290] width 41 height 20
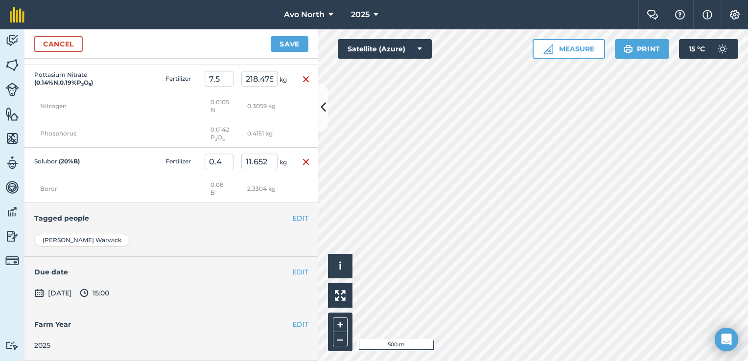
scroll to position [1048, 0]
click at [290, 43] on button "Save" at bounding box center [290, 44] width 38 height 16
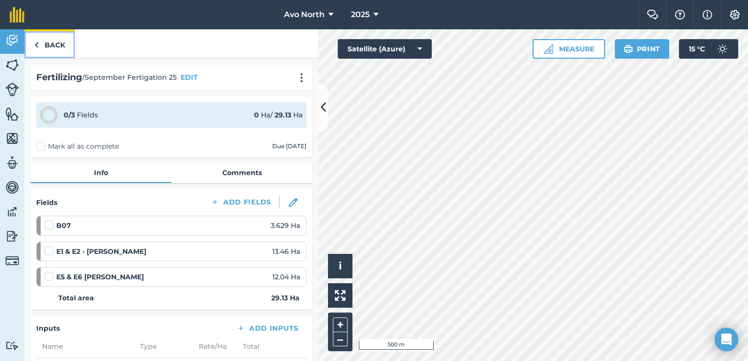
click at [53, 47] on link "Back" at bounding box center [49, 43] width 50 height 29
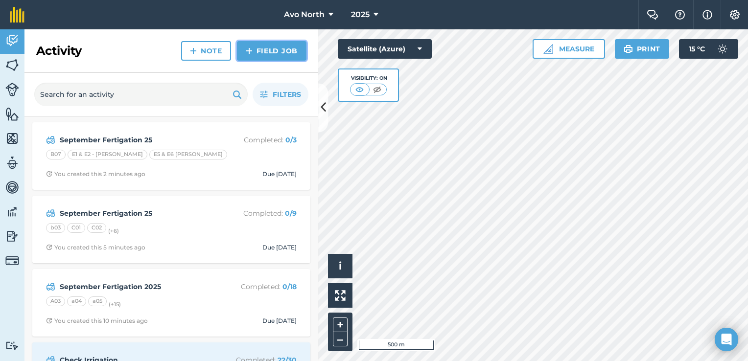
click at [262, 51] on link "Field Job" at bounding box center [272, 51] width 70 height 20
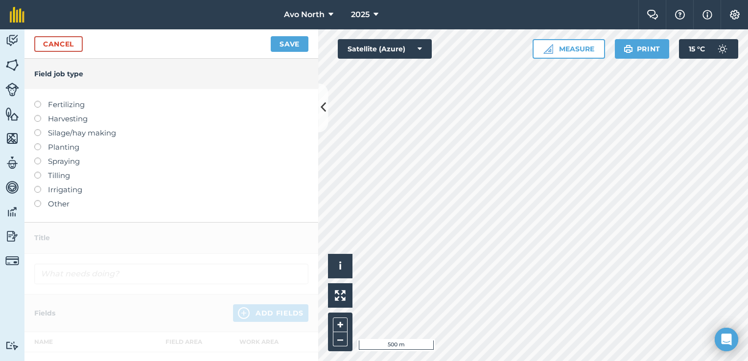
click at [40, 101] on label at bounding box center [41, 101] width 14 height 0
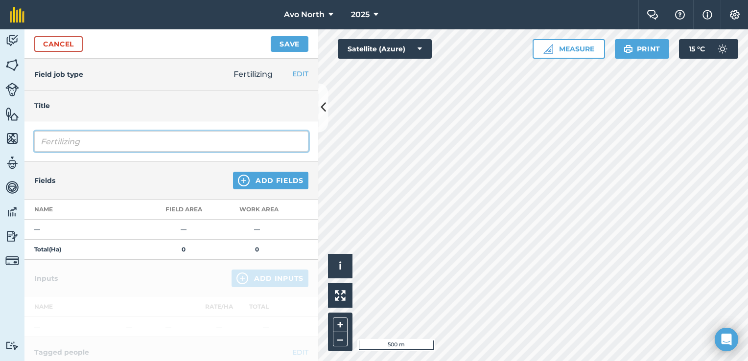
click at [93, 145] on input "Fertilizing" at bounding box center [171, 141] width 274 height 21
drag, startPoint x: 112, startPoint y: 135, endPoint x: 9, endPoint y: 143, distance: 103.2
click at [9, 143] on div "Activity Fields Livestock Features Maps Team Vehicles Data Reporting Billing Tu…" at bounding box center [374, 195] width 748 height 332
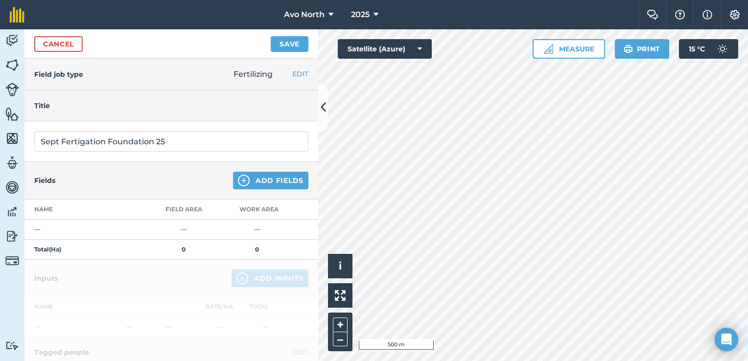
click at [191, 165] on div "Fields Add Fields" at bounding box center [171, 181] width 294 height 38
click at [251, 179] on button "Add Fields" at bounding box center [270, 181] width 75 height 18
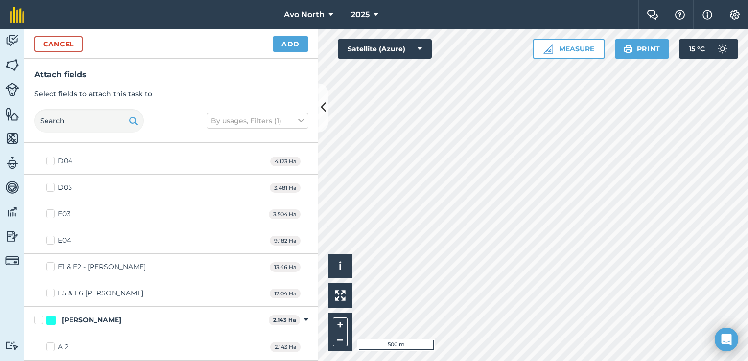
scroll to position [660, 0]
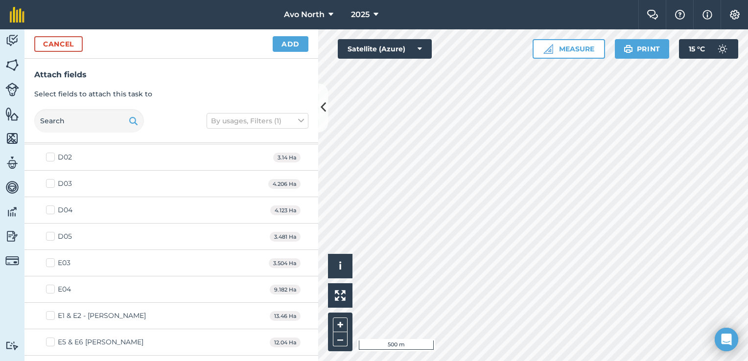
click at [51, 314] on label "E1 & E2 - [PERSON_NAME]" at bounding box center [96, 316] width 100 height 10
click at [51, 314] on input "E1 & E2 - [PERSON_NAME]" at bounding box center [49, 314] width 6 height 6
click at [50, 337] on label "E5 & E6 [PERSON_NAME]" at bounding box center [94, 342] width 97 height 10
click at [50, 337] on input "E5 & E6 [PERSON_NAME]" at bounding box center [49, 340] width 6 height 6
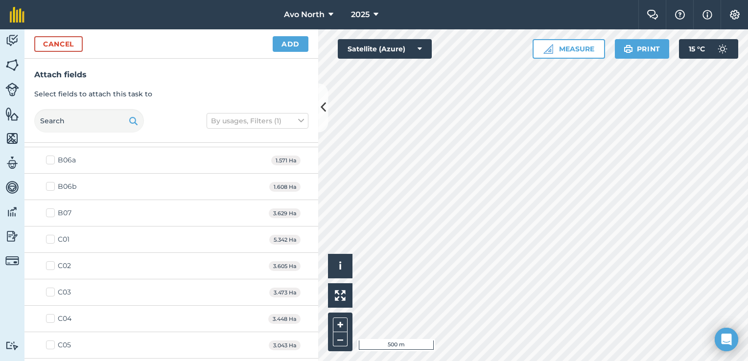
click at [53, 212] on label "B07" at bounding box center [58, 213] width 25 height 10
click at [52, 212] on input "B07" at bounding box center [49, 211] width 6 height 6
click at [307, 44] on button "Add" at bounding box center [291, 44] width 36 height 16
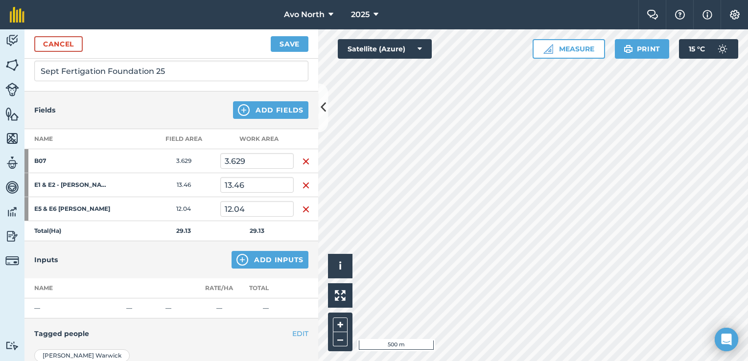
scroll to position [182, 0]
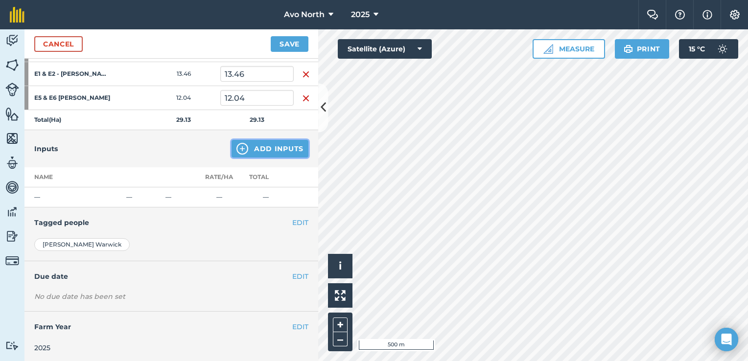
click at [260, 147] on button "Add Inputs" at bounding box center [270, 149] width 77 height 18
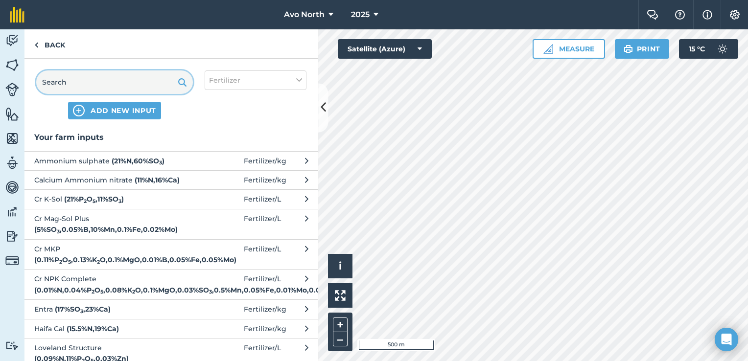
click at [119, 85] on input "text" at bounding box center [114, 83] width 157 height 24
click at [108, 111] on span "ADD NEW INPUT" at bounding box center [124, 111] width 66 height 10
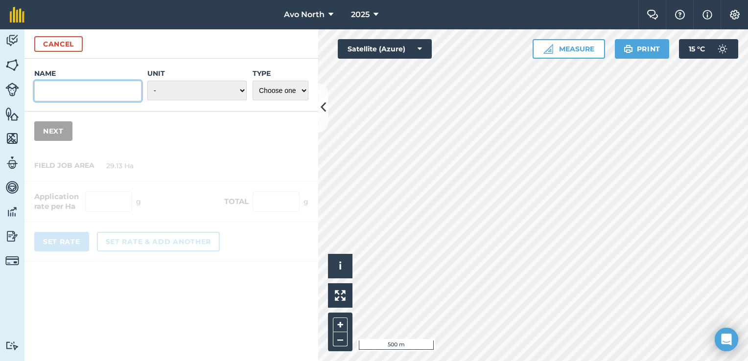
click at [102, 99] on input "Name" at bounding box center [87, 91] width 107 height 21
click at [232, 92] on select "- Grams/g Kilograms/kg Metric tonnes/t Millilitres/ml Litres/L Ounces/oz Pounds…" at bounding box center [196, 91] width 99 height 20
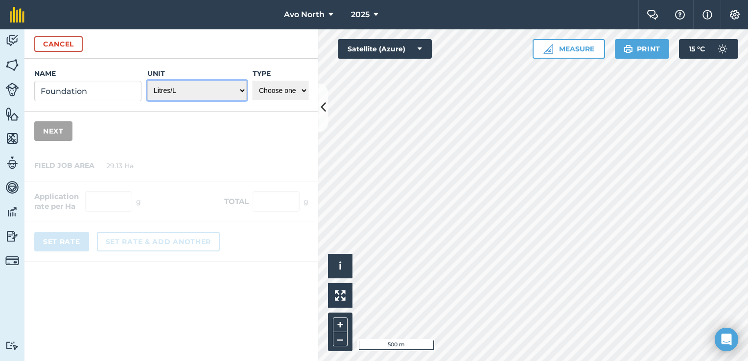
click at [148, 81] on select "- Grams/g Kilograms/kg Metric tonnes/t Millilitres/ml Litres/L Ounces/oz Pounds…" at bounding box center [196, 91] width 99 height 20
click at [264, 94] on select "Choose one Fertilizer Seed Spray Fuel Other" at bounding box center [281, 91] width 56 height 20
click at [253, 81] on select "Choose one Fertilizer Seed Spray Fuel Other" at bounding box center [281, 91] width 56 height 20
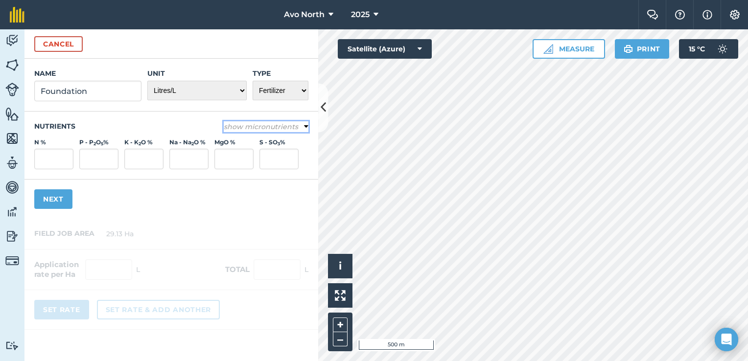
click at [304, 126] on icon at bounding box center [306, 126] width 4 height 9
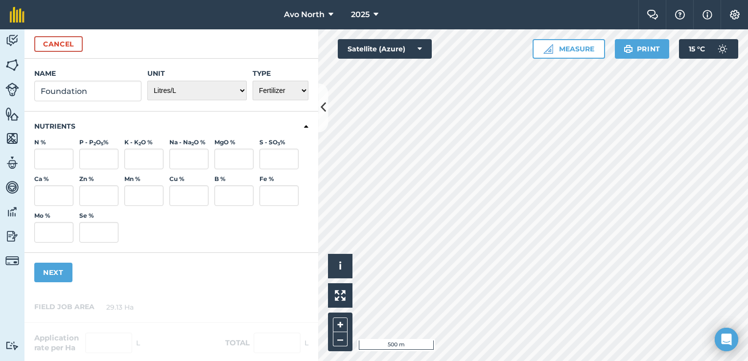
click at [302, 127] on div "Nutrients N % P - P 2 O 5 % K - K 2 O % Na - Na 2 O % MgO % S - SO 3 % Ca % Zn …" at bounding box center [171, 183] width 294 height 142
click at [304, 125] on icon at bounding box center [306, 126] width 4 height 9
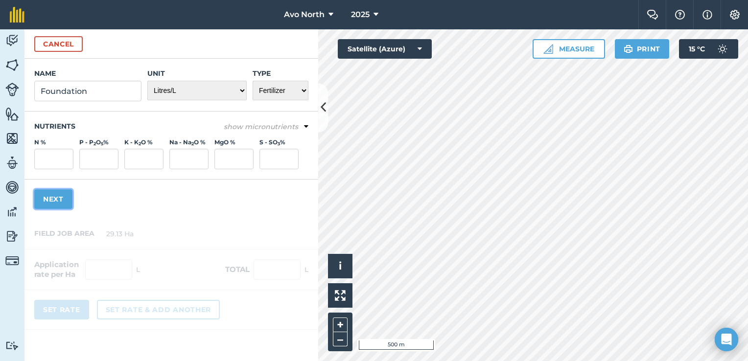
click at [62, 199] on button "Next" at bounding box center [53, 199] width 38 height 20
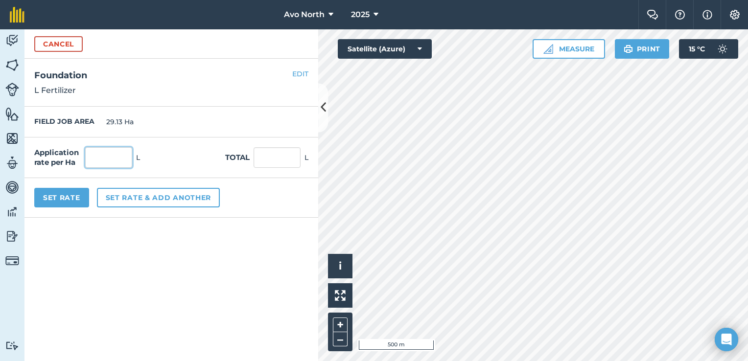
click at [105, 157] on input "text" at bounding box center [108, 157] width 47 height 21
click at [56, 195] on button "Set Rate" at bounding box center [61, 198] width 55 height 20
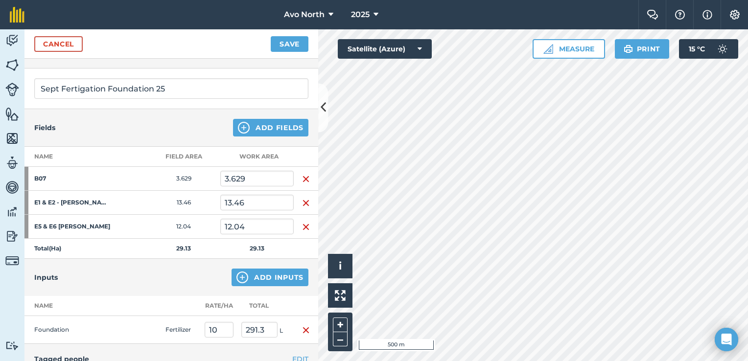
scroll to position [0, 0]
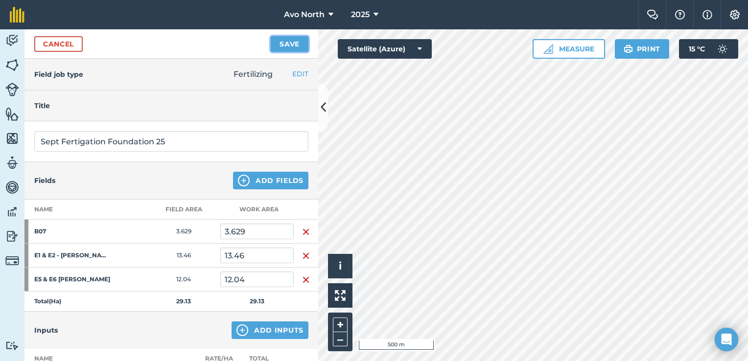
click at [287, 42] on button "Save" at bounding box center [290, 44] width 38 height 16
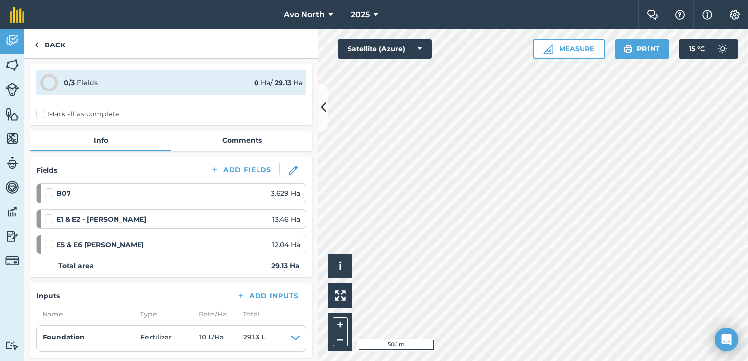
scroll to position [49, 0]
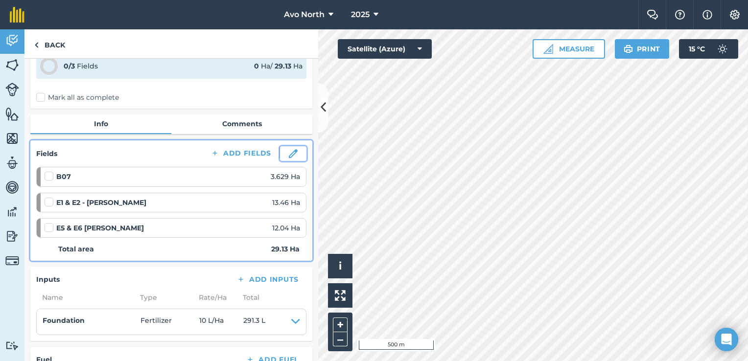
click at [289, 156] on img at bounding box center [293, 153] width 9 height 9
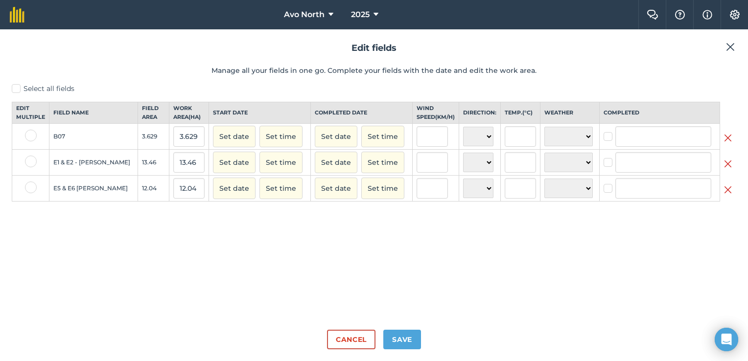
click at [734, 44] on img at bounding box center [730, 47] width 9 height 12
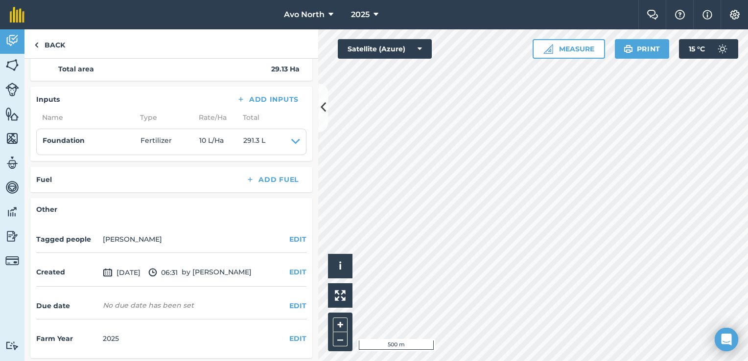
scroll to position [230, 0]
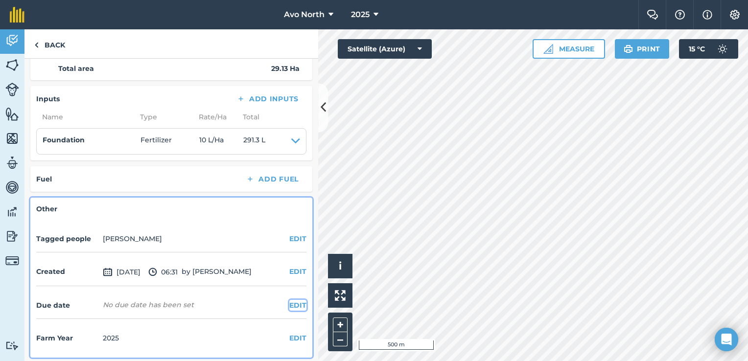
click at [289, 301] on button "EDIT" at bounding box center [297, 305] width 17 height 11
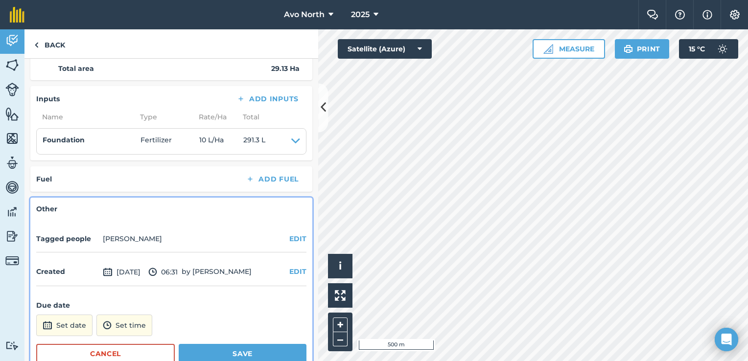
scroll to position [282, 0]
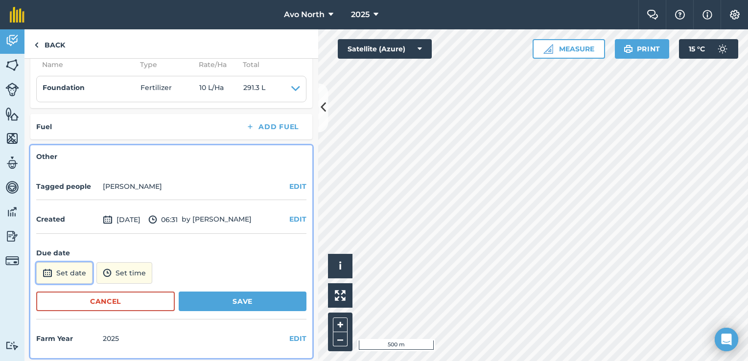
click at [82, 267] on button "Set date" at bounding box center [64, 273] width 56 height 22
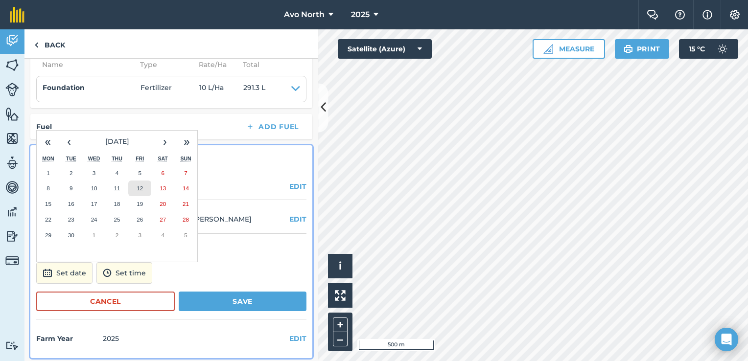
click at [143, 186] on abbr "12" at bounding box center [140, 188] width 6 height 6
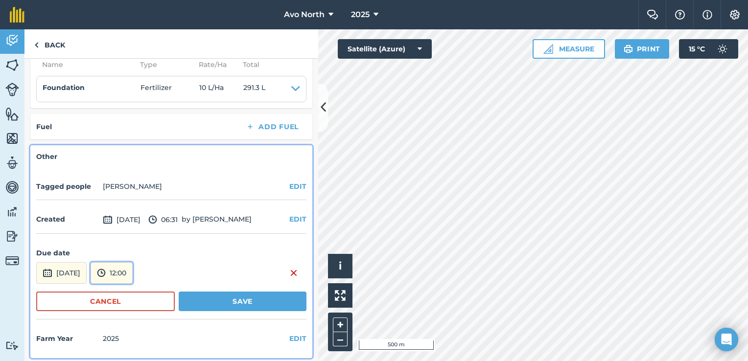
click at [133, 273] on button "12:00" at bounding box center [112, 273] width 42 height 22
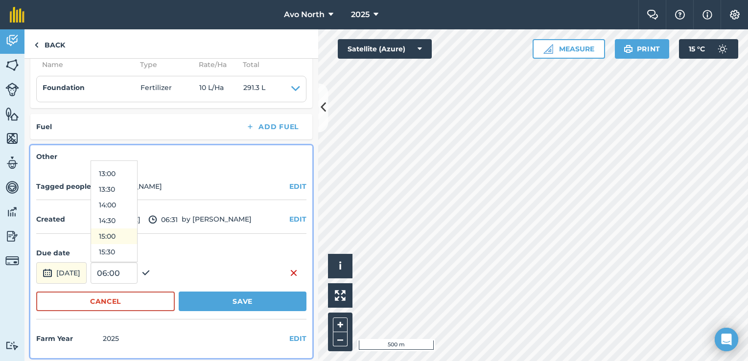
scroll to position [427, 0]
click at [132, 209] on button "15:00" at bounding box center [114, 212] width 46 height 16
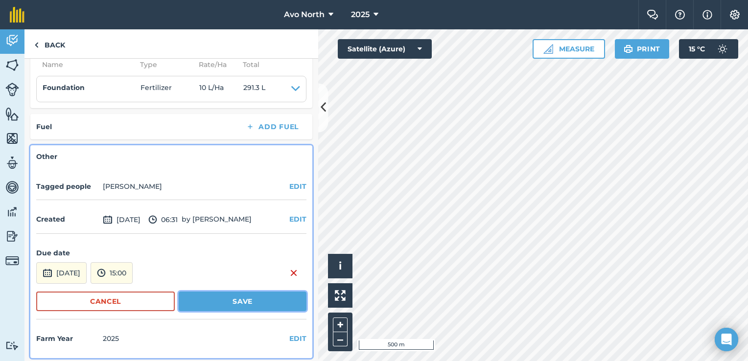
click at [213, 295] on button "Save" at bounding box center [243, 302] width 128 height 20
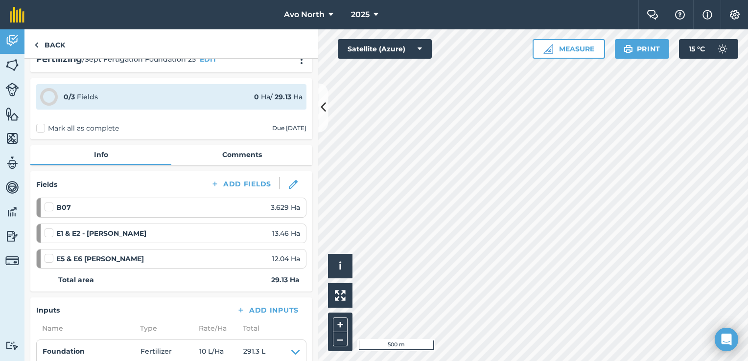
scroll to position [0, 0]
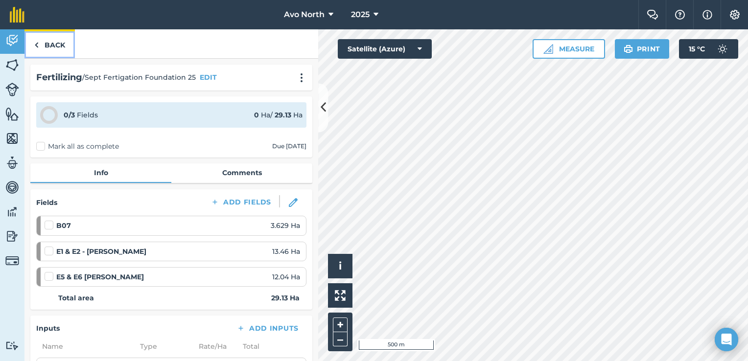
click at [54, 42] on link "Back" at bounding box center [49, 43] width 50 height 29
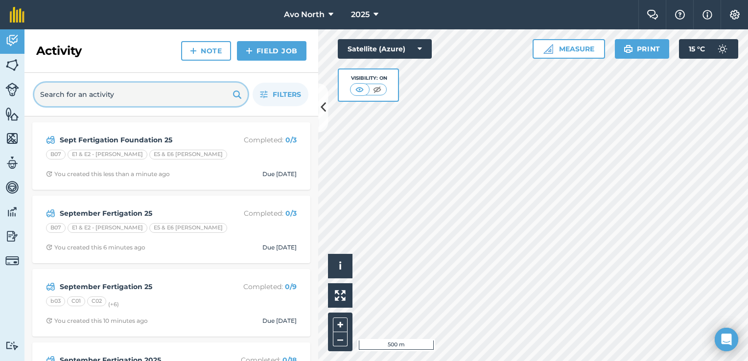
click at [148, 102] on input "text" at bounding box center [140, 95] width 213 height 24
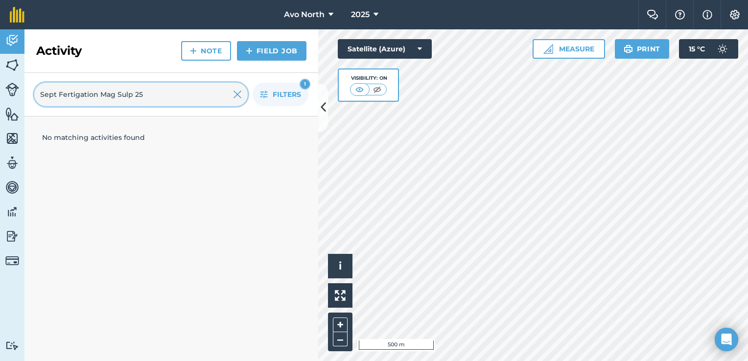
drag, startPoint x: 213, startPoint y: 95, endPoint x: -2, endPoint y: 117, distance: 216.1
click at [0, 117] on html "Avo North 2025 Farm Chat Help Info Settings Avo North - 2025 Reproduced with th…" at bounding box center [374, 180] width 748 height 361
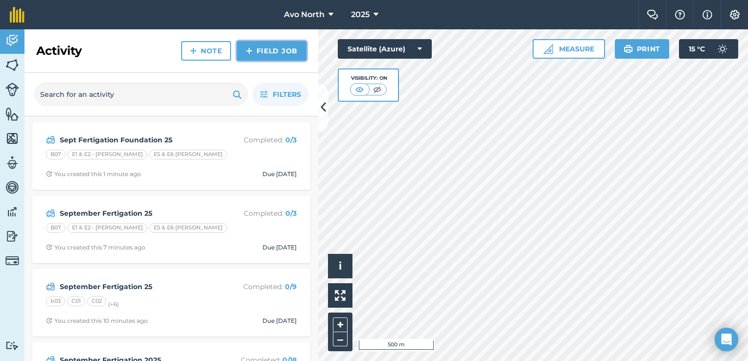
click at [274, 51] on link "Field Job" at bounding box center [272, 51] width 70 height 20
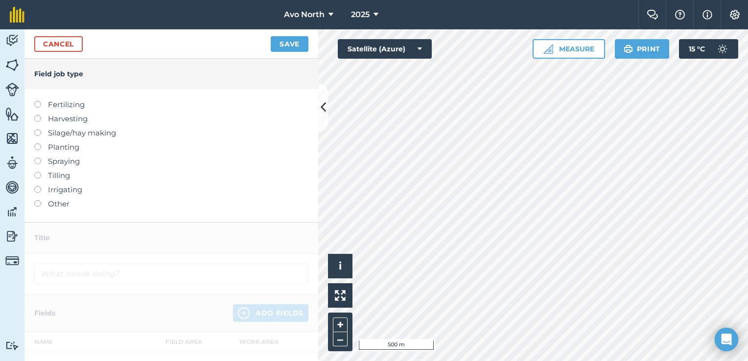
click at [37, 101] on label at bounding box center [41, 101] width 14 height 0
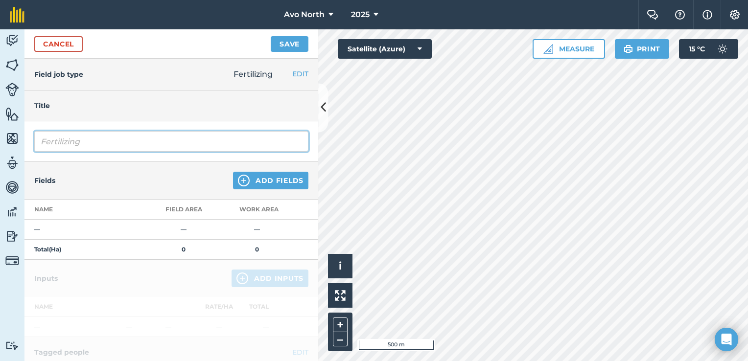
click at [83, 141] on input "Fertilizing" at bounding box center [171, 141] width 274 height 21
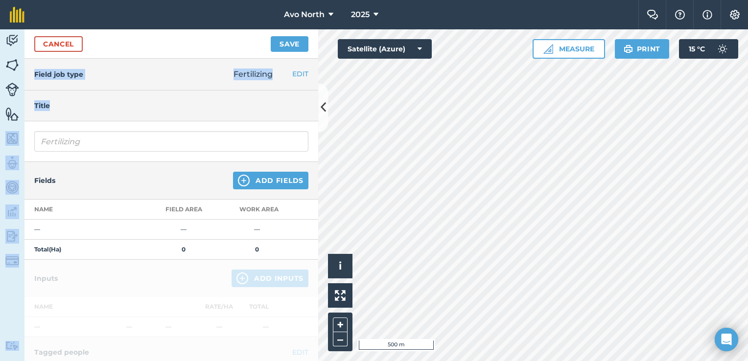
drag, startPoint x: 91, startPoint y: 156, endPoint x: 1, endPoint y: 131, distance: 93.0
click at [1, 131] on div "Activity Fields Livestock Features Maps Team Vehicles Data Reporting Billing Tu…" at bounding box center [374, 195] width 748 height 332
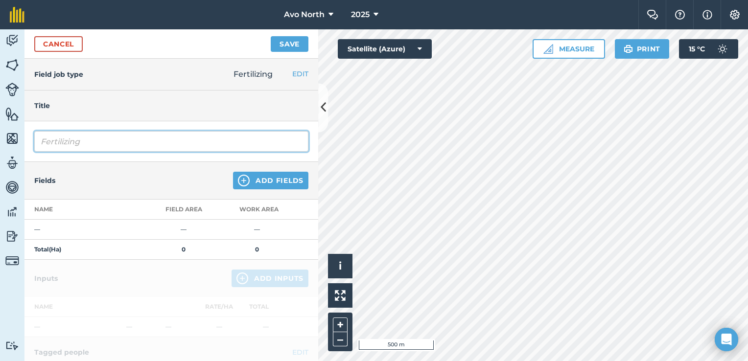
drag, startPoint x: 1, startPoint y: 131, endPoint x: 88, endPoint y: 141, distance: 87.2
click at [88, 141] on input "Fertilizing" at bounding box center [171, 141] width 274 height 21
drag, startPoint x: 88, startPoint y: 141, endPoint x: 2, endPoint y: 141, distance: 86.2
click at [4, 146] on div "Activity Fields Livestock Features Maps Team Vehicles Data Reporting Billing Tu…" at bounding box center [374, 195] width 748 height 332
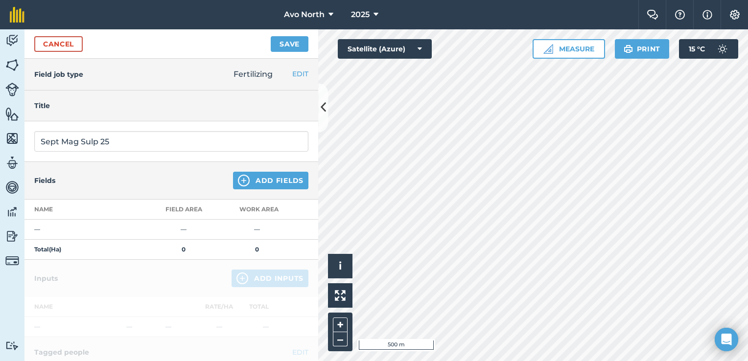
click at [179, 174] on div "Fields Add Fields" at bounding box center [171, 181] width 294 height 38
click at [240, 181] on img at bounding box center [244, 181] width 12 height 12
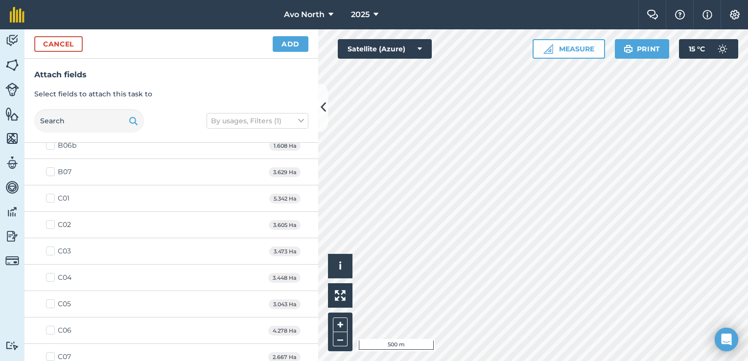
scroll to position [343, 0]
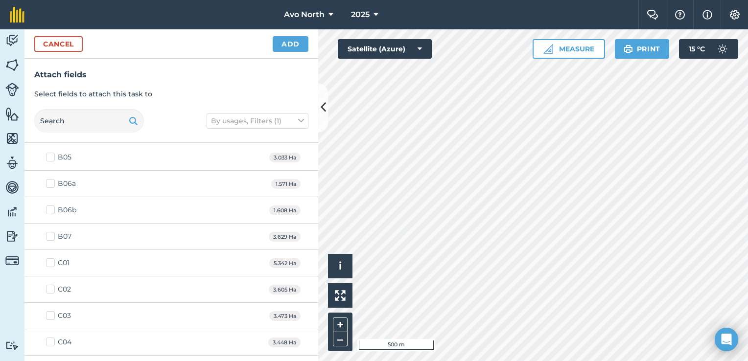
click at [48, 236] on label "B07" at bounding box center [58, 237] width 25 height 10
click at [48, 236] on input "B07" at bounding box center [49, 235] width 6 height 6
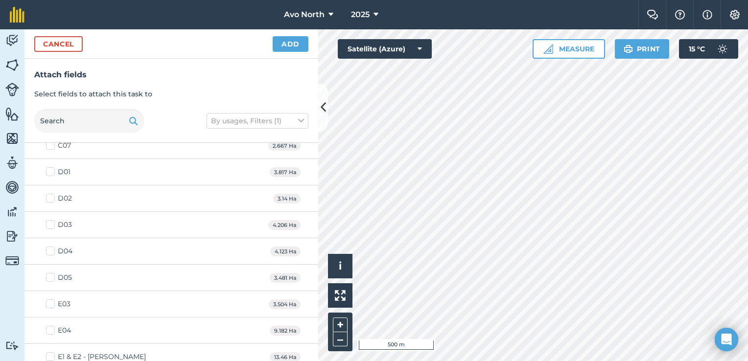
scroll to position [734, 0]
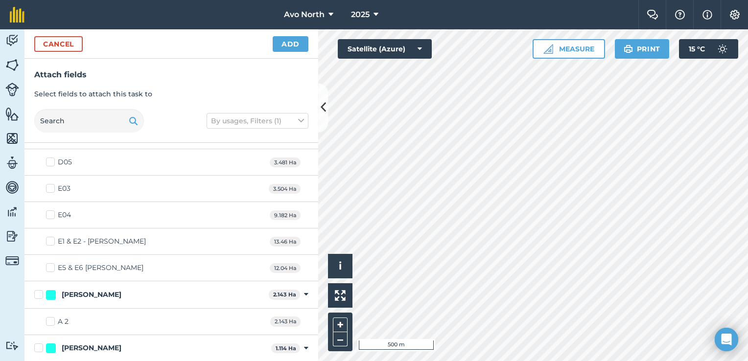
click at [49, 265] on label "E5 & E6 [PERSON_NAME]" at bounding box center [94, 268] width 97 height 10
click at [49, 265] on input "E5 & E6 [PERSON_NAME]" at bounding box center [49, 266] width 6 height 6
click at [50, 240] on label "E1 & E2 - [PERSON_NAME]" at bounding box center [96, 241] width 100 height 10
click at [50, 240] on input "E1 & E2 - [PERSON_NAME]" at bounding box center [49, 239] width 6 height 6
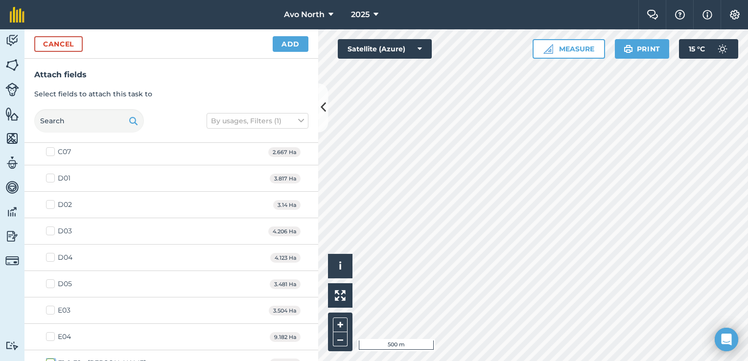
scroll to position [513, 0]
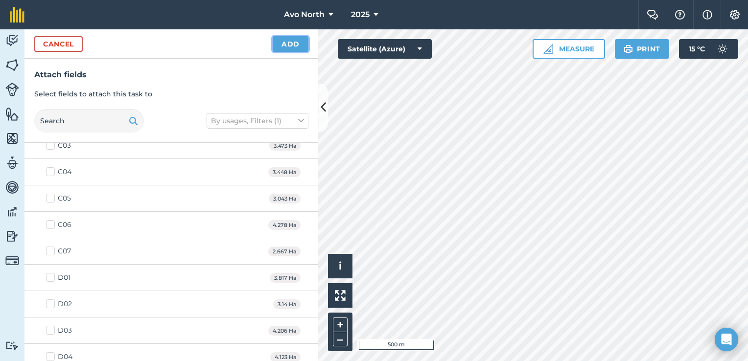
click at [286, 48] on button "Add" at bounding box center [291, 44] width 36 height 16
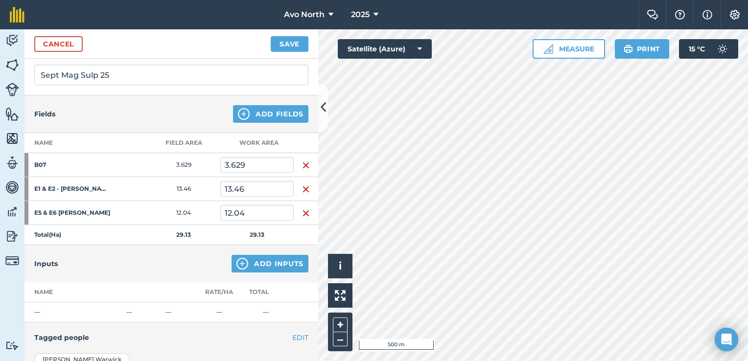
scroll to position [147, 0]
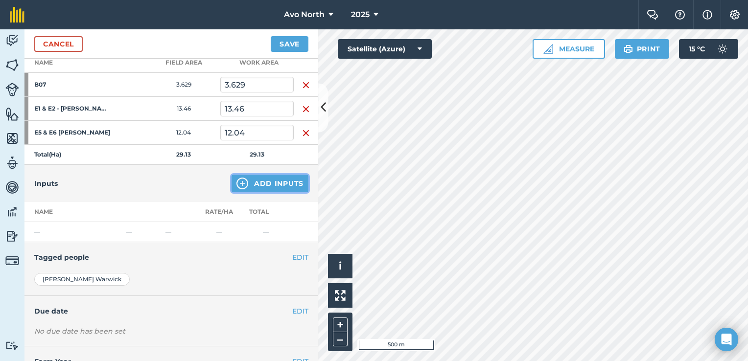
click at [279, 183] on button "Add Inputs" at bounding box center [270, 184] width 77 height 18
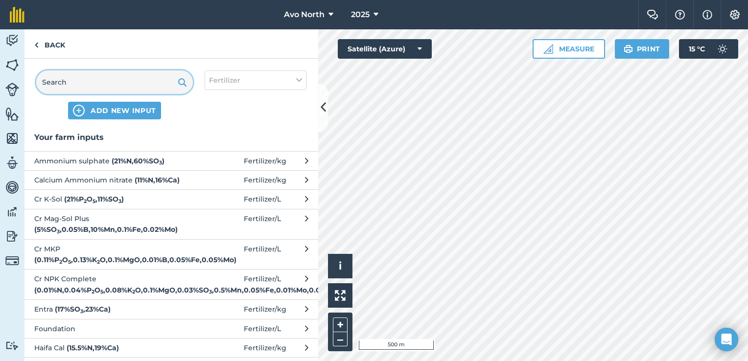
click at [125, 88] on input "text" at bounding box center [114, 83] width 157 height 24
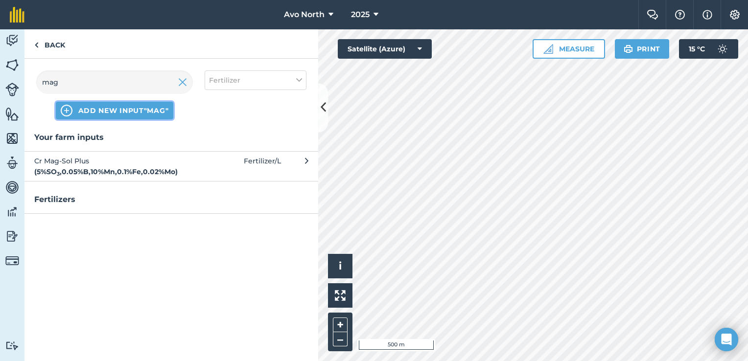
click at [110, 105] on button "ADD NEW INPUT "mag"" at bounding box center [115, 111] width 118 height 18
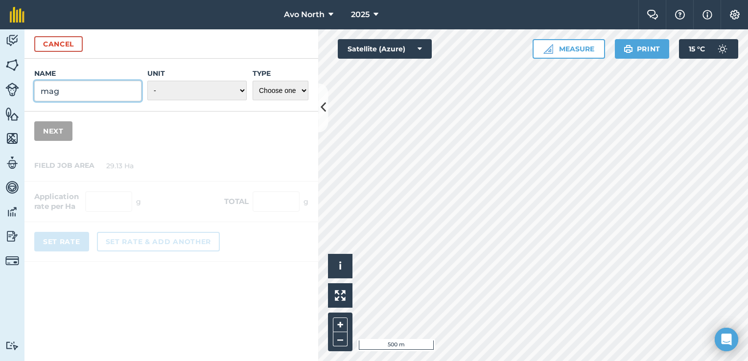
click at [81, 91] on input "mag" at bounding box center [87, 91] width 107 height 21
click at [225, 91] on select "- Grams/g Kilograms/kg Metric tonnes/t Millilitres/ml Litres/L Ounces/oz Pounds…" at bounding box center [196, 91] width 99 height 20
click at [148, 81] on select "- Grams/g Kilograms/kg Metric tonnes/t Millilitres/ml Litres/L Ounces/oz Pounds…" at bounding box center [196, 91] width 99 height 20
click at [283, 88] on select "Choose one Fertilizer Seed Spray Fuel Other" at bounding box center [281, 91] width 56 height 20
click at [253, 81] on select "Choose one Fertilizer Seed Spray Fuel Other" at bounding box center [281, 91] width 56 height 20
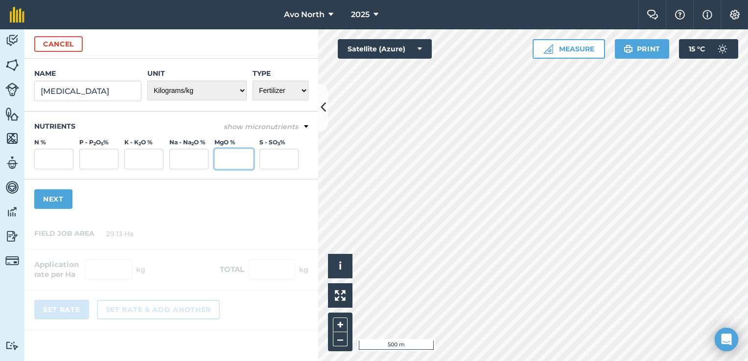
click at [228, 158] on input "MgO %" at bounding box center [233, 159] width 39 height 21
click at [288, 158] on input "S - SO 3 %" at bounding box center [279, 159] width 39 height 21
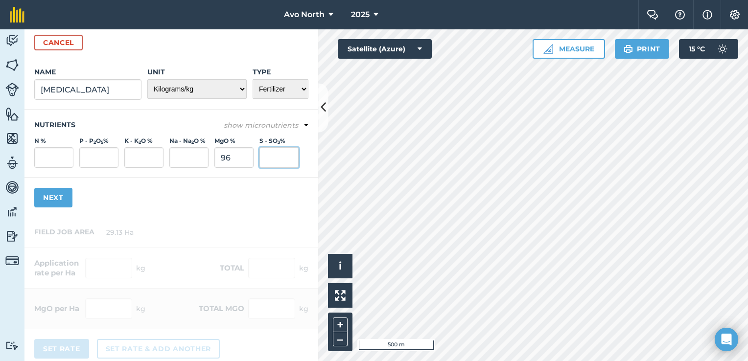
scroll to position [0, 0]
drag, startPoint x: 235, startPoint y: 163, endPoint x: 206, endPoint y: 163, distance: 28.9
click at [206, 163] on div "N % P - P 2 O 5 % K - K 2 O % Na - Na 2 O % MgO % 96 S - SO 3 %" at bounding box center [171, 154] width 274 height 31
click at [221, 161] on input "96" at bounding box center [233, 159] width 39 height 21
drag, startPoint x: 276, startPoint y: 167, endPoint x: 283, endPoint y: 159, distance: 11.2
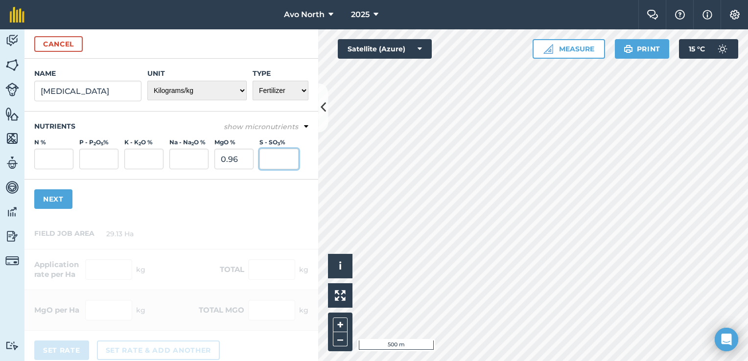
click at [278, 165] on input "S - SO 3 %" at bounding box center [279, 159] width 39 height 21
click at [240, 187] on div "Name [MEDICAL_DATA] Unit - Grams/g Kilograms/kg Metric tonnes/t Millilitres/ml …" at bounding box center [171, 139] width 294 height 160
click at [270, 158] on input "0.124" at bounding box center [279, 159] width 39 height 21
click at [229, 159] on input "0.96" at bounding box center [233, 159] width 39 height 21
drag, startPoint x: 225, startPoint y: 195, endPoint x: 233, endPoint y: 192, distance: 8.4
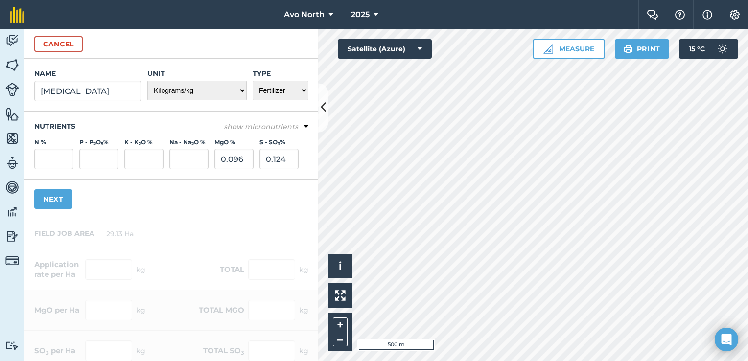
click at [229, 193] on div "Name [MEDICAL_DATA] Unit - Grams/g Kilograms/kg Metric tonnes/t Millilitres/ml …" at bounding box center [171, 139] width 294 height 160
drag, startPoint x: 53, startPoint y: 201, endPoint x: 47, endPoint y: 207, distance: 8.7
click at [53, 201] on button "Next" at bounding box center [53, 199] width 38 height 20
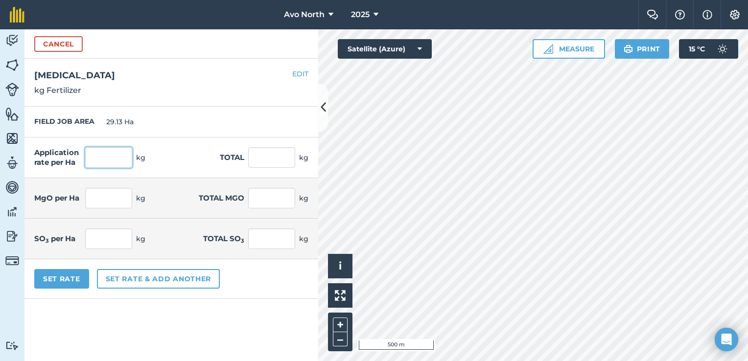
click at [108, 162] on input "text" at bounding box center [108, 157] width 47 height 21
click at [235, 297] on div "Set Rate Set rate & add another" at bounding box center [171, 280] width 294 height 40
click at [75, 283] on button "Set Rate" at bounding box center [61, 279] width 55 height 20
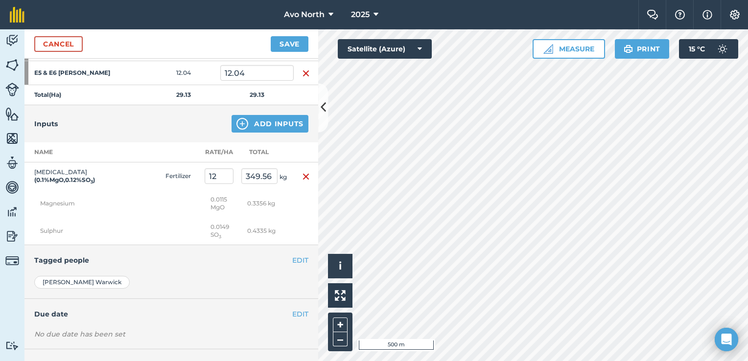
scroll to position [244, 0]
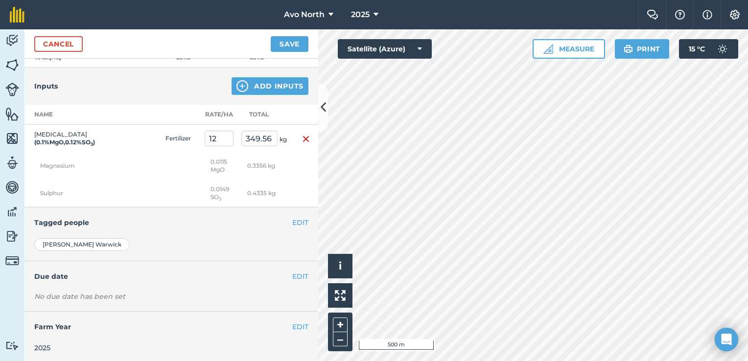
click at [213, 289] on div "EDIT Due date" at bounding box center [171, 276] width 294 height 30
click at [292, 273] on button "EDIT" at bounding box center [300, 276] width 16 height 11
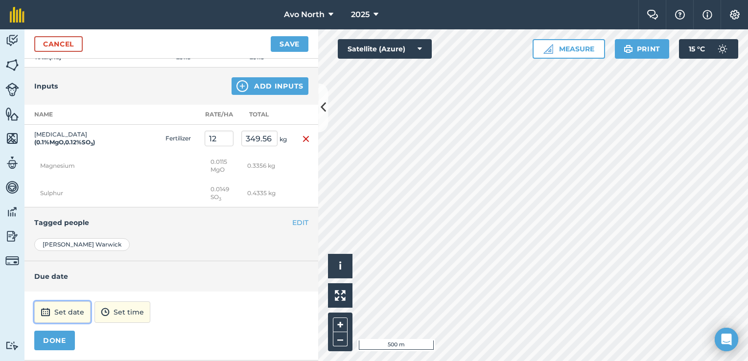
click at [61, 309] on button "Set date" at bounding box center [62, 313] width 56 height 22
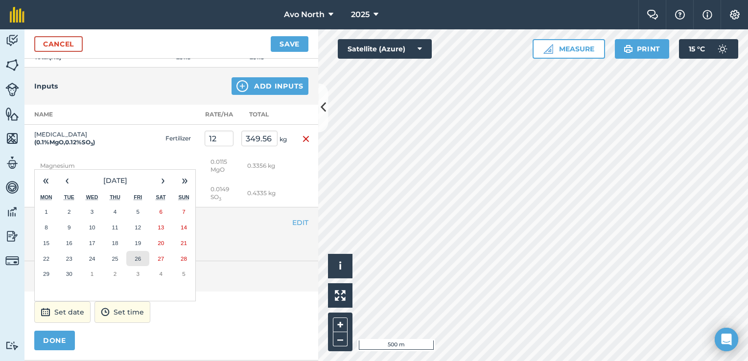
click at [137, 256] on abbr "26" at bounding box center [138, 259] width 6 height 6
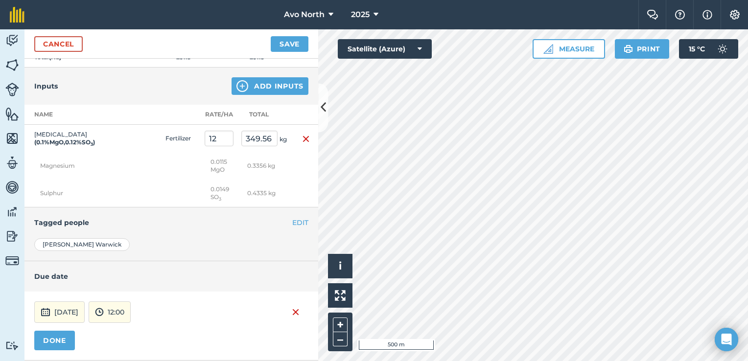
scroll to position [293, 0]
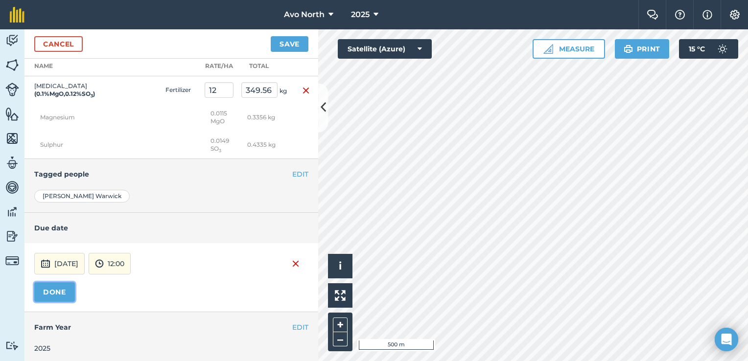
click at [64, 292] on button "DONE" at bounding box center [54, 293] width 41 height 20
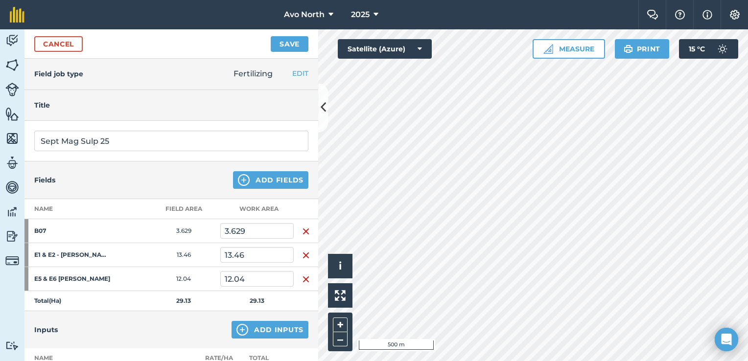
scroll to position [0, 0]
click at [284, 48] on button "Save" at bounding box center [290, 44] width 38 height 16
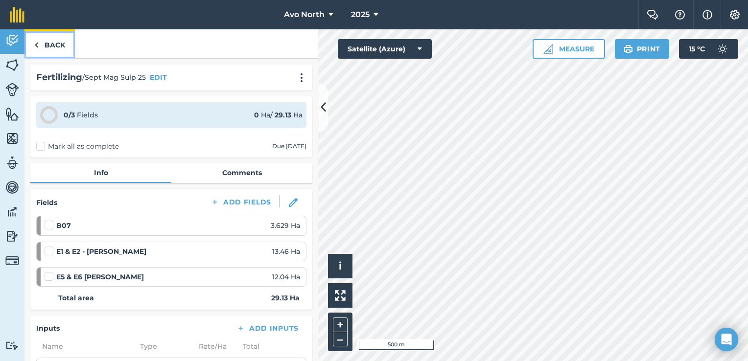
click at [41, 44] on link "Back" at bounding box center [49, 43] width 50 height 29
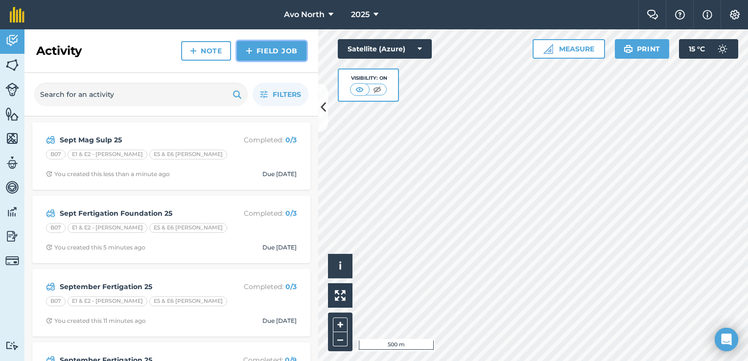
click at [274, 54] on link "Field Job" at bounding box center [272, 51] width 70 height 20
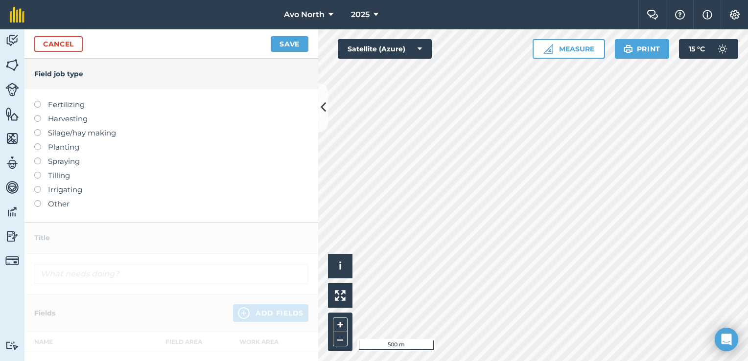
click at [39, 101] on label at bounding box center [41, 101] width 14 height 0
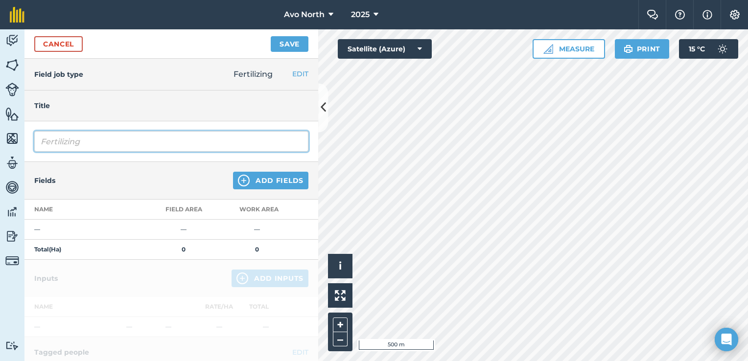
drag, startPoint x: 83, startPoint y: 142, endPoint x: 10, endPoint y: 143, distance: 73.0
click at [10, 143] on div "Activity Fields Livestock Features Maps Team Vehicles Data Reporting Billing Tu…" at bounding box center [374, 195] width 748 height 332
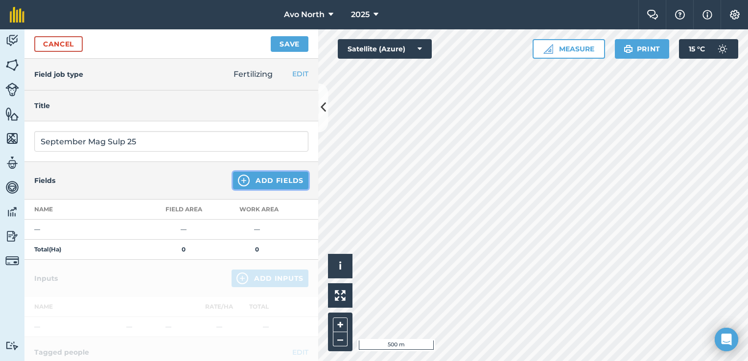
click at [246, 179] on button "Add Fields" at bounding box center [270, 181] width 75 height 18
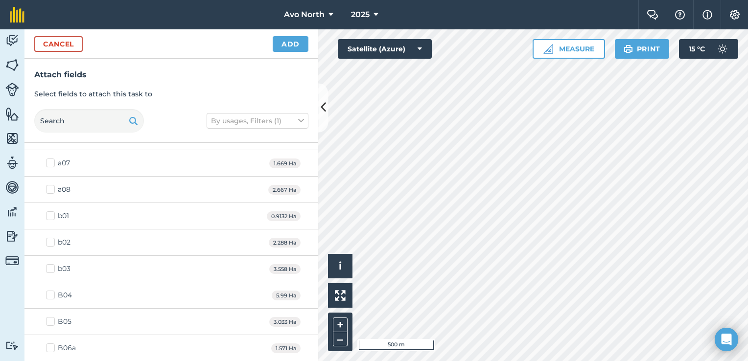
scroll to position [196, 0]
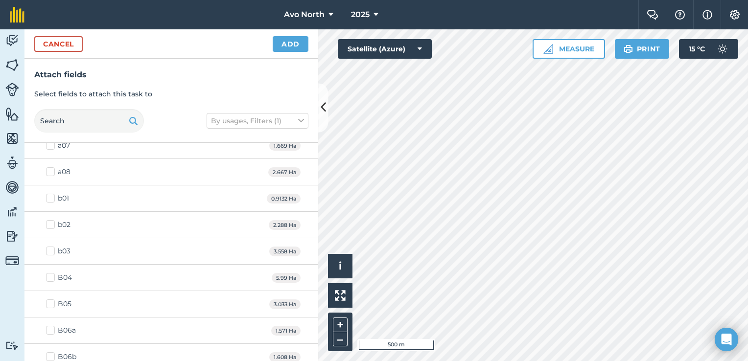
click at [52, 250] on label "b03" at bounding box center [58, 251] width 24 height 10
click at [52, 250] on input "b03" at bounding box center [49, 249] width 6 height 6
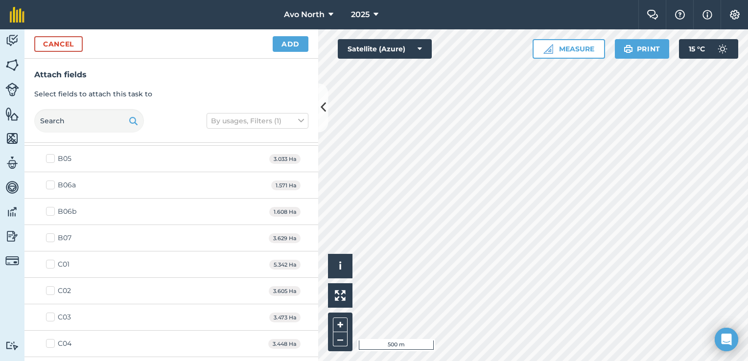
scroll to position [343, 0]
click at [51, 263] on label "C01" at bounding box center [58, 263] width 24 height 10
click at [51, 263] on input "C01" at bounding box center [49, 261] width 6 height 6
click at [51, 290] on label "C02" at bounding box center [58, 289] width 25 height 10
click at [51, 290] on input "C02" at bounding box center [49, 287] width 6 height 6
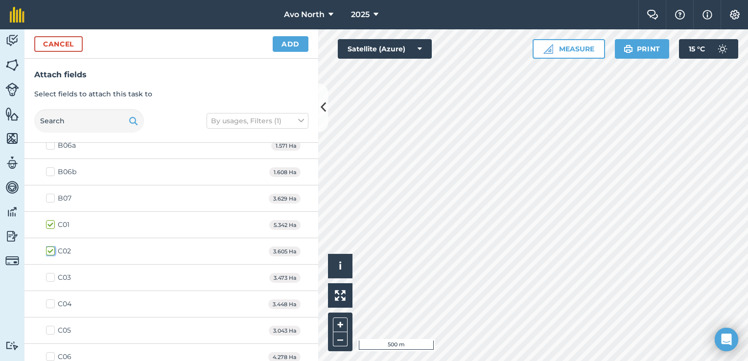
scroll to position [441, 0]
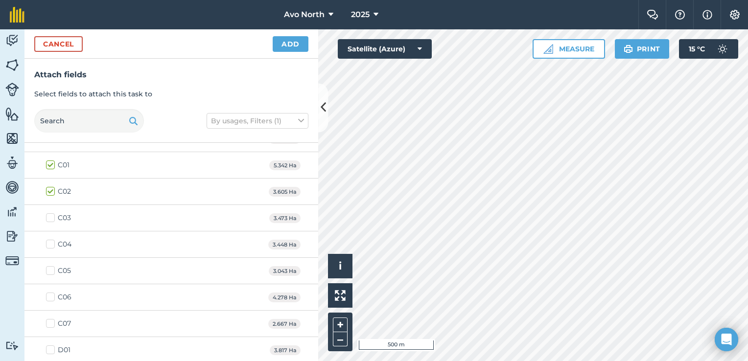
click at [51, 217] on label "C03" at bounding box center [58, 218] width 25 height 10
click at [51, 217] on input "C03" at bounding box center [49, 216] width 6 height 6
click at [49, 244] on label "C04" at bounding box center [58, 244] width 25 height 10
click at [49, 244] on input "C04" at bounding box center [49, 242] width 6 height 6
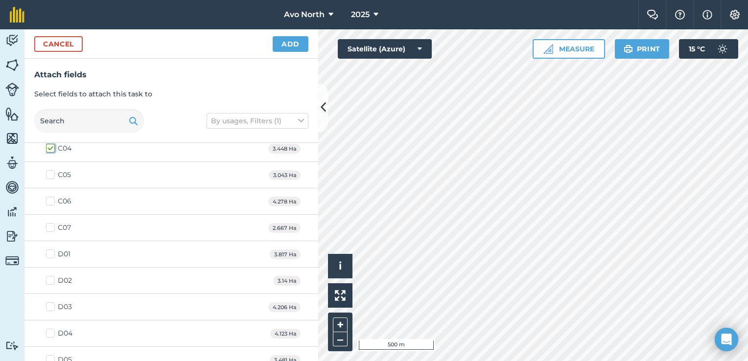
scroll to position [539, 0]
click at [51, 277] on label "D02" at bounding box center [59, 279] width 26 height 10
click at [51, 277] on input "D02" at bounding box center [49, 277] width 6 height 6
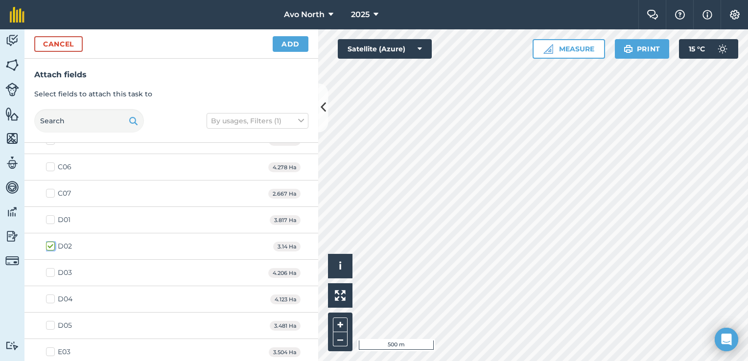
scroll to position [588, 0]
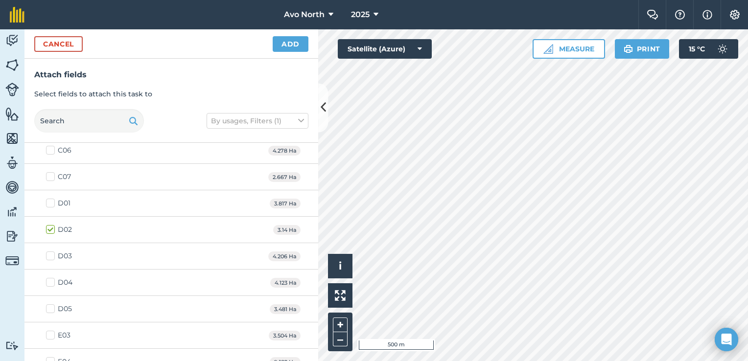
click at [49, 252] on label "D03" at bounding box center [59, 256] width 26 height 10
click at [49, 252] on input "D03" at bounding box center [49, 254] width 6 height 6
click at [51, 278] on label "D04" at bounding box center [59, 283] width 26 height 10
click at [51, 278] on input "D04" at bounding box center [49, 281] width 6 height 6
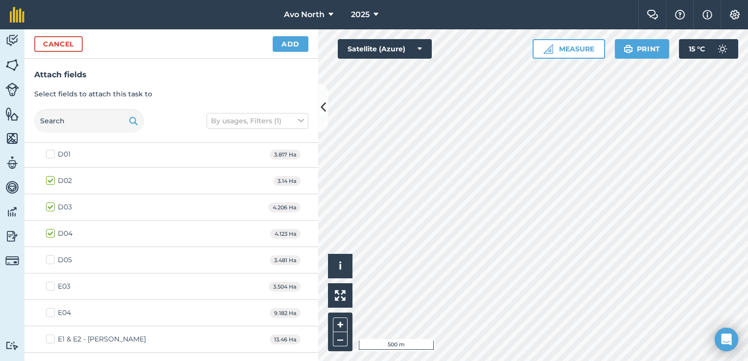
click at [51, 310] on label "E04" at bounding box center [58, 313] width 25 height 10
click at [51, 310] on input "E04" at bounding box center [49, 311] width 6 height 6
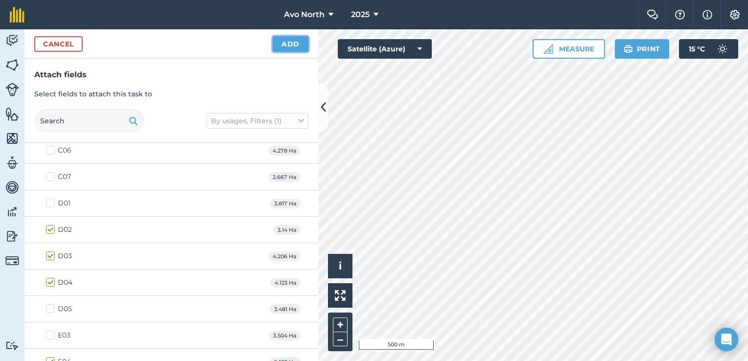
click at [307, 40] on button "Add" at bounding box center [291, 44] width 36 height 16
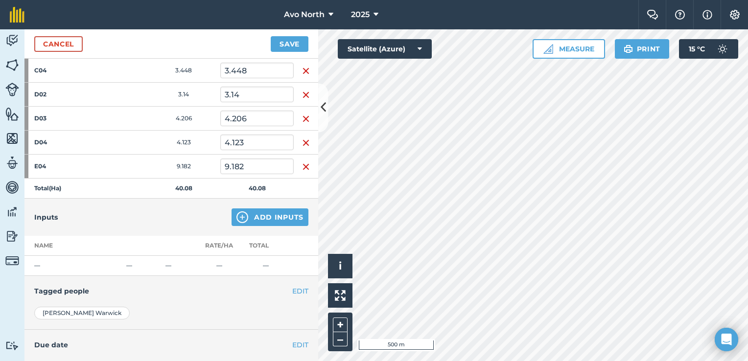
scroll to position [325, 0]
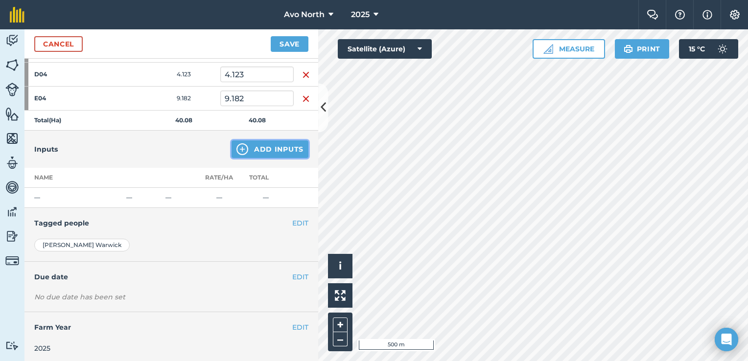
click at [273, 145] on button "Add Inputs" at bounding box center [270, 150] width 77 height 18
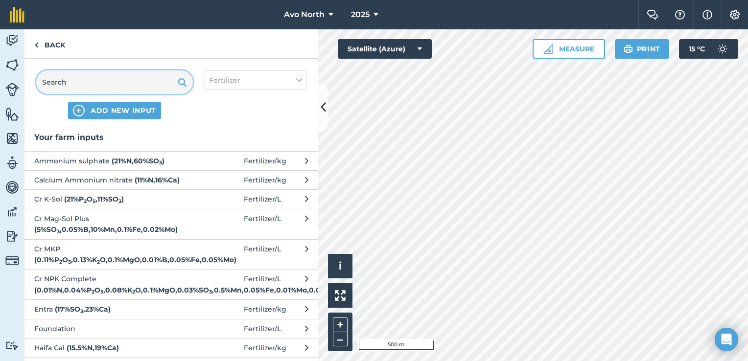
click at [104, 82] on input "text" at bounding box center [114, 83] width 157 height 24
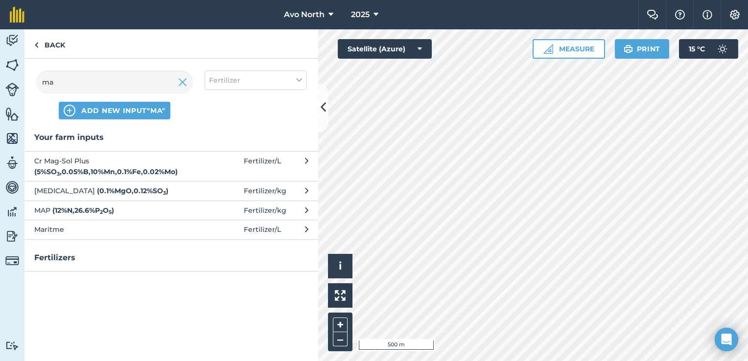
click at [86, 186] on span "[MEDICAL_DATA] ( 0.1 % MgO , 0.12 % SO 3 )" at bounding box center [114, 191] width 160 height 11
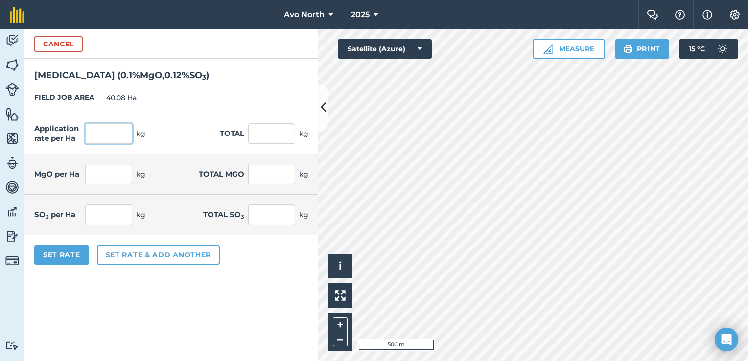
click at [108, 142] on input "text" at bounding box center [108, 133] width 47 height 21
click at [159, 294] on form "Cancel [MEDICAL_DATA] ( 0.1 % MgO , 0.12 % SO 3 ) FIELD JOB AREA 40.08 Ha Appli…" at bounding box center [171, 195] width 294 height 332
click at [79, 254] on button "Set Rate" at bounding box center [61, 255] width 55 height 20
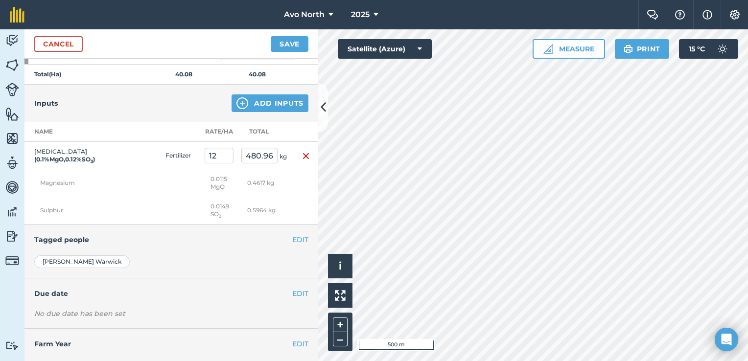
scroll to position [374, 0]
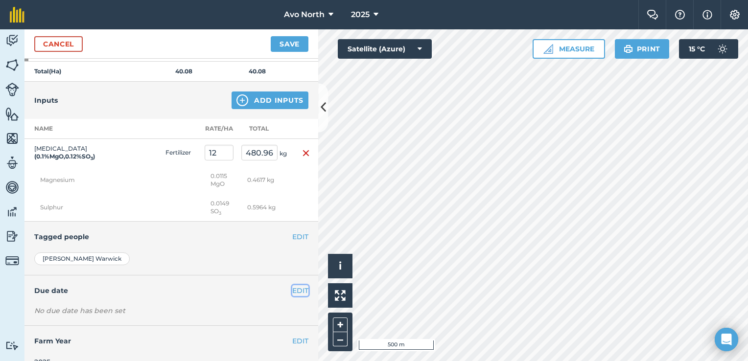
click at [296, 287] on button "EDIT" at bounding box center [300, 290] width 16 height 11
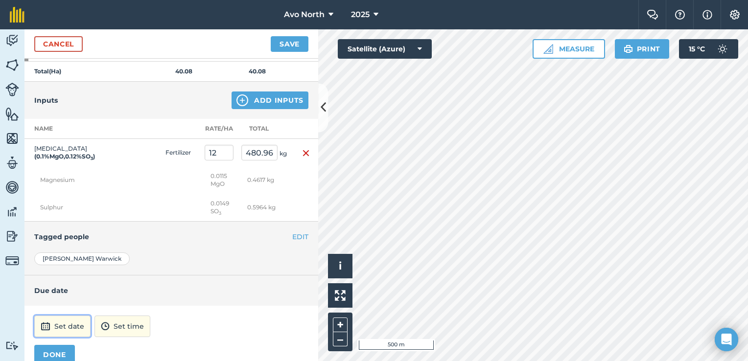
click at [74, 323] on button "Set date" at bounding box center [62, 327] width 56 height 22
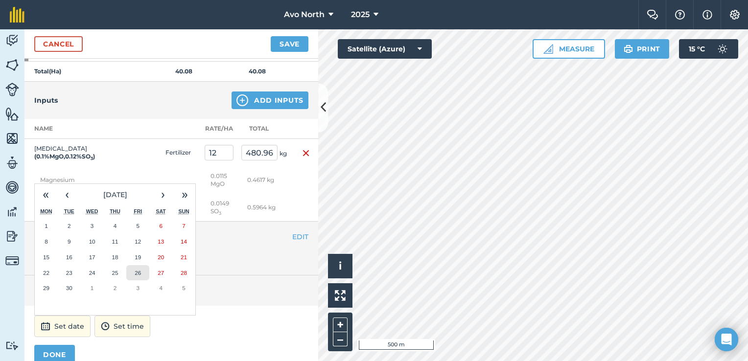
click at [139, 270] on abbr "26" at bounding box center [138, 273] width 6 height 6
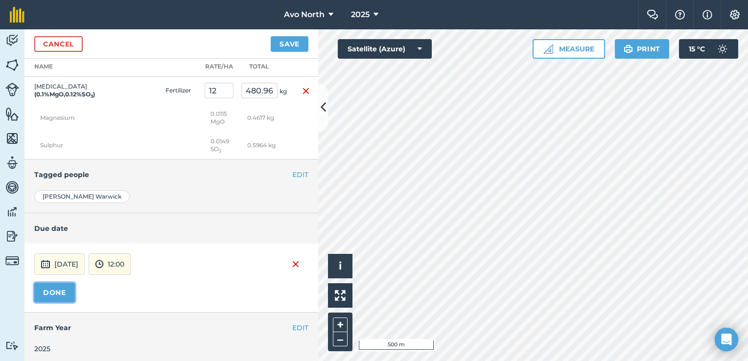
click at [35, 284] on button "DONE" at bounding box center [54, 293] width 41 height 20
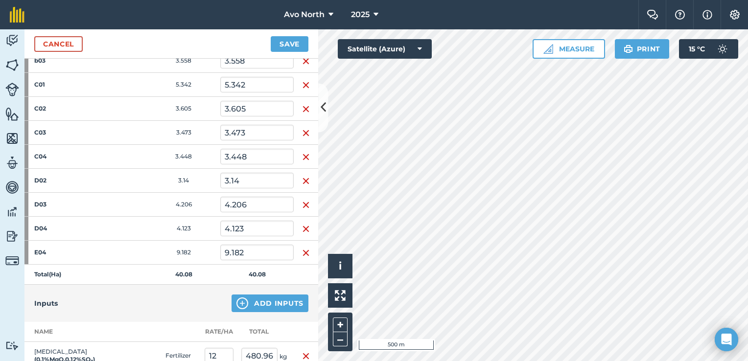
scroll to position [96, 0]
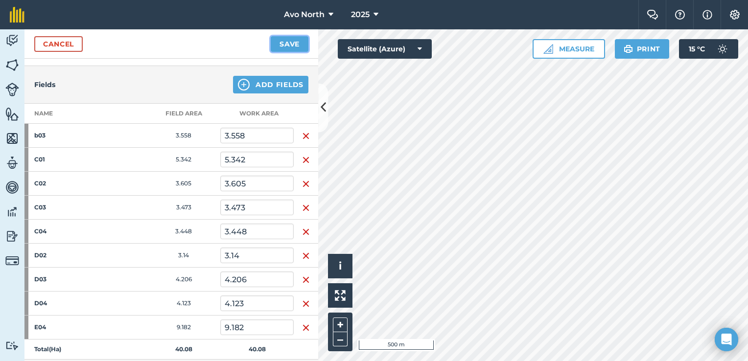
click at [294, 45] on button "Save" at bounding box center [290, 44] width 38 height 16
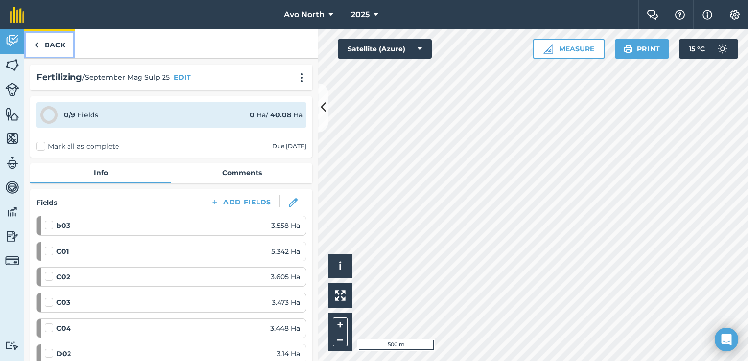
click at [38, 44] on img at bounding box center [36, 45] width 4 height 12
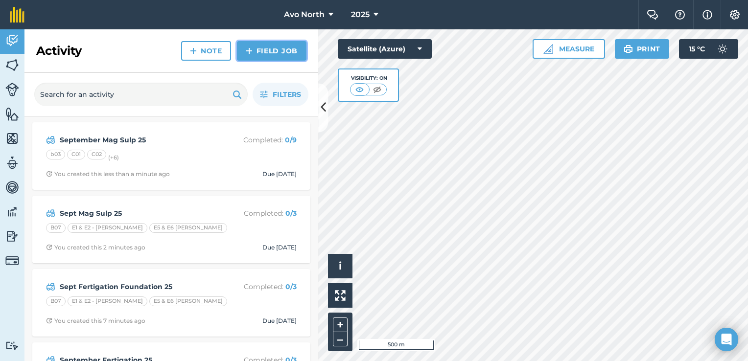
click at [284, 55] on link "Field Job" at bounding box center [272, 51] width 70 height 20
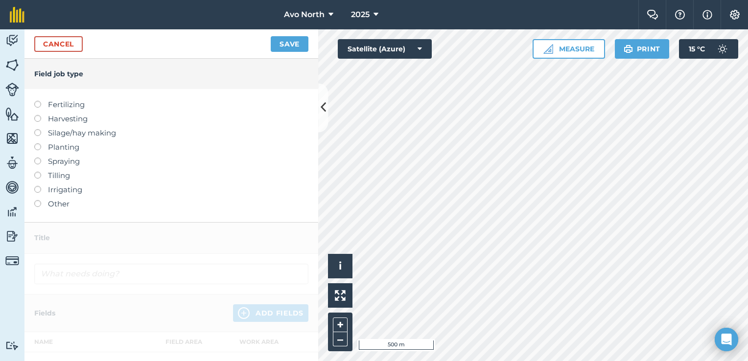
click at [39, 101] on label at bounding box center [41, 101] width 14 height 0
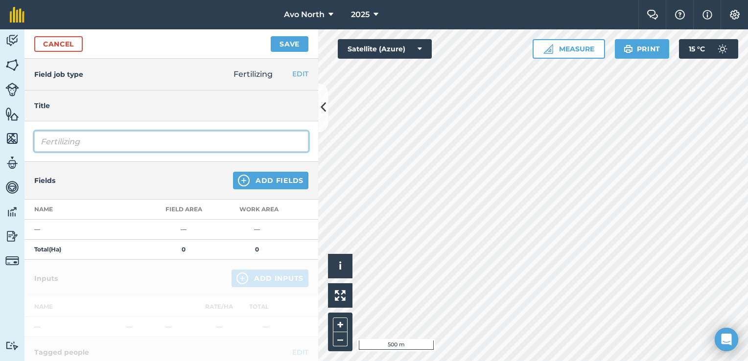
click at [86, 141] on input "Fertilizing" at bounding box center [171, 141] width 274 height 21
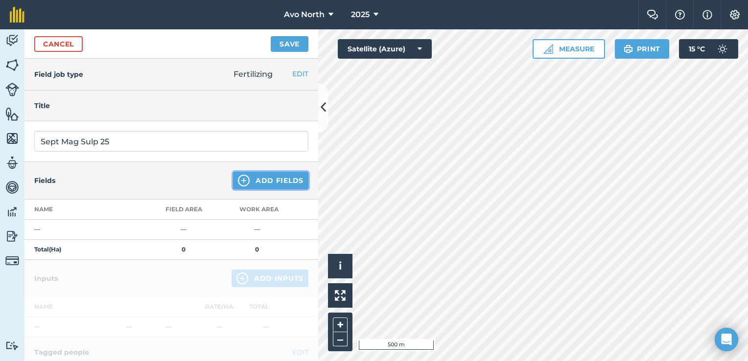
click at [269, 180] on button "Add Fields" at bounding box center [270, 181] width 75 height 18
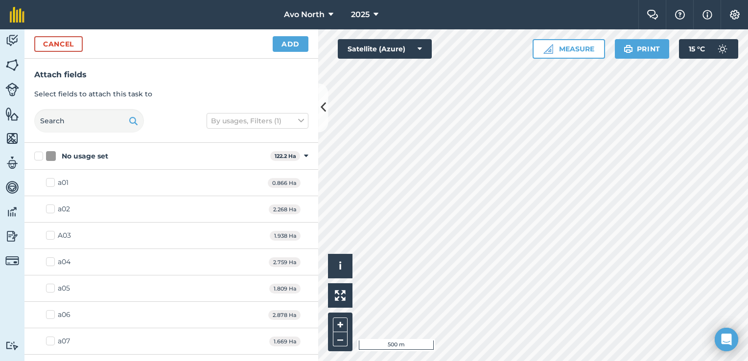
click at [55, 232] on label "A03" at bounding box center [58, 236] width 25 height 10
click at [52, 232] on input "A03" at bounding box center [49, 234] width 6 height 6
click at [50, 256] on div "a04 2.759 Ha" at bounding box center [171, 262] width 294 height 26
click at [48, 261] on label "a04" at bounding box center [58, 262] width 24 height 10
click at [48, 261] on input "a04" at bounding box center [49, 260] width 6 height 6
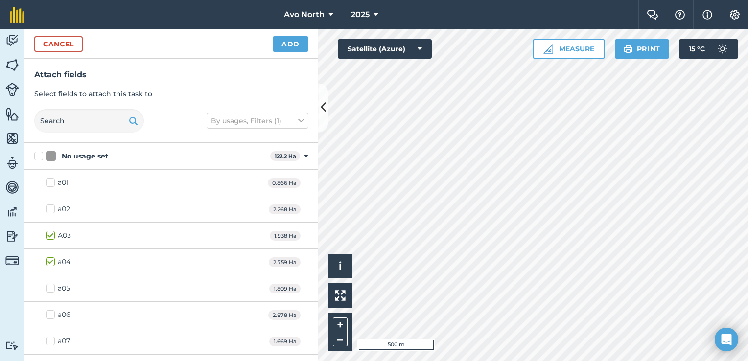
click at [51, 289] on label "a05" at bounding box center [58, 289] width 24 height 10
click at [51, 289] on input "a05" at bounding box center [49, 287] width 6 height 6
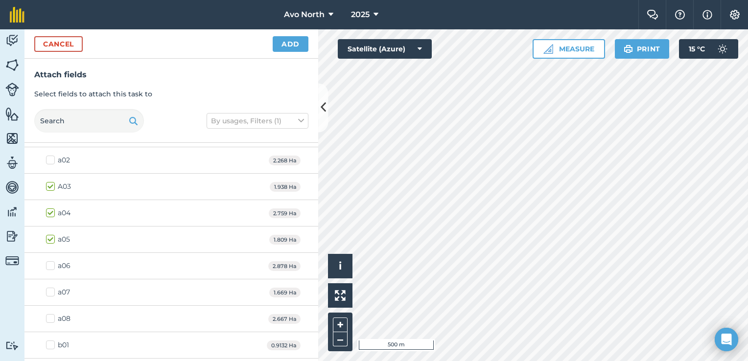
drag, startPoint x: 50, startPoint y: 262, endPoint x: 54, endPoint y: 288, distance: 26.3
click at [49, 263] on label "a06" at bounding box center [58, 266] width 24 height 10
click at [49, 263] on input "a06" at bounding box center [49, 264] width 6 height 6
click at [50, 293] on label "a07" at bounding box center [58, 292] width 24 height 10
click at [50, 293] on input "a07" at bounding box center [49, 290] width 6 height 6
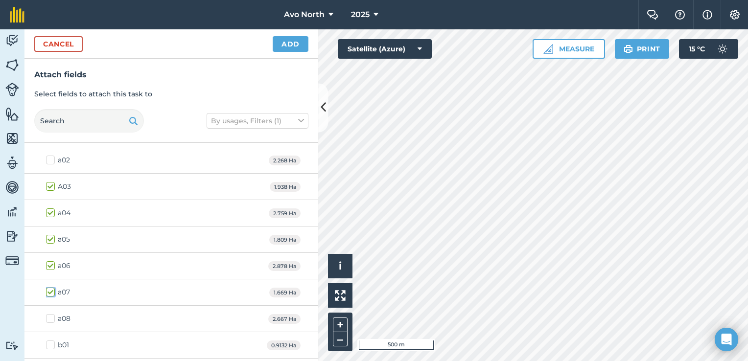
scroll to position [147, 0]
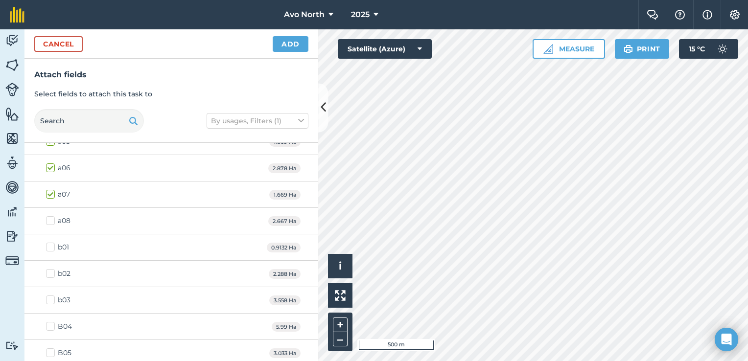
click at [49, 217] on label "a08" at bounding box center [58, 221] width 24 height 10
click at [49, 217] on input "a08" at bounding box center [49, 219] width 6 height 6
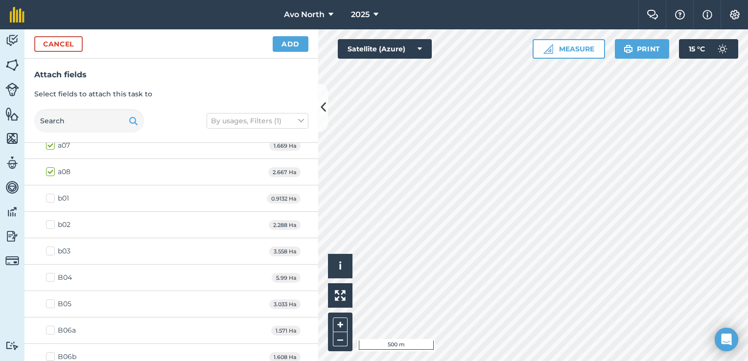
click at [55, 197] on label "b01" at bounding box center [57, 198] width 23 height 10
click at [52, 197] on input "b01" at bounding box center [49, 196] width 6 height 6
click at [49, 222] on label "b02" at bounding box center [58, 225] width 24 height 10
click at [49, 222] on input "b02" at bounding box center [49, 223] width 6 height 6
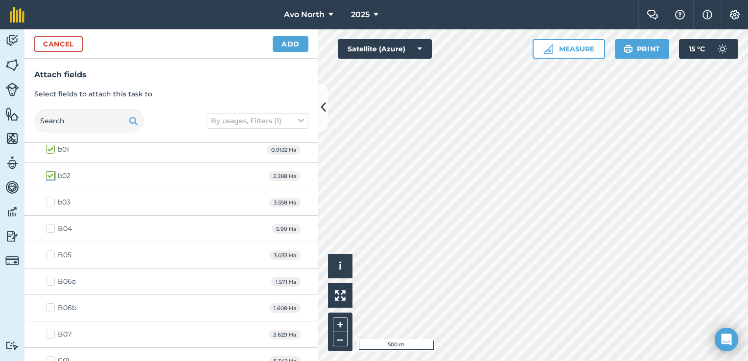
scroll to position [294, 0]
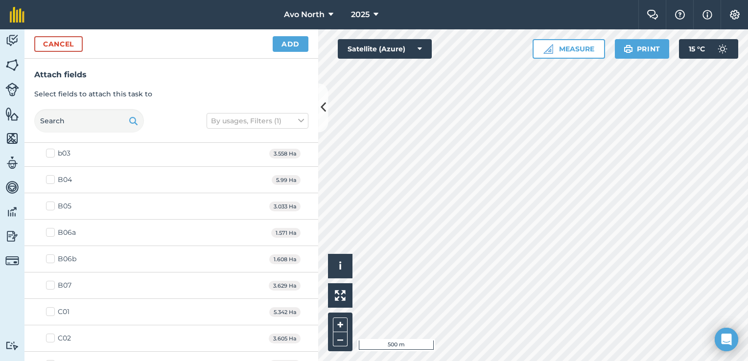
click at [52, 176] on label "B04" at bounding box center [59, 180] width 26 height 10
click at [52, 176] on input "B04" at bounding box center [49, 178] width 6 height 6
click at [49, 206] on label "B05" at bounding box center [58, 206] width 25 height 10
click at [49, 206] on input "B05" at bounding box center [49, 204] width 6 height 6
click at [52, 232] on label "B06a" at bounding box center [61, 233] width 30 height 10
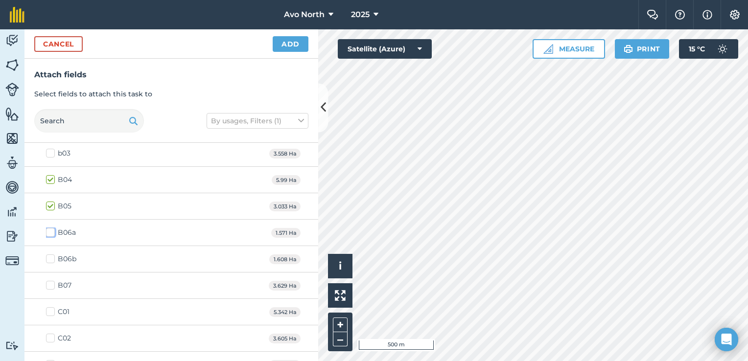
click at [52, 232] on input "B06a" at bounding box center [49, 231] width 6 height 6
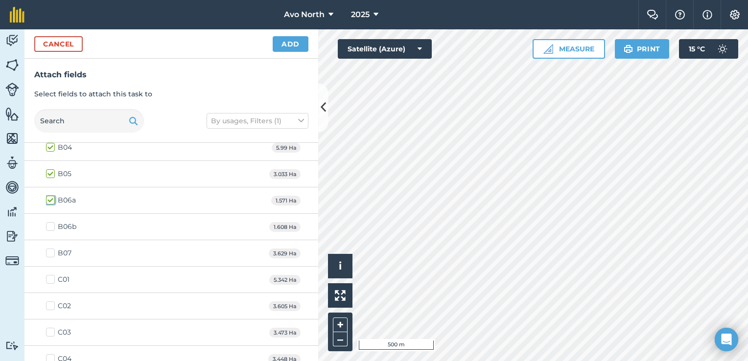
scroll to position [343, 0]
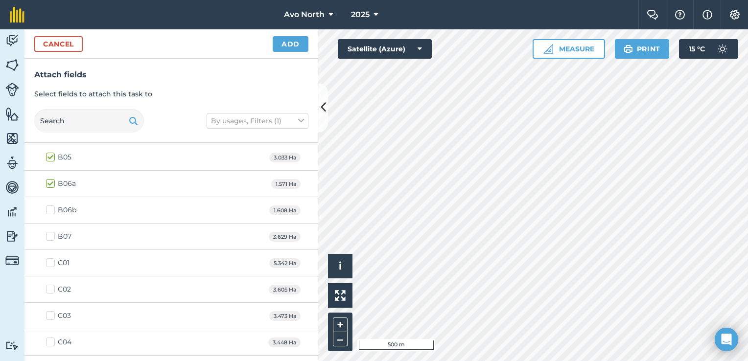
click at [53, 208] on label "B06b" at bounding box center [61, 210] width 30 height 10
click at [52, 208] on input "B06b" at bounding box center [49, 208] width 6 height 6
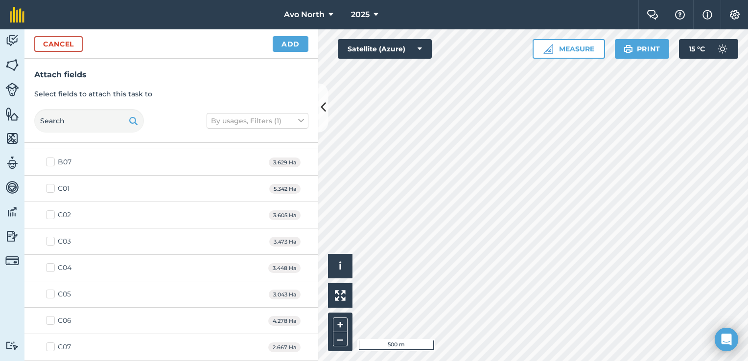
scroll to position [441, 0]
click at [51, 269] on label "C05" at bounding box center [58, 271] width 25 height 10
click at [51, 269] on input "C05" at bounding box center [49, 269] width 6 height 6
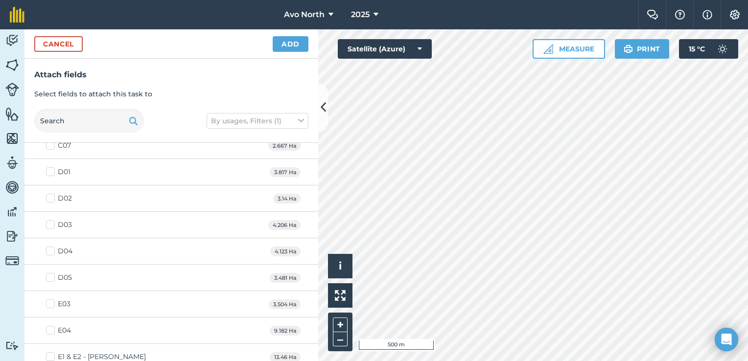
scroll to position [637, 0]
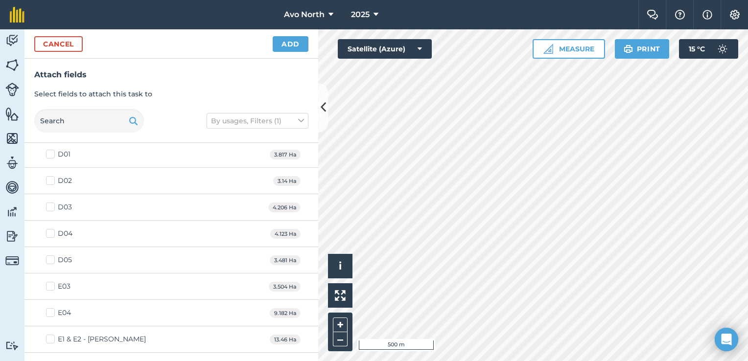
click at [51, 259] on label "D05" at bounding box center [59, 260] width 26 height 10
click at [51, 259] on input "D05" at bounding box center [49, 258] width 6 height 6
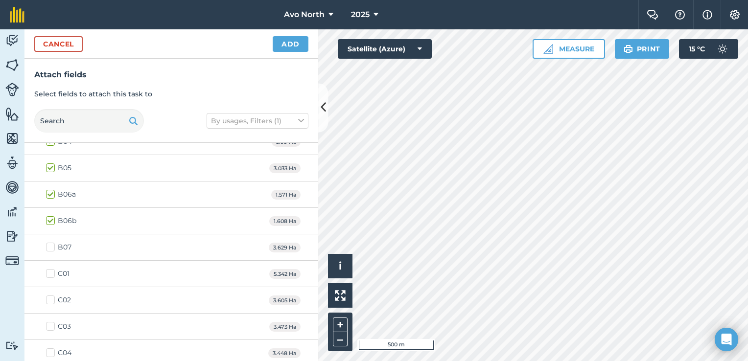
scroll to position [268, 0]
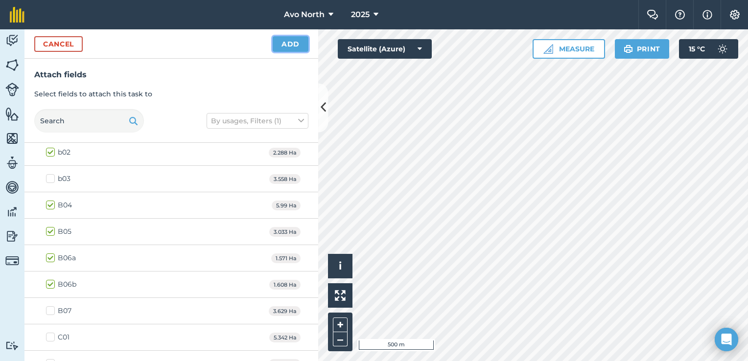
click at [294, 38] on button "Add" at bounding box center [291, 44] width 36 height 16
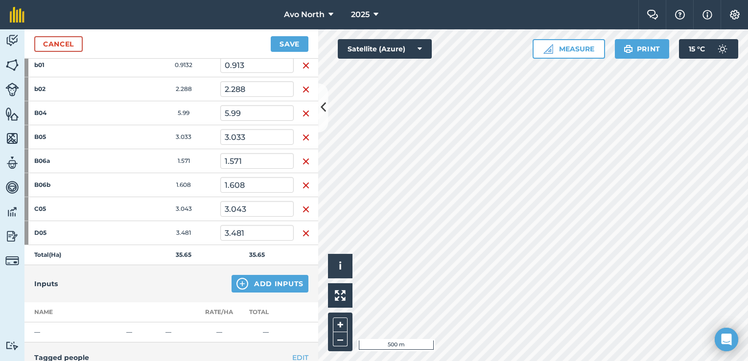
scroll to position [392, 0]
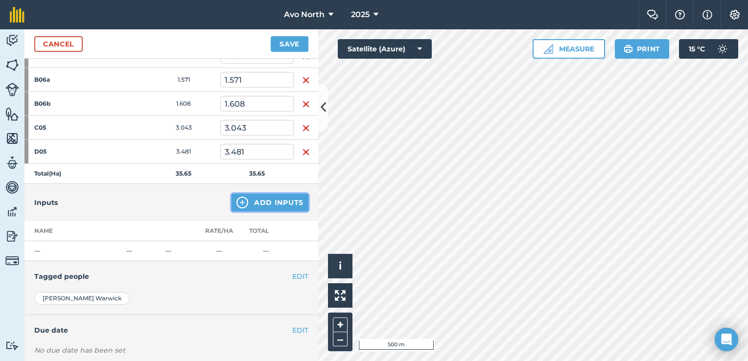
click at [279, 202] on button "Add Inputs" at bounding box center [270, 203] width 77 height 18
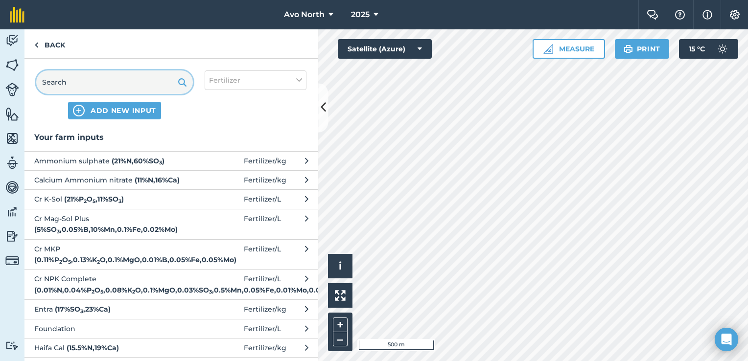
click at [63, 76] on input "text" at bounding box center [114, 83] width 157 height 24
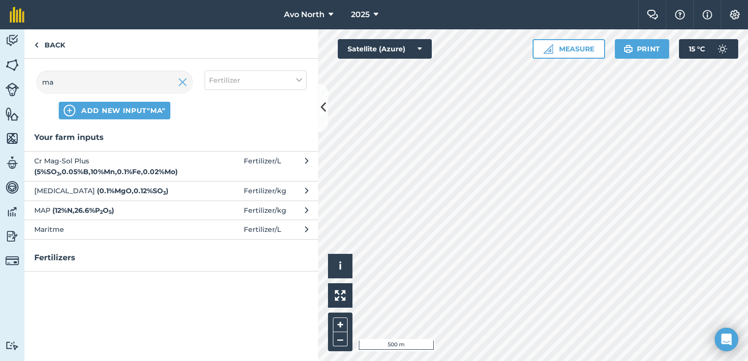
click at [77, 190] on span "[MEDICAL_DATA] ( 0.1 % MgO , 0.12 % SO 3 )" at bounding box center [114, 191] width 160 height 11
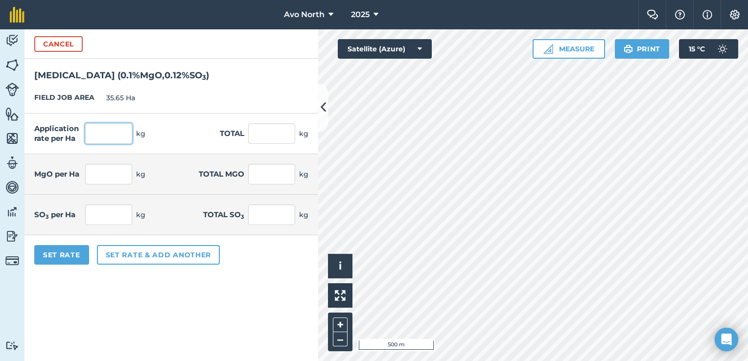
click at [119, 126] on input "text" at bounding box center [108, 133] width 47 height 21
click at [275, 262] on div "Set Rate Set rate & add another" at bounding box center [171, 255] width 294 height 39
click at [56, 254] on button "Set Rate" at bounding box center [61, 255] width 55 height 20
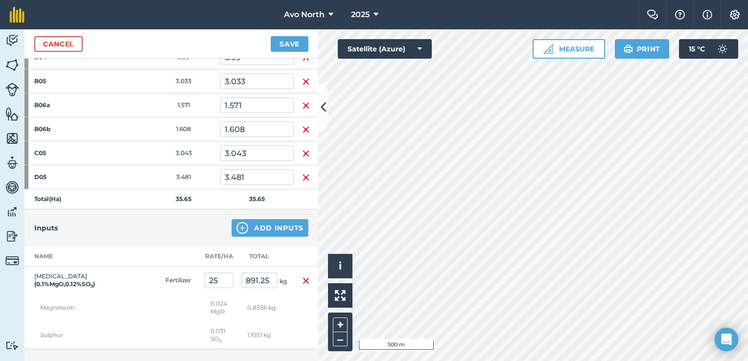
scroll to position [458, 0]
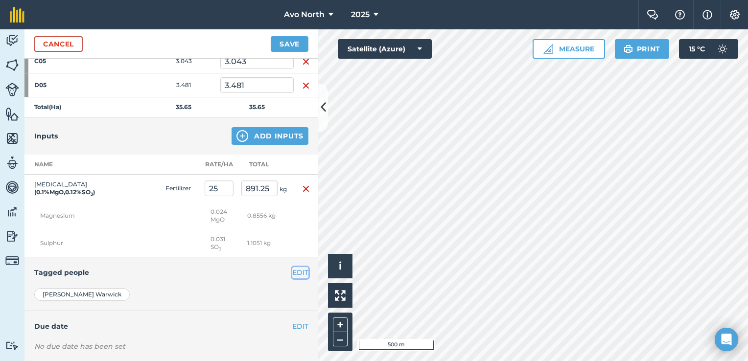
click at [296, 269] on button "EDIT" at bounding box center [300, 272] width 16 height 11
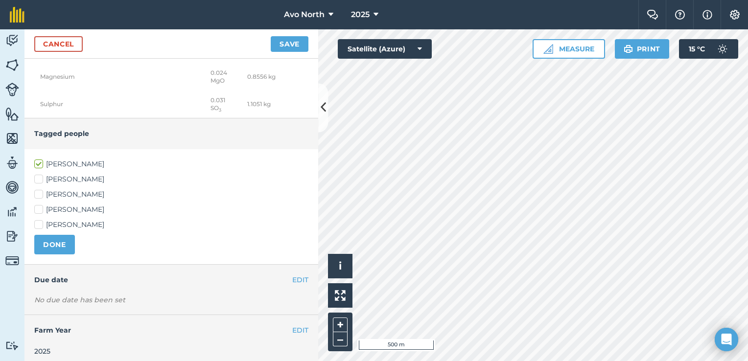
scroll to position [599, 0]
click at [304, 272] on div "EDIT Due date" at bounding box center [171, 278] width 294 height 30
click at [297, 273] on button "EDIT" at bounding box center [300, 278] width 16 height 11
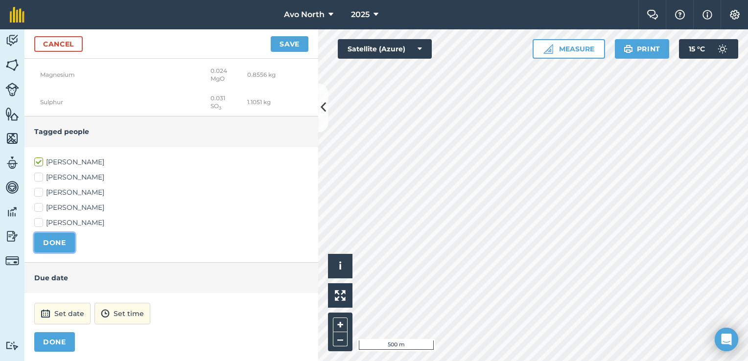
click at [57, 243] on button "DONE" at bounding box center [54, 243] width 41 height 20
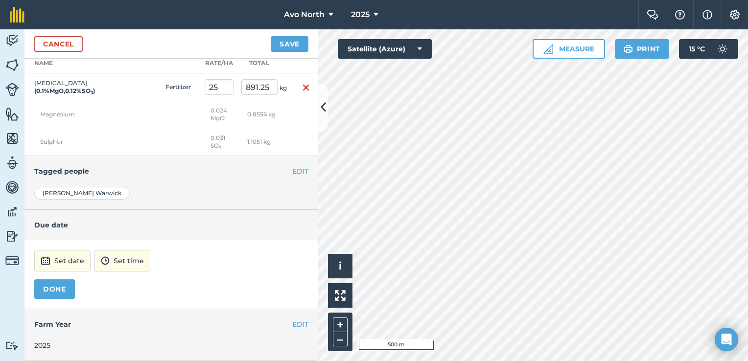
scroll to position [556, 0]
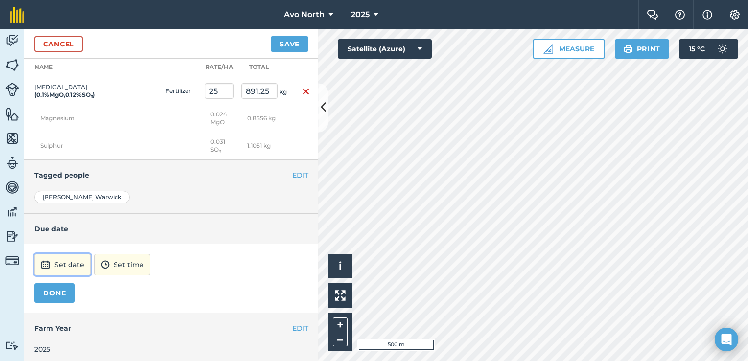
click at [56, 259] on button "Set date" at bounding box center [62, 265] width 56 height 22
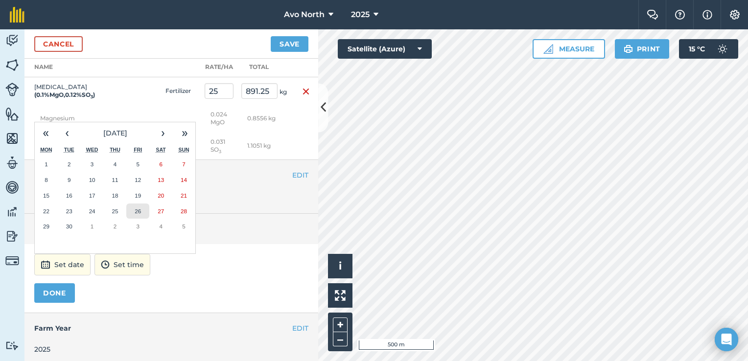
click at [143, 210] on button "26" at bounding box center [137, 212] width 23 height 16
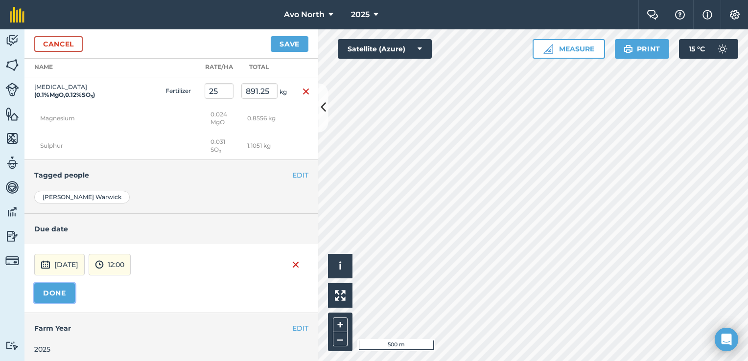
click at [60, 295] on button "DONE" at bounding box center [54, 294] width 41 height 20
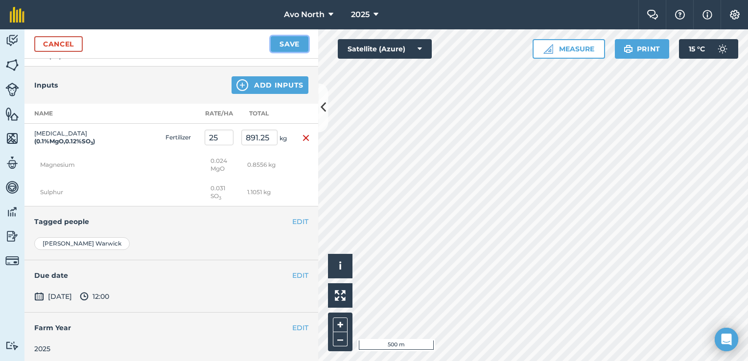
click at [294, 43] on button "Save" at bounding box center [290, 44] width 38 height 16
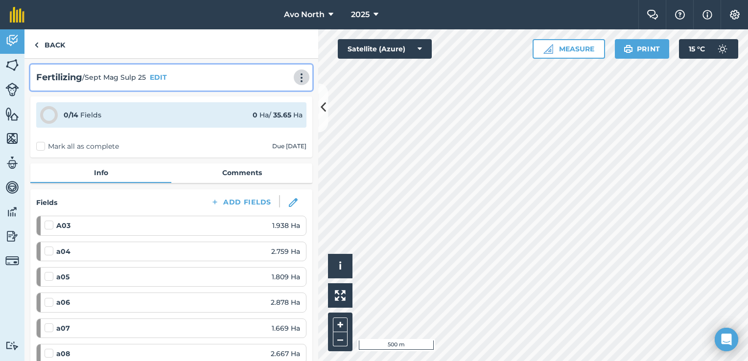
click at [296, 75] on img at bounding box center [302, 78] width 12 height 10
click at [277, 99] on link "Print" at bounding box center [281, 99] width 63 height 20
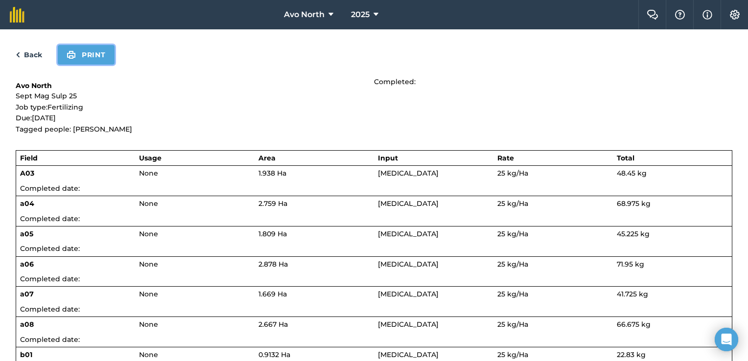
click at [74, 54] on img at bounding box center [71, 55] width 9 height 12
click at [24, 56] on link "Back" at bounding box center [29, 55] width 26 height 12
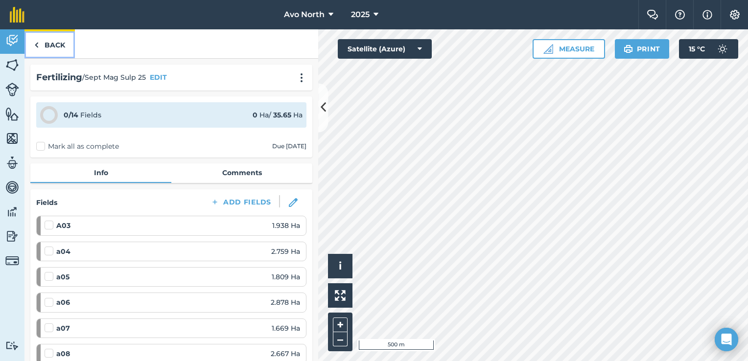
click at [51, 49] on link "Back" at bounding box center [49, 43] width 50 height 29
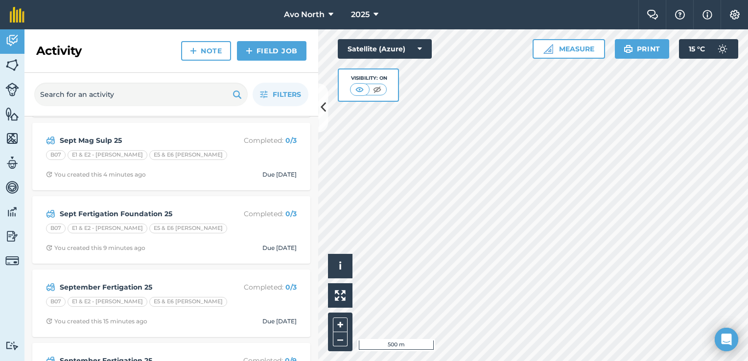
scroll to position [147, 0]
